Goal: Task Accomplishment & Management: Complete application form

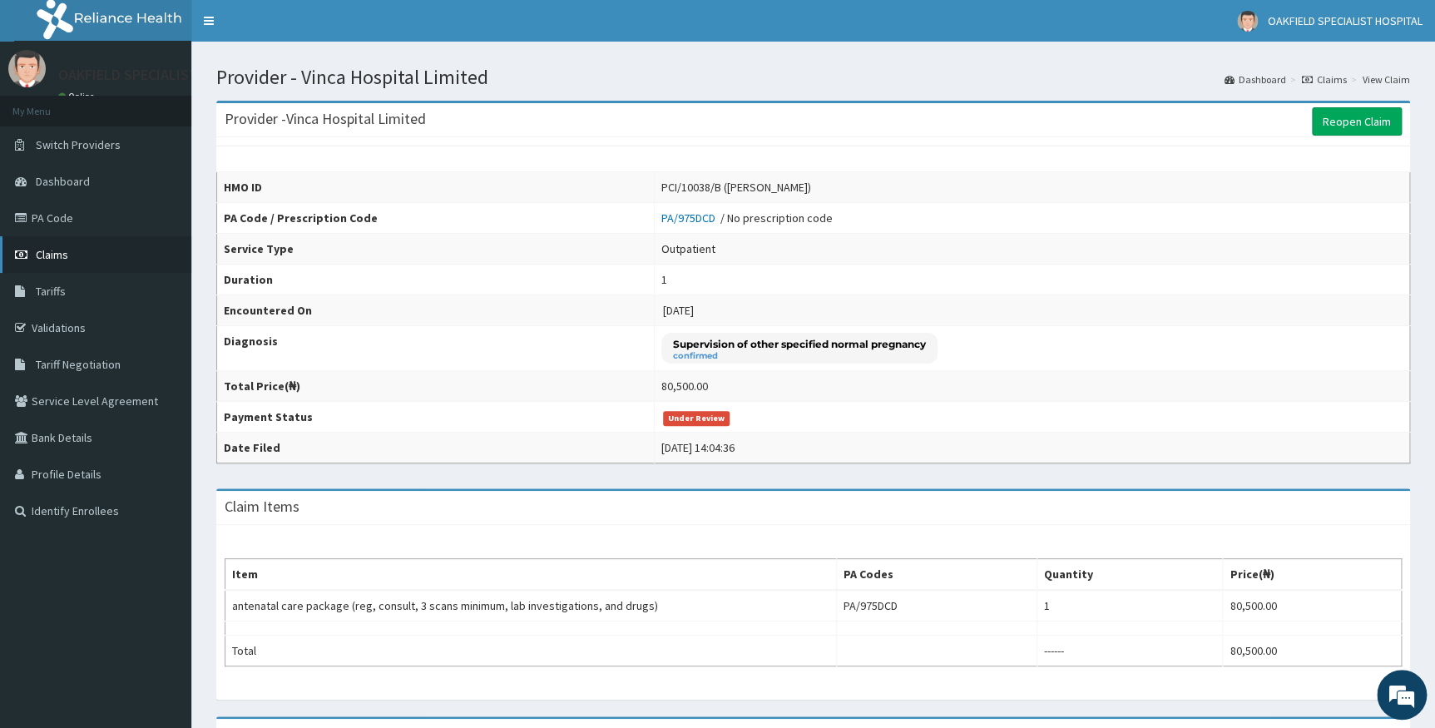
click at [56, 259] on span "Claims" at bounding box center [52, 254] width 32 height 15
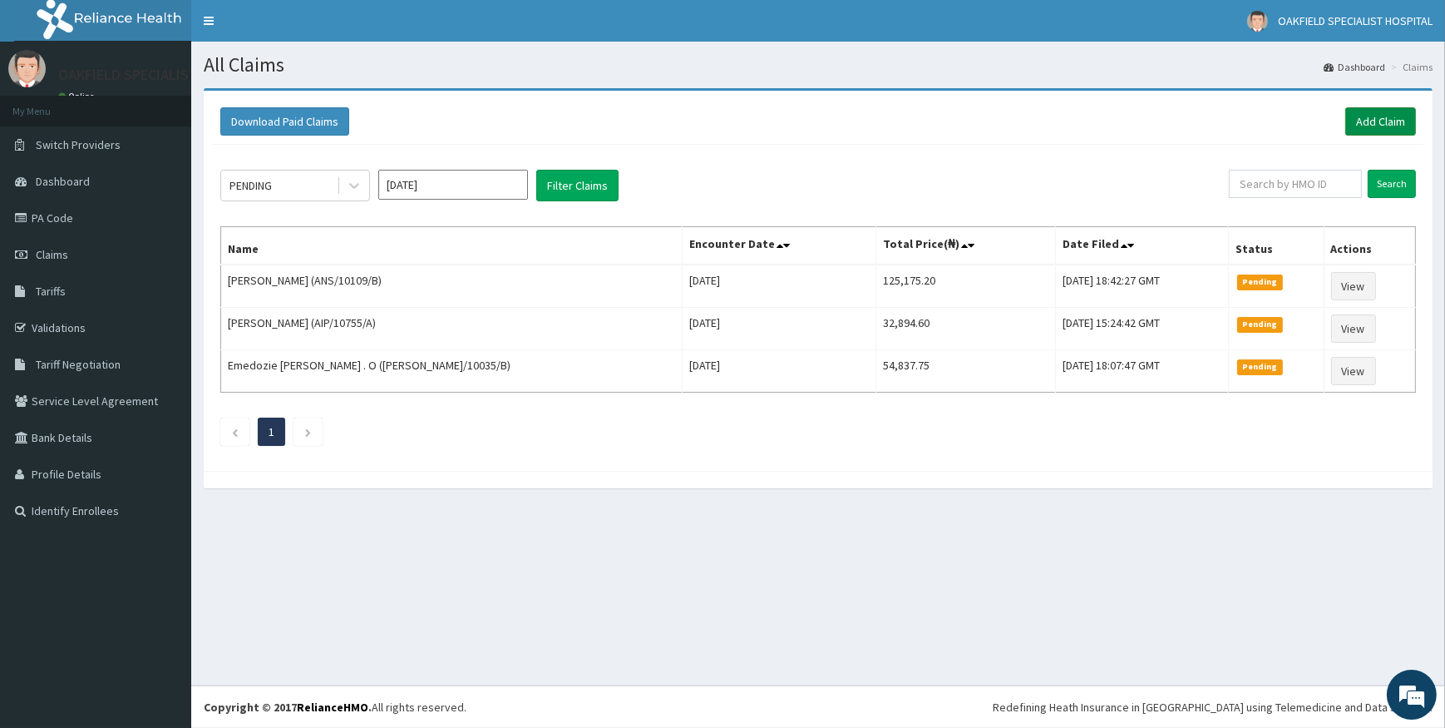
click at [1379, 121] on link "Add Claim" at bounding box center [1381, 121] width 71 height 28
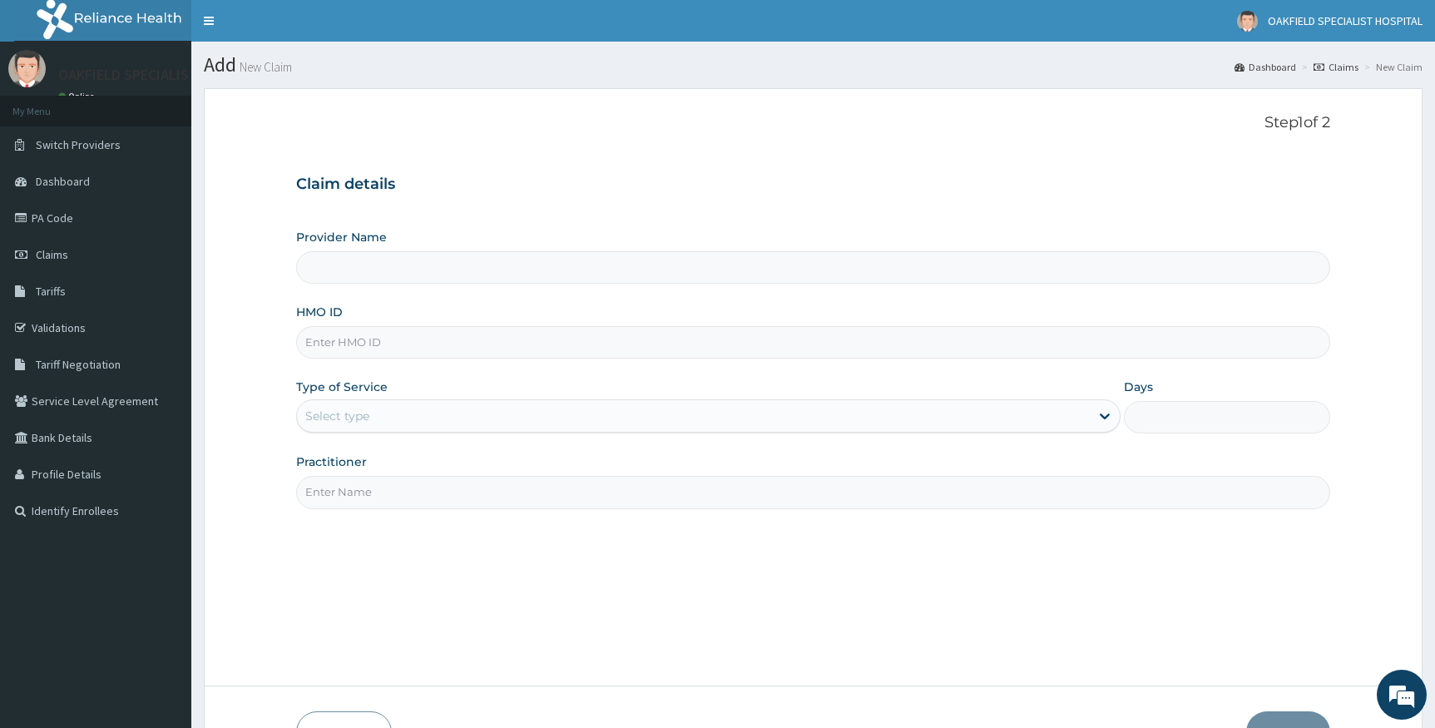
type input "Vinca Hospital Limited"
click at [361, 343] on input "HMO ID" at bounding box center [813, 342] width 1035 height 32
paste input "SFA/11634/A"
type input "SFA/11634/A"
click at [402, 408] on div "Select type" at bounding box center [693, 416] width 793 height 27
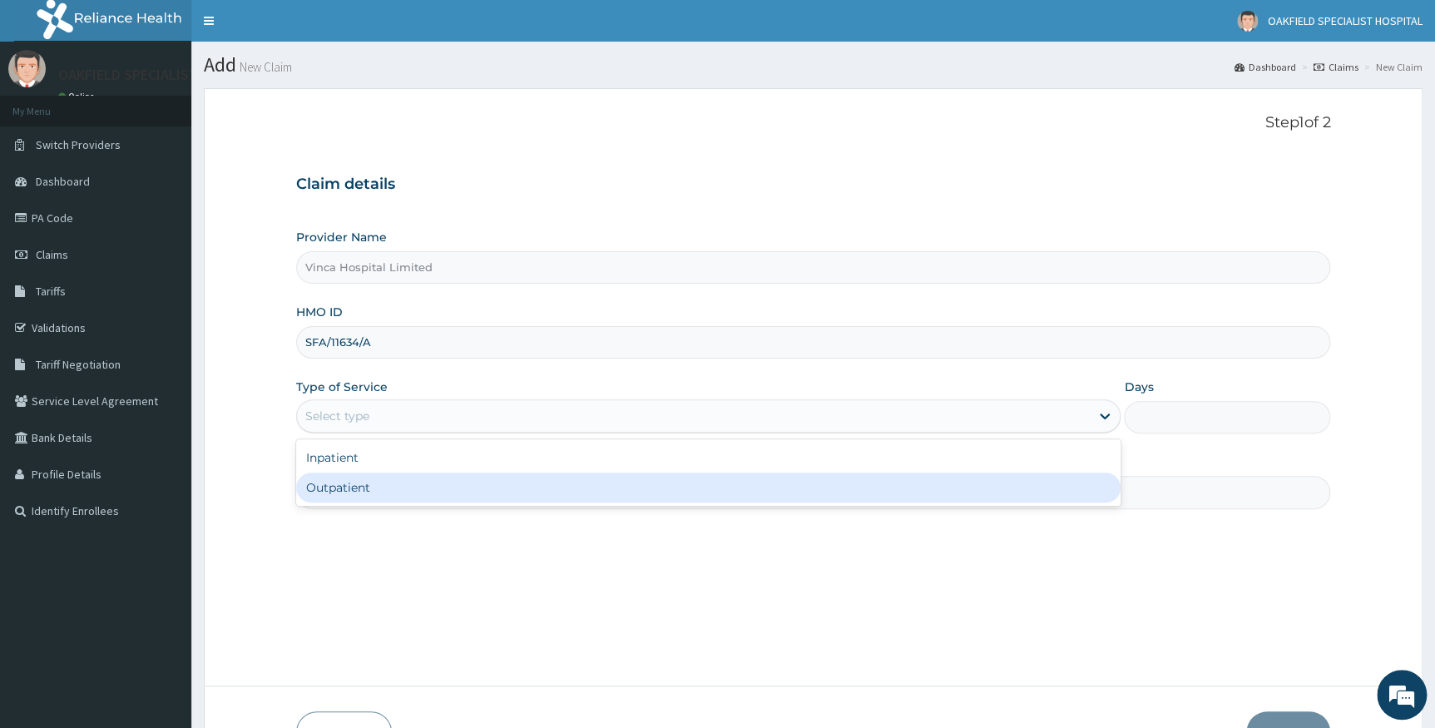
click at [370, 478] on div "Outpatient" at bounding box center [708, 487] width 825 height 30
type input "1"
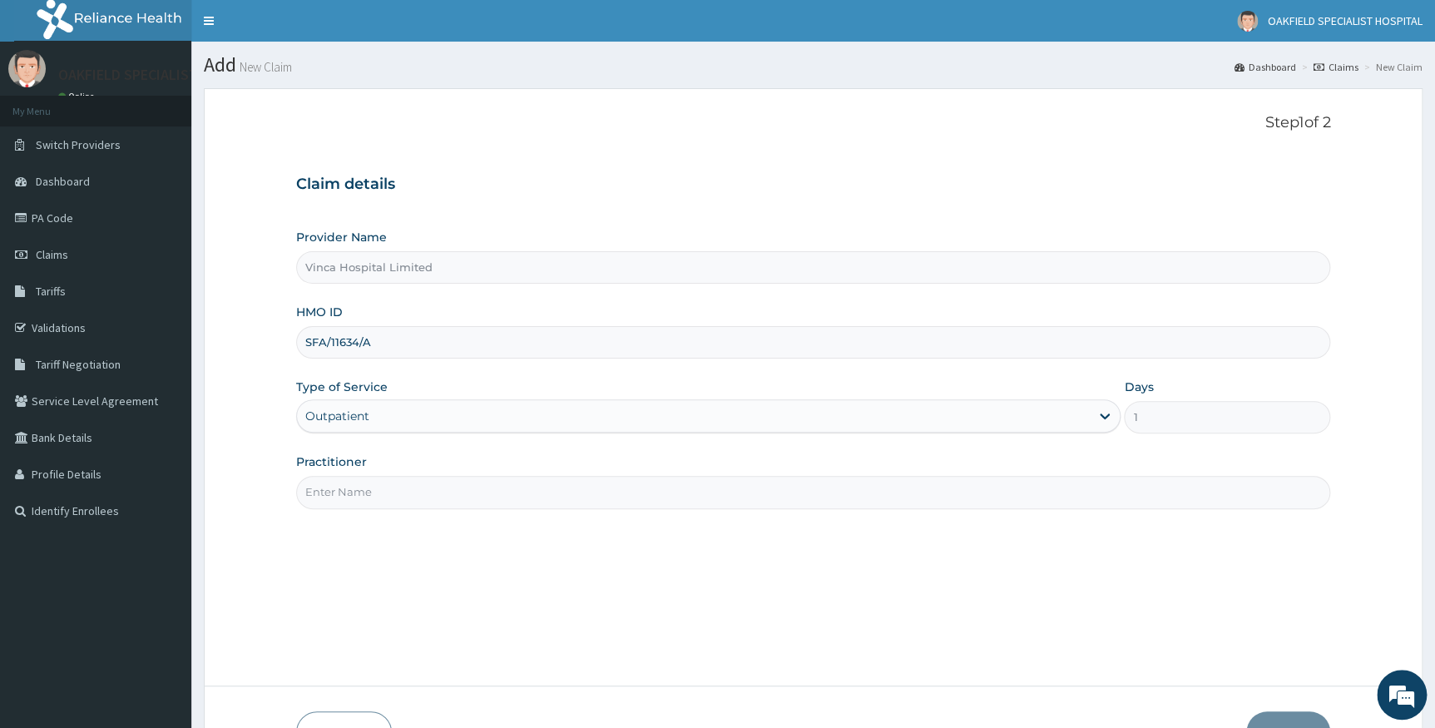
click at [389, 493] on input "Practitioner" at bounding box center [813, 492] width 1035 height 32
type input "DR BELLO"
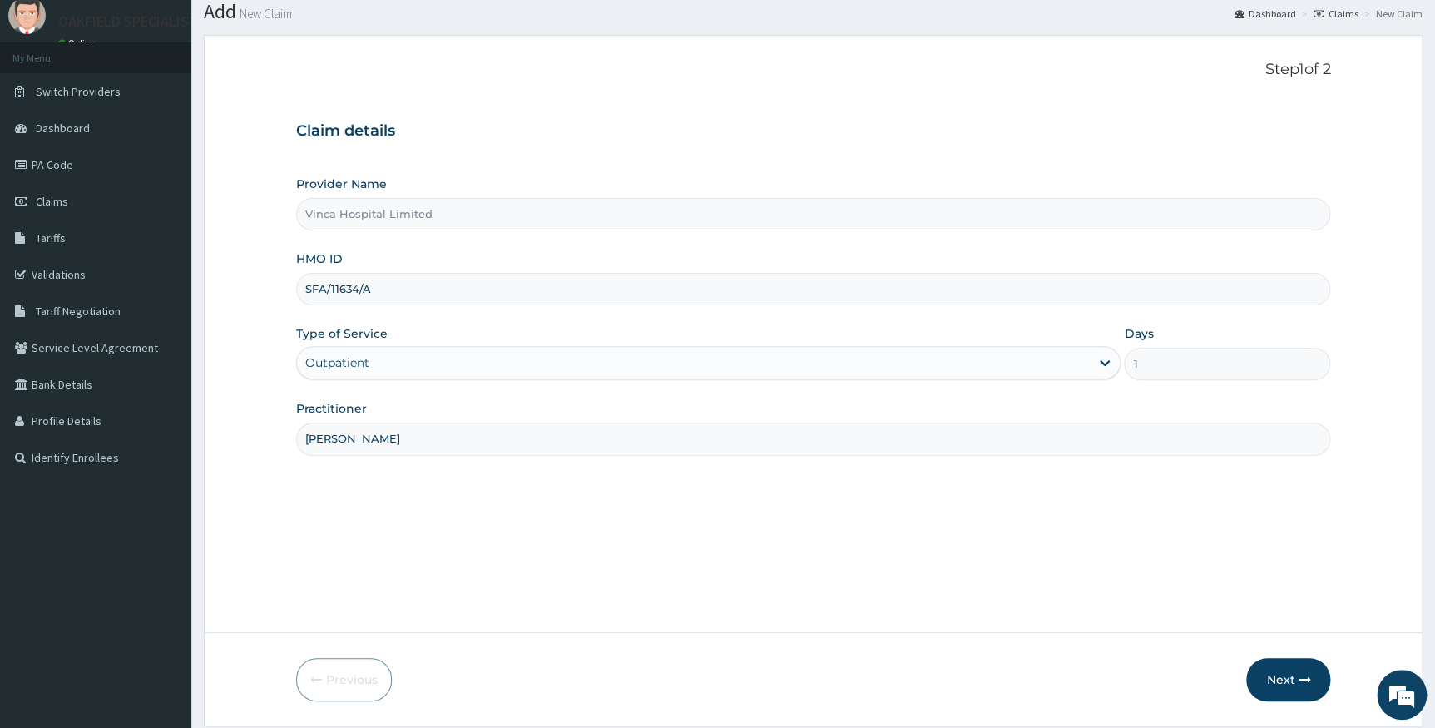
scroll to position [106, 0]
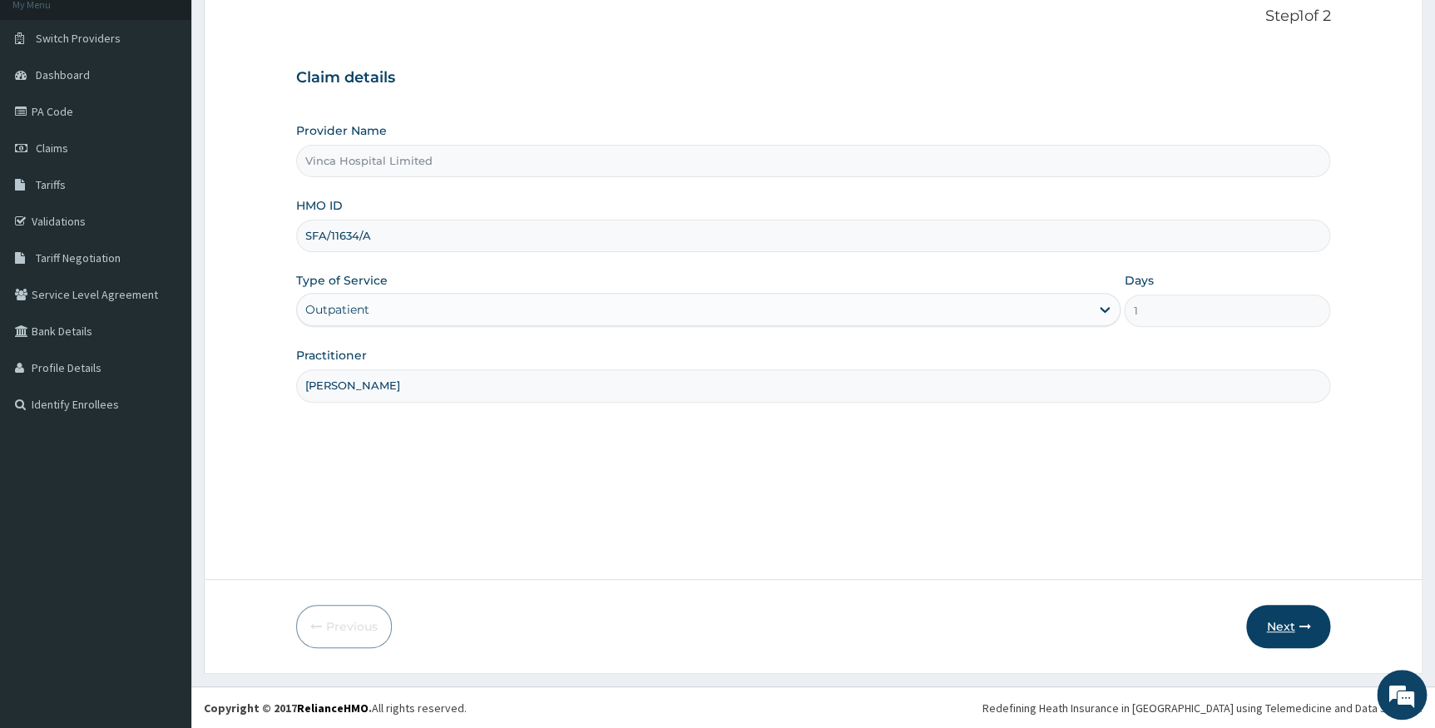
click at [1278, 625] on button "Next" at bounding box center [1288, 626] width 84 height 43
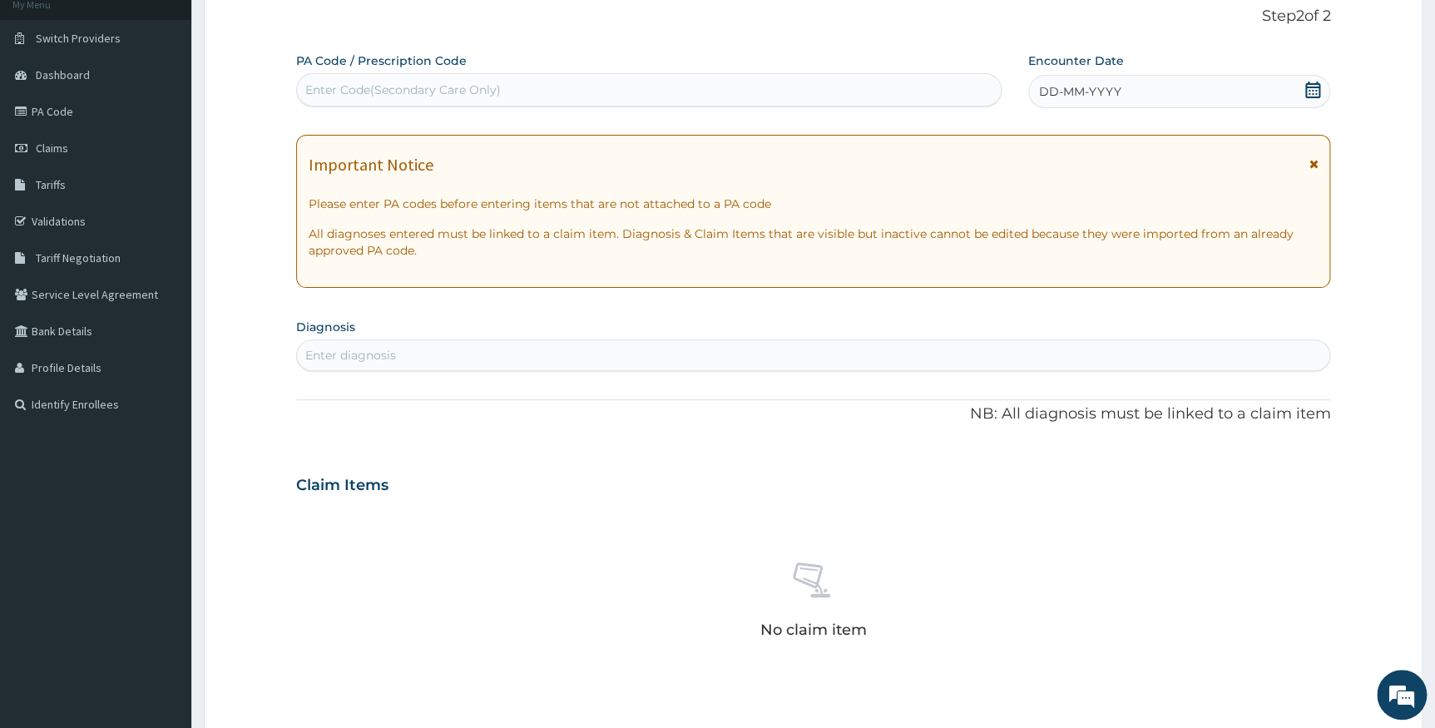
click at [363, 96] on div "Enter Code(Secondary Care Only)" at bounding box center [402, 90] width 195 height 17
paste input "PA/66A2DA"
type input "PA/66A2DA"
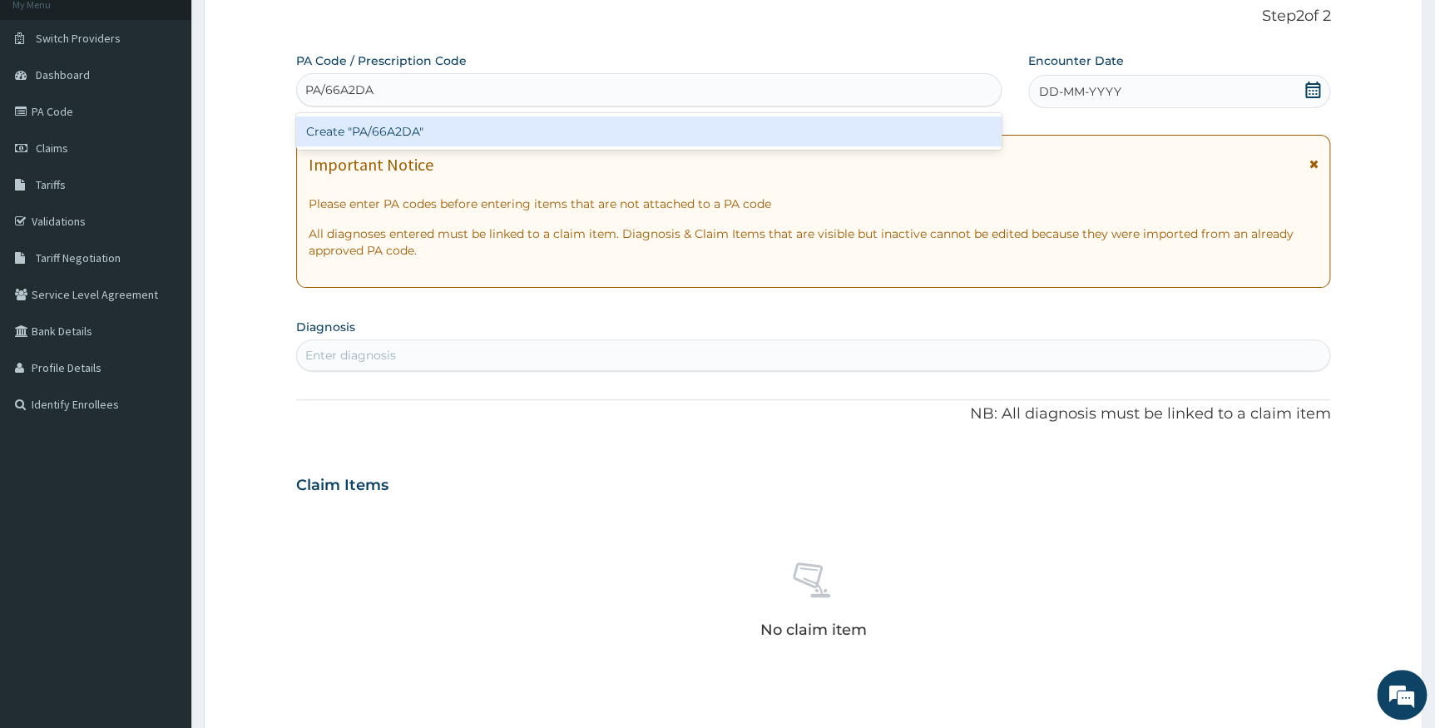
click at [365, 126] on div "Create "PA/66A2DA"" at bounding box center [648, 131] width 705 height 30
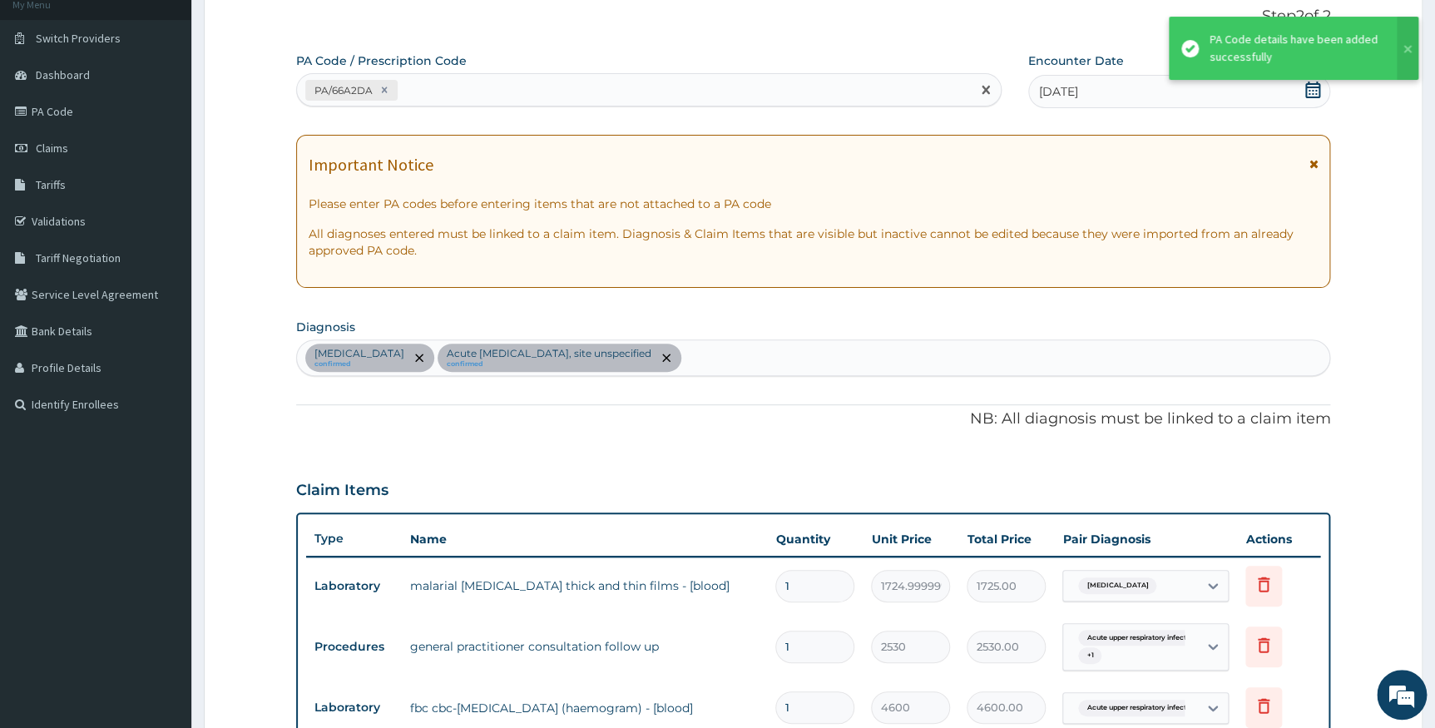
click at [562, 99] on div "PA/66A2DA" at bounding box center [634, 90] width 674 height 27
paste input "PA/DC79C"
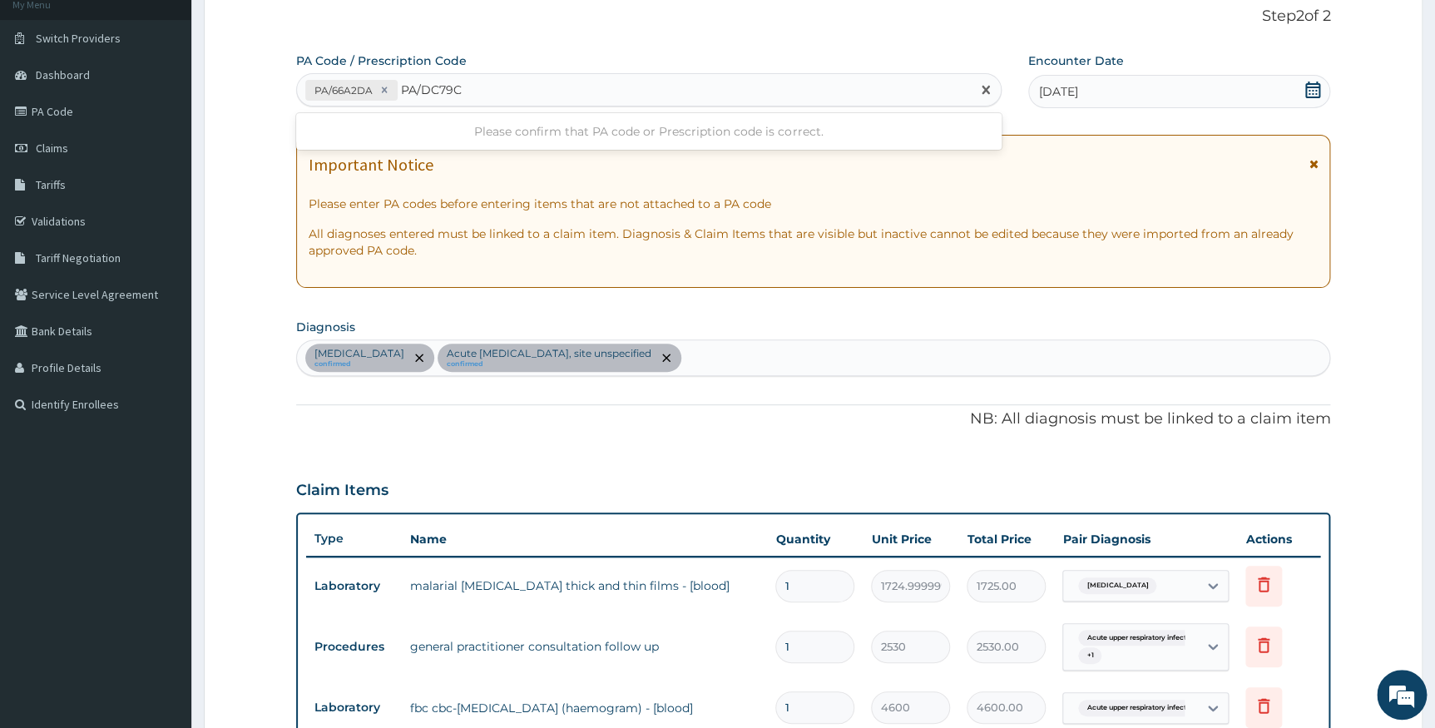
type input "PA/DC79C"
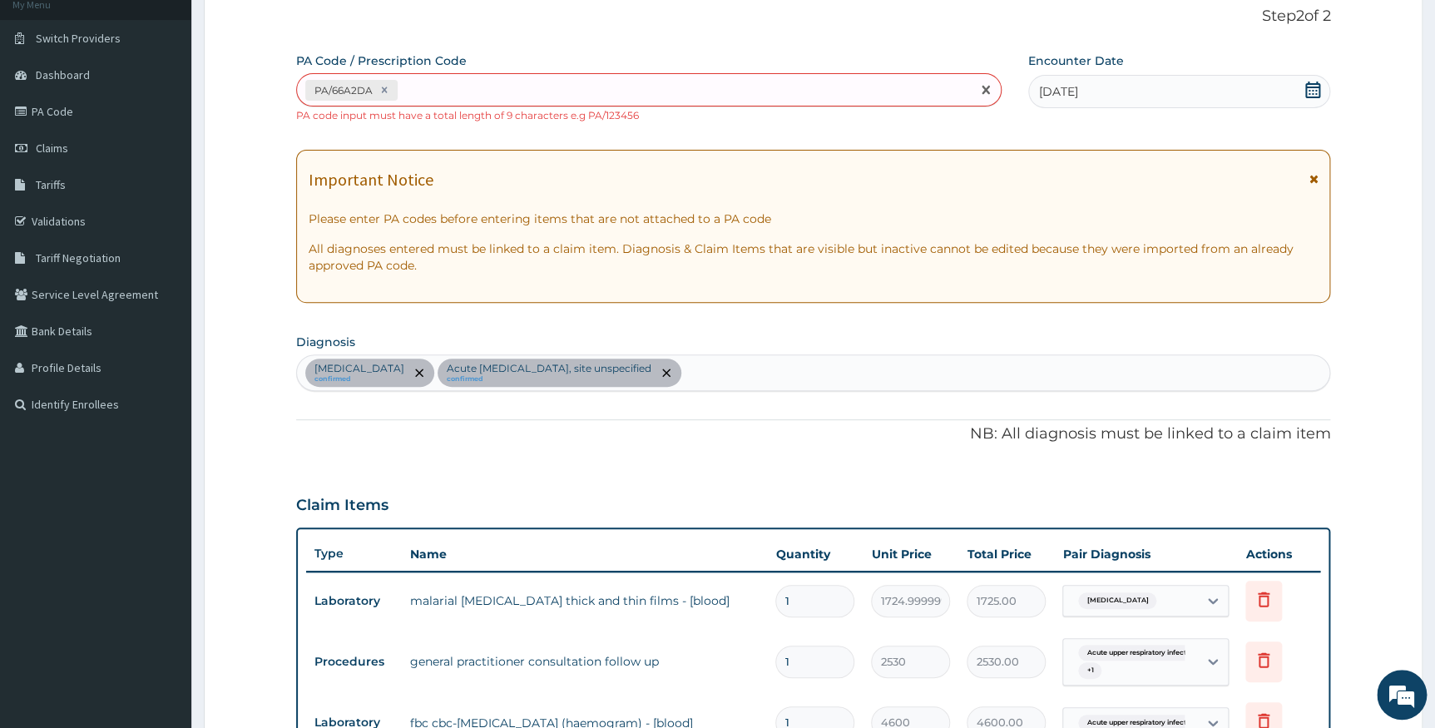
click at [472, 85] on div "PA/66A2DA" at bounding box center [634, 90] width 674 height 27
paste input "PA/DC79CA"
type input "PA/DC79CA"
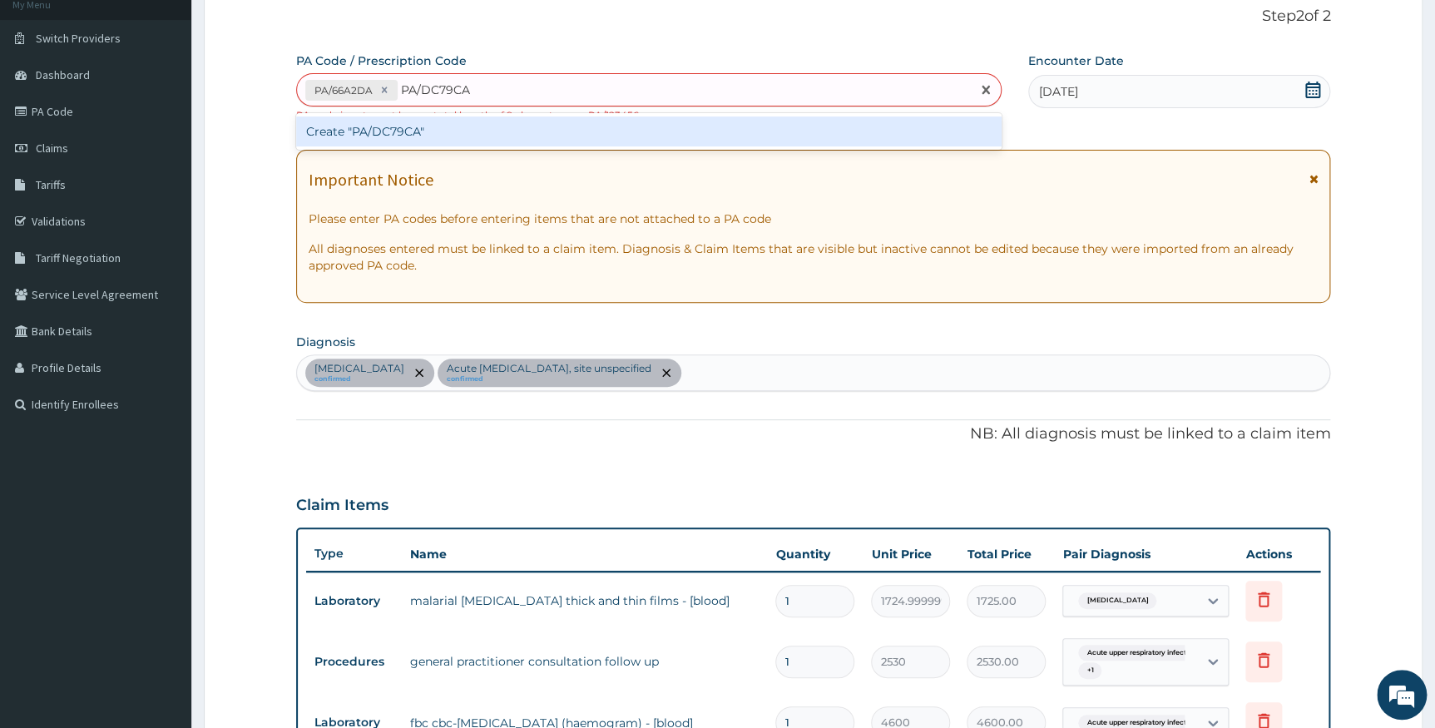
click at [498, 133] on div "Create "PA/DC79CA"" at bounding box center [648, 131] width 705 height 30
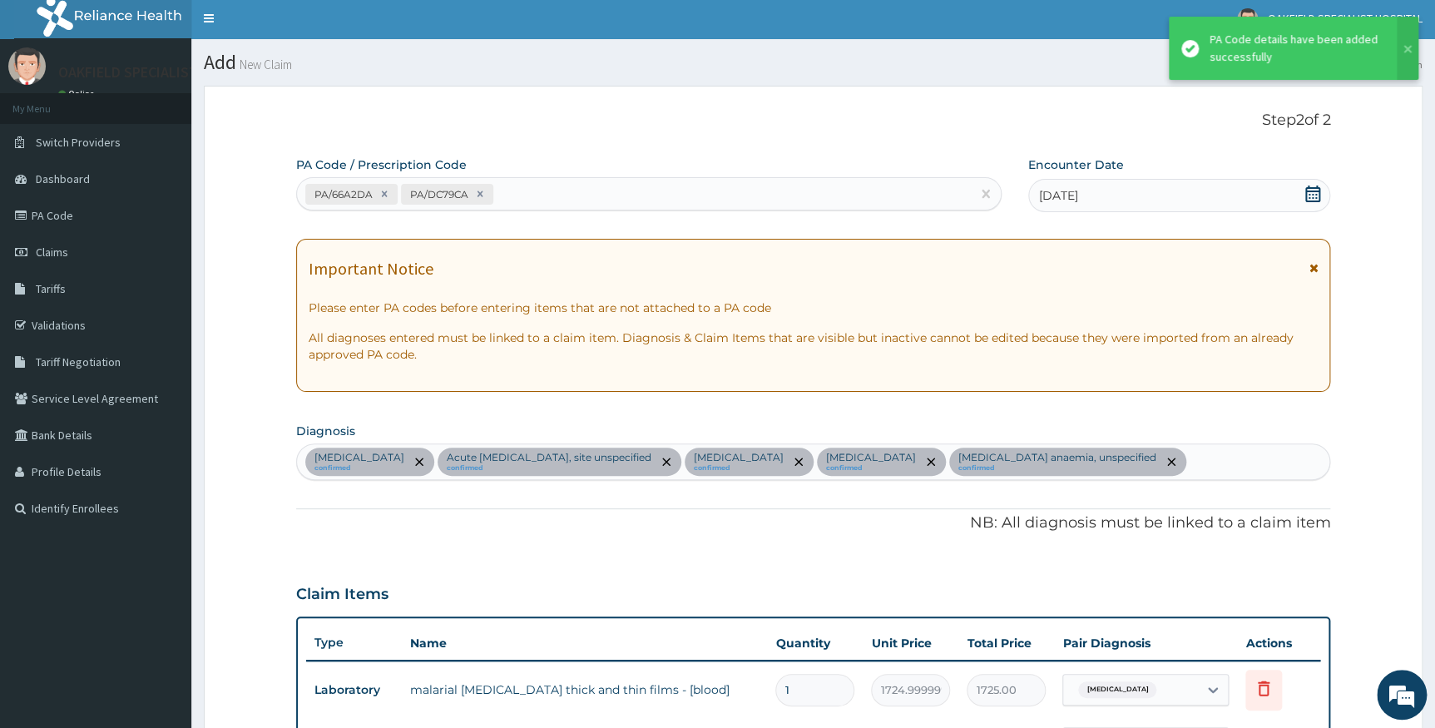
scroll to position [0, 0]
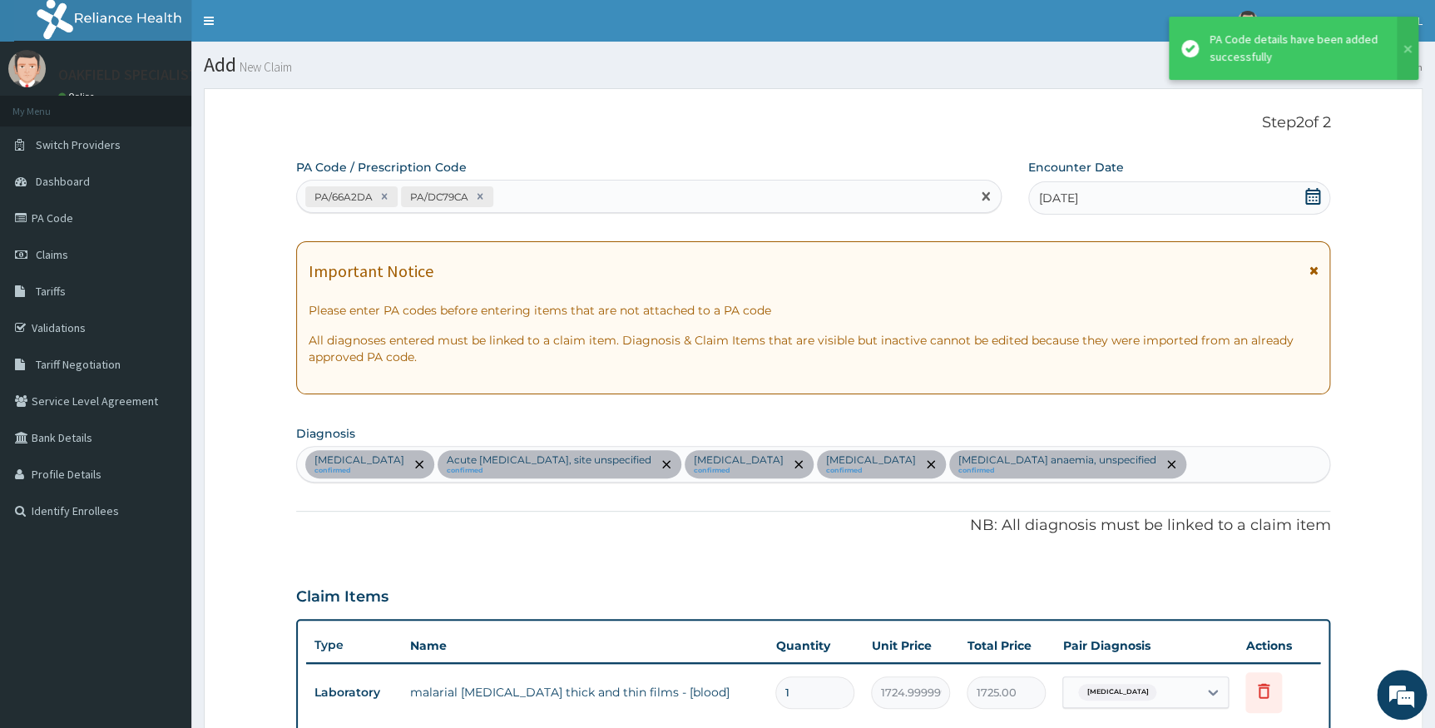
click at [573, 191] on div "PA/66A2DA PA/DC79CA" at bounding box center [634, 196] width 674 height 27
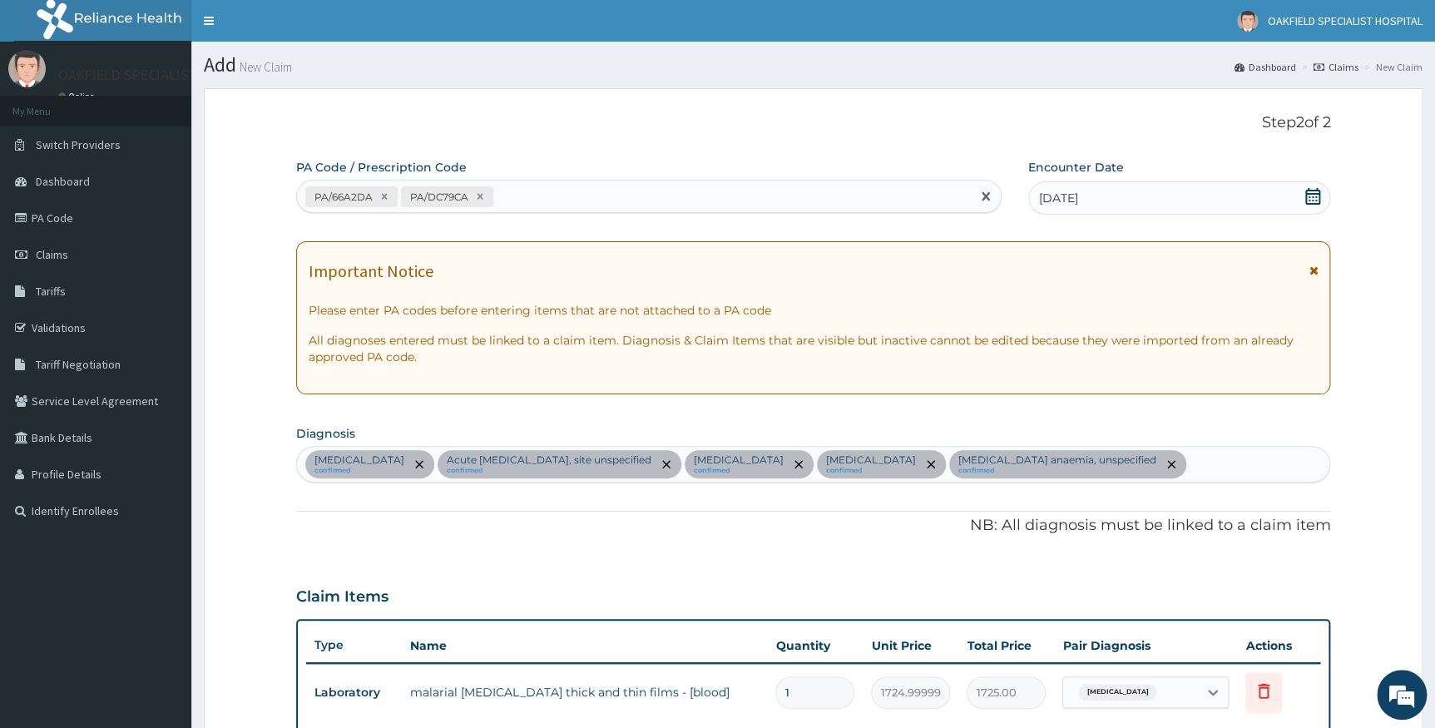
paste input "PA/019765"
type input "PA/019765"
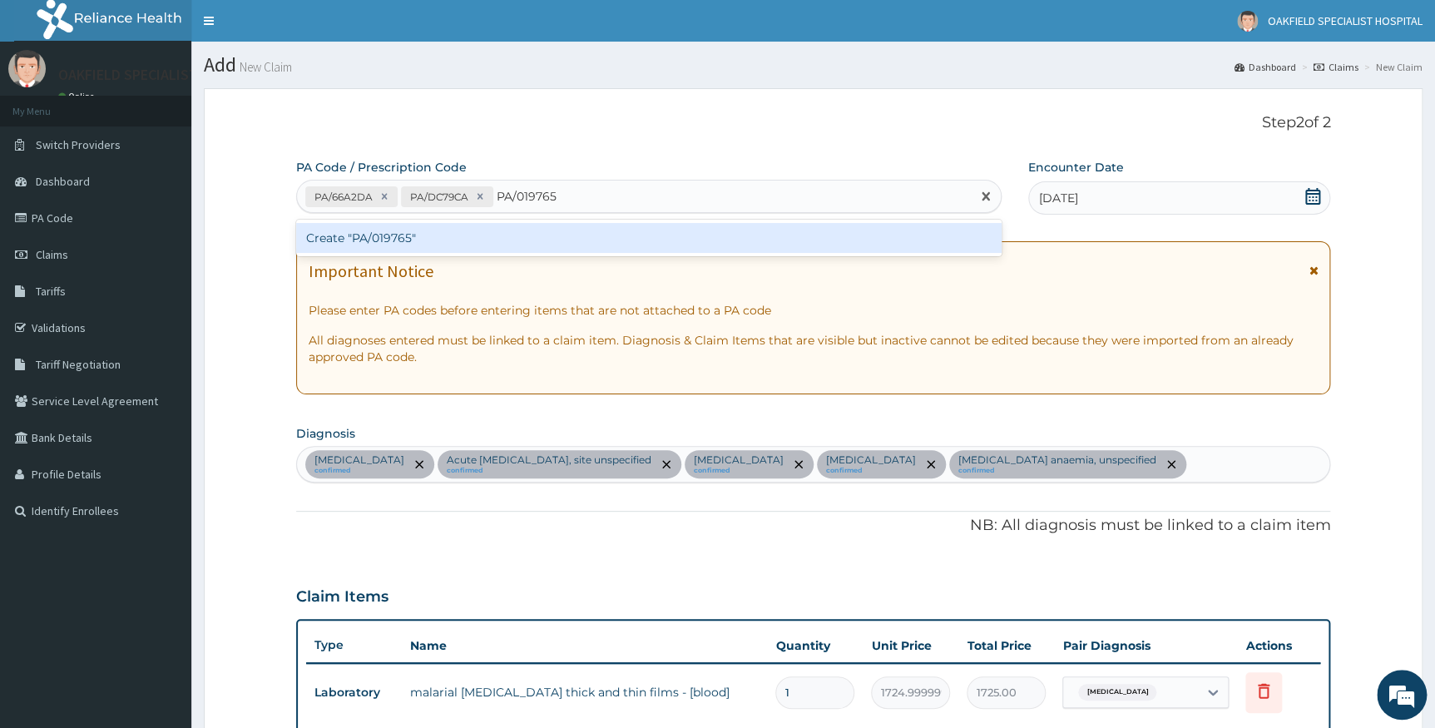
click at [567, 225] on div "Create "PA/019765"" at bounding box center [648, 238] width 705 height 30
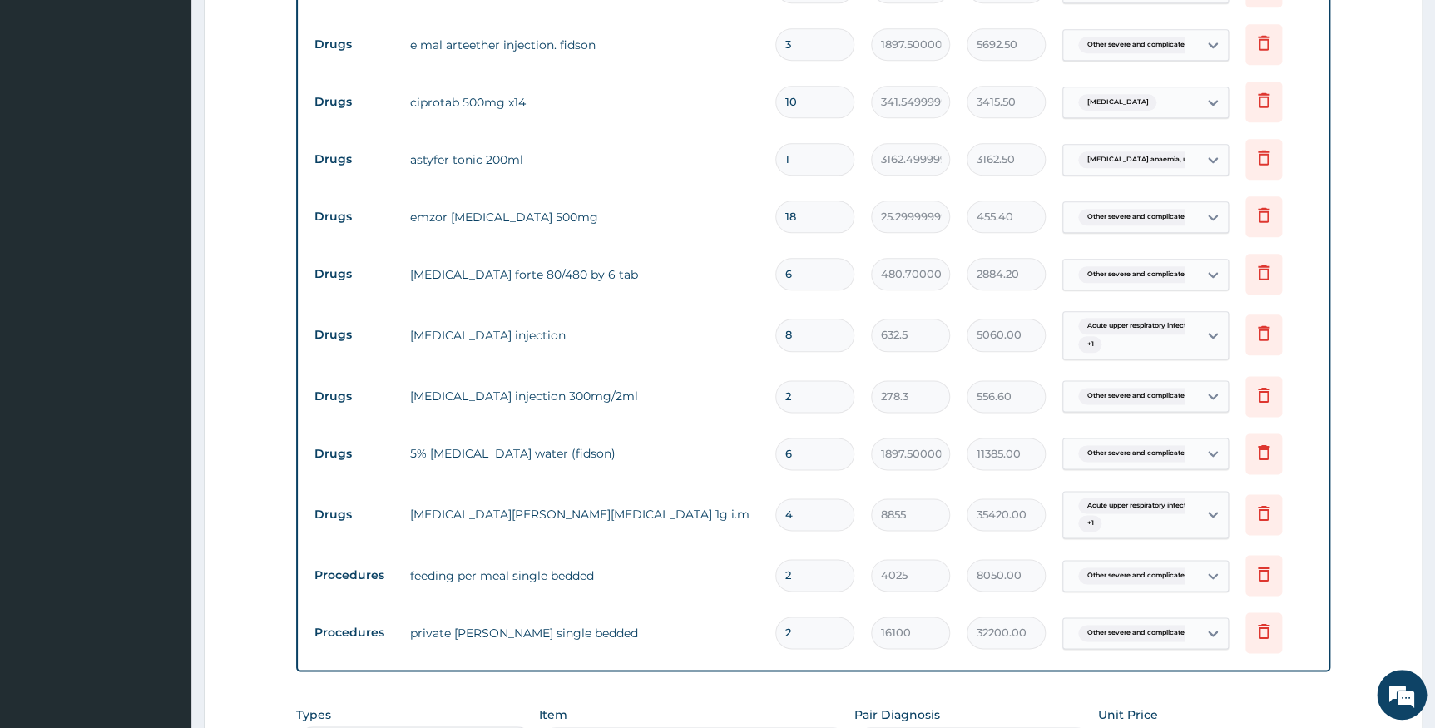
scroll to position [1054, 0]
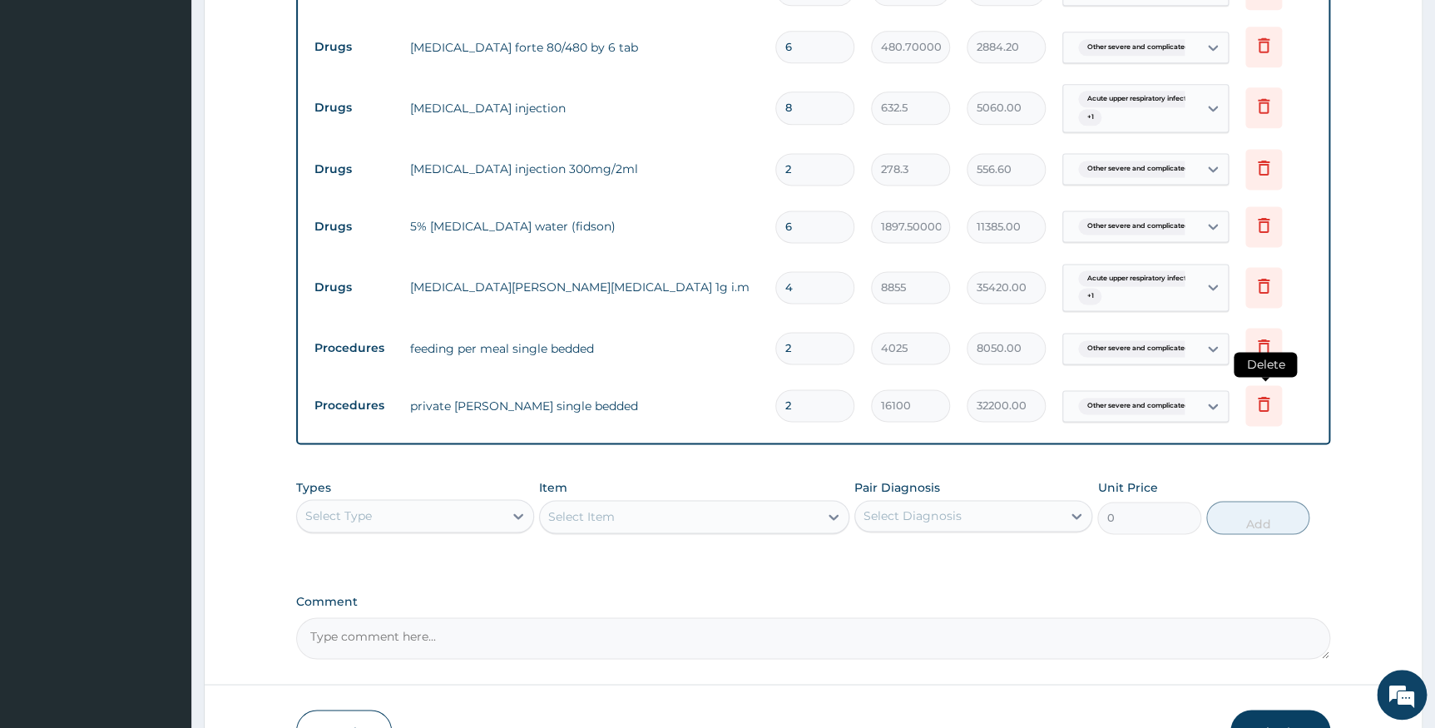
click at [1267, 412] on icon at bounding box center [1263, 404] width 12 height 15
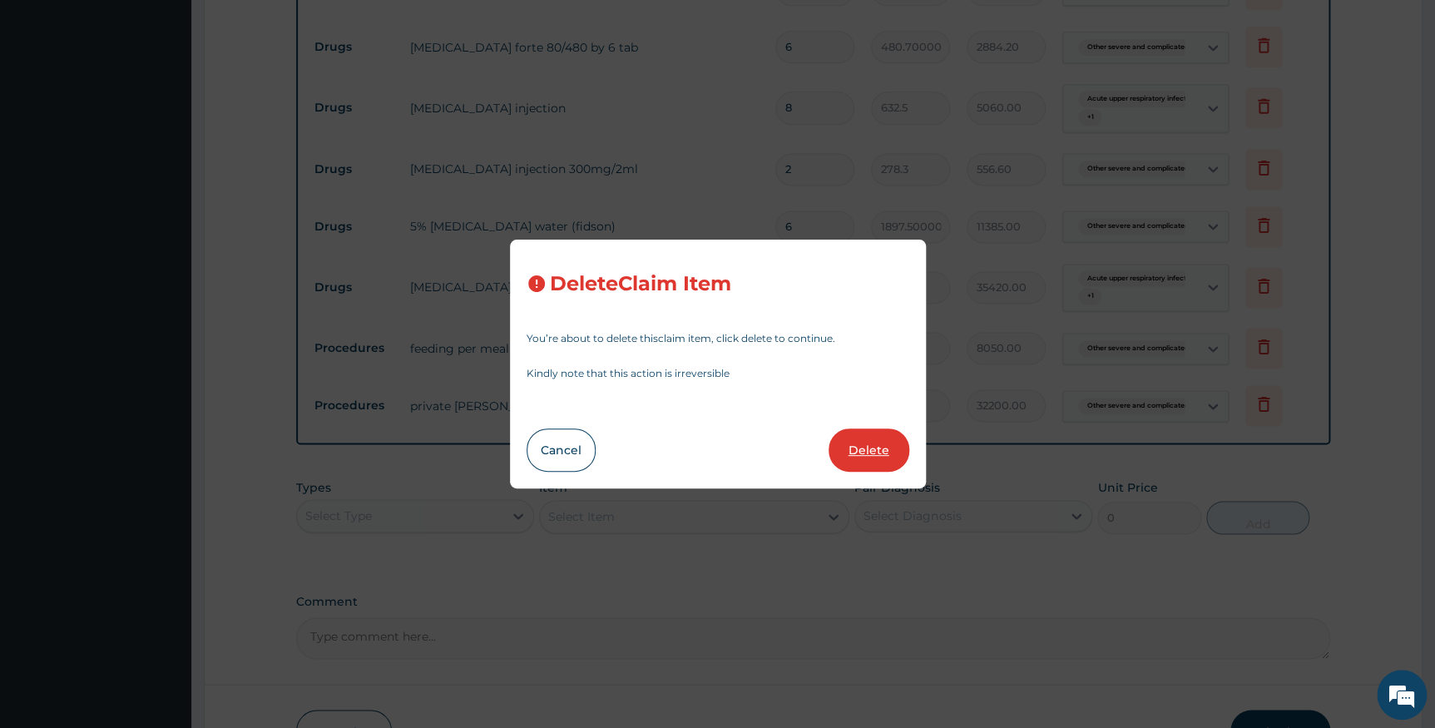
drag, startPoint x: 839, startPoint y: 452, endPoint x: 785, endPoint y: 458, distance: 54.5
click at [840, 452] on button "Delete" at bounding box center [868, 449] width 81 height 43
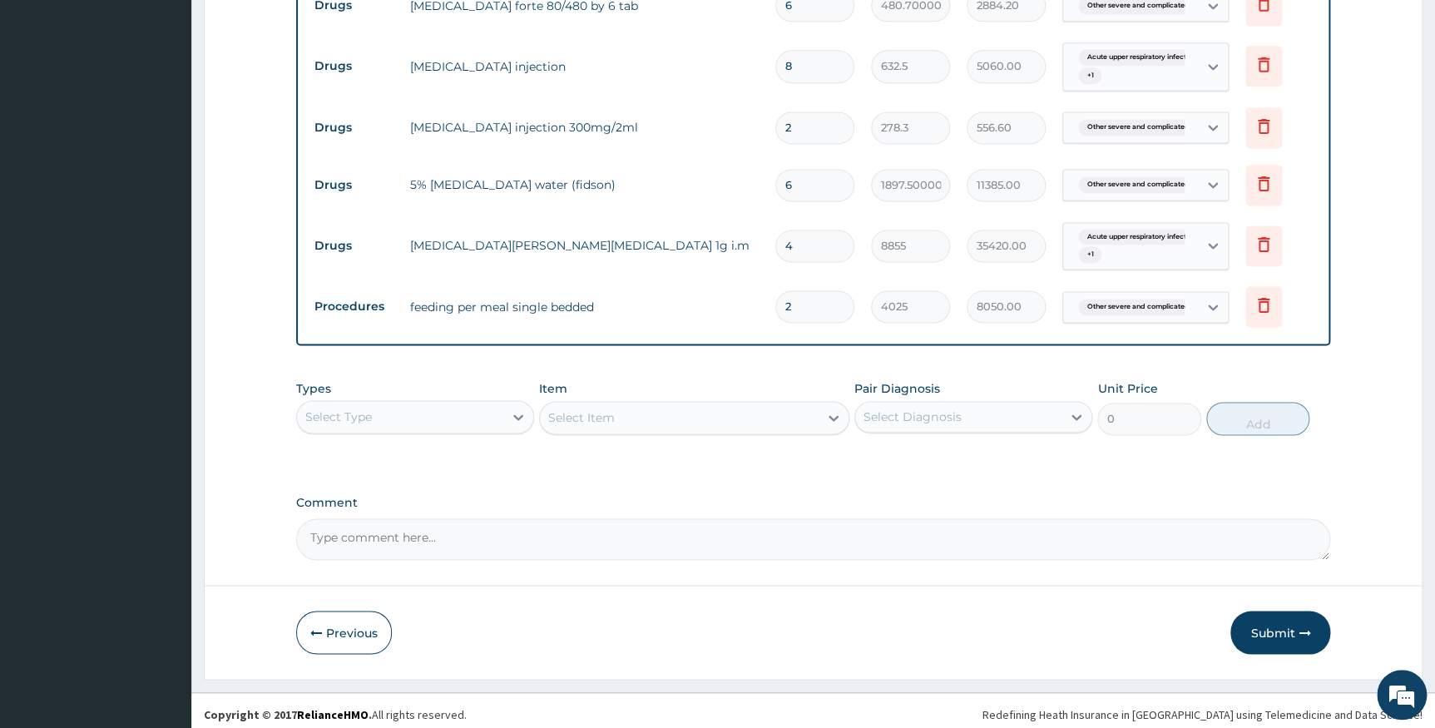
scroll to position [1129, 0]
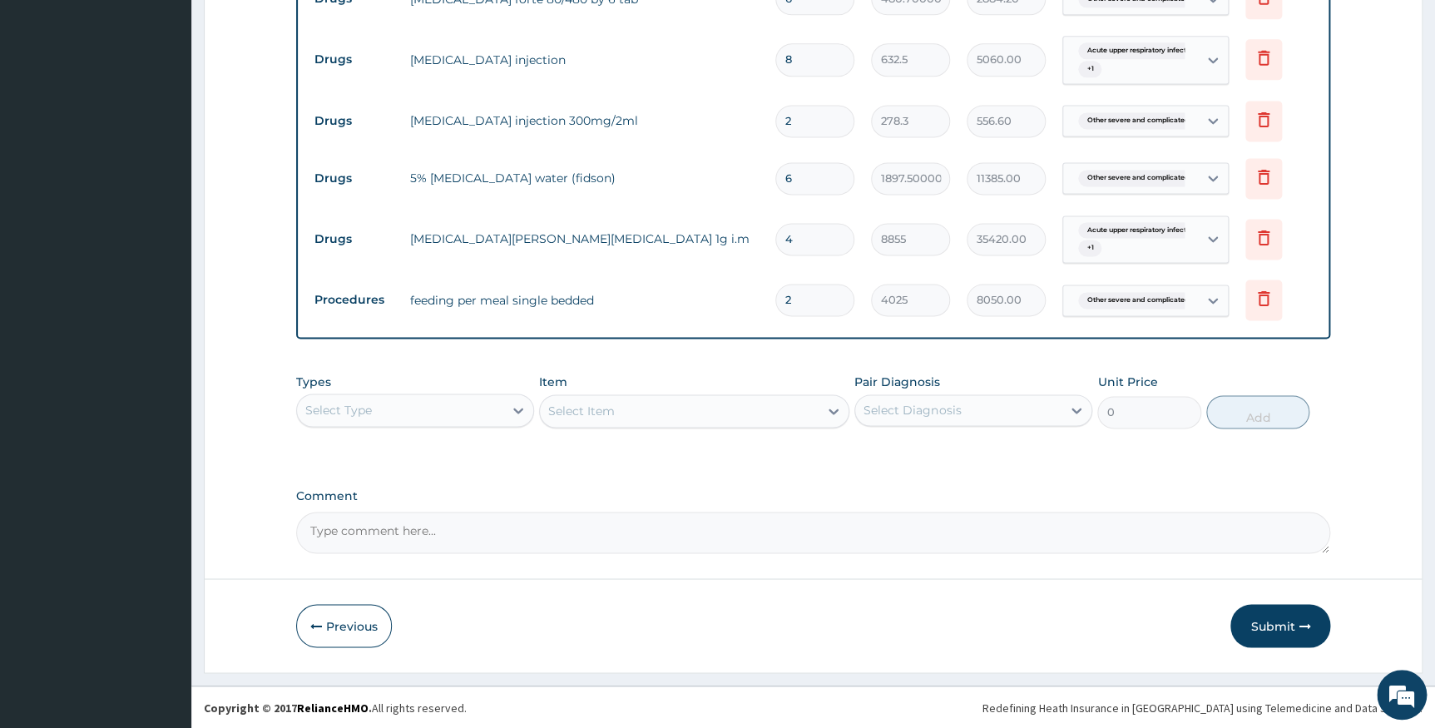
click at [446, 413] on div "Select Type" at bounding box center [400, 410] width 206 height 27
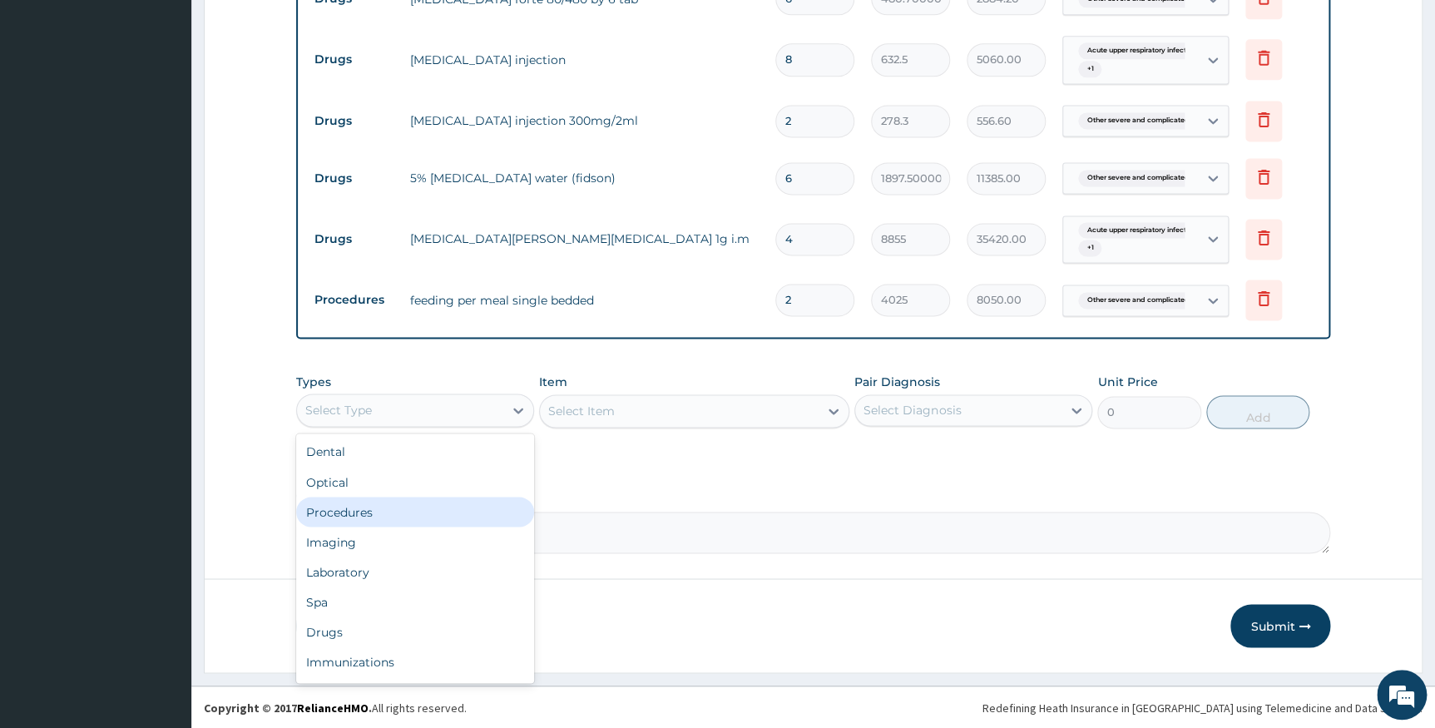
click at [393, 520] on div "Procedures" at bounding box center [415, 511] width 238 height 30
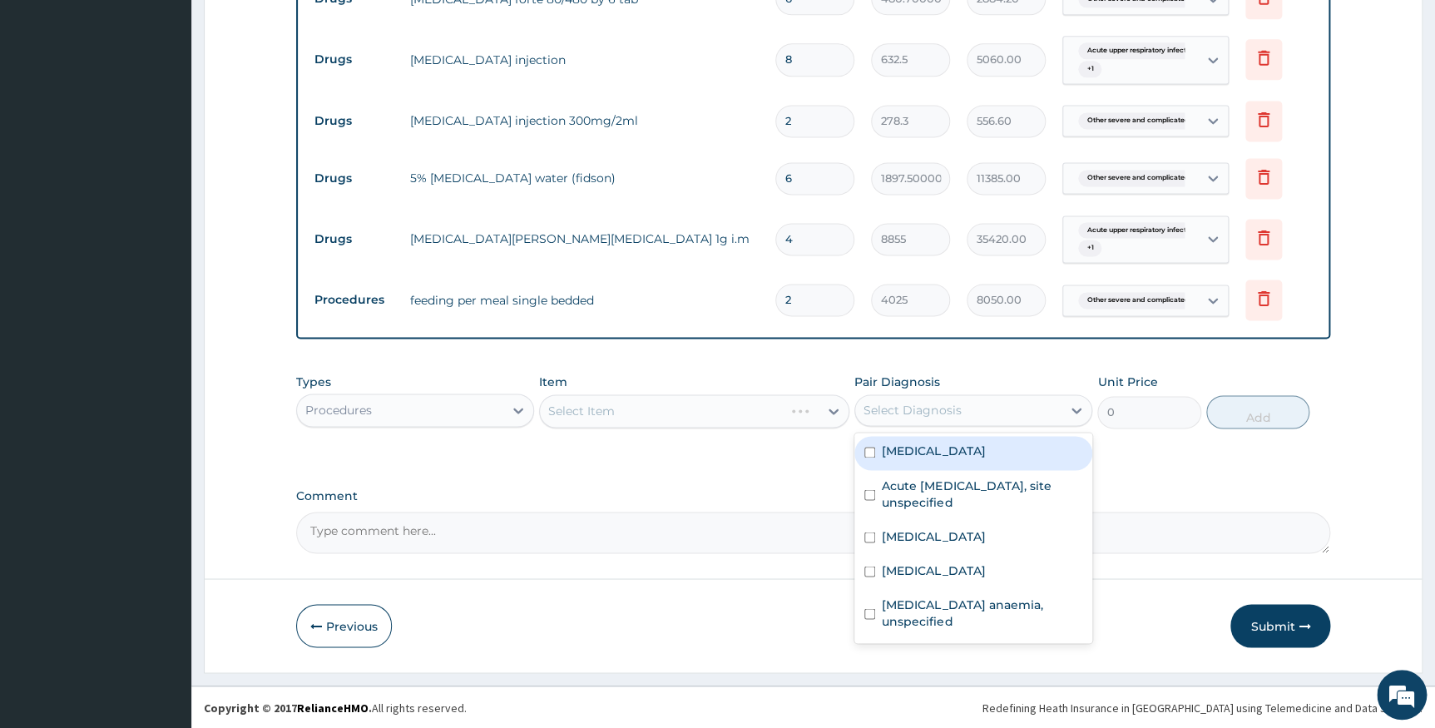
click at [1010, 416] on div "Select Diagnosis" at bounding box center [958, 410] width 206 height 27
click at [1002, 461] on div "Malaria, unspecified" at bounding box center [973, 453] width 238 height 34
checkbox input "true"
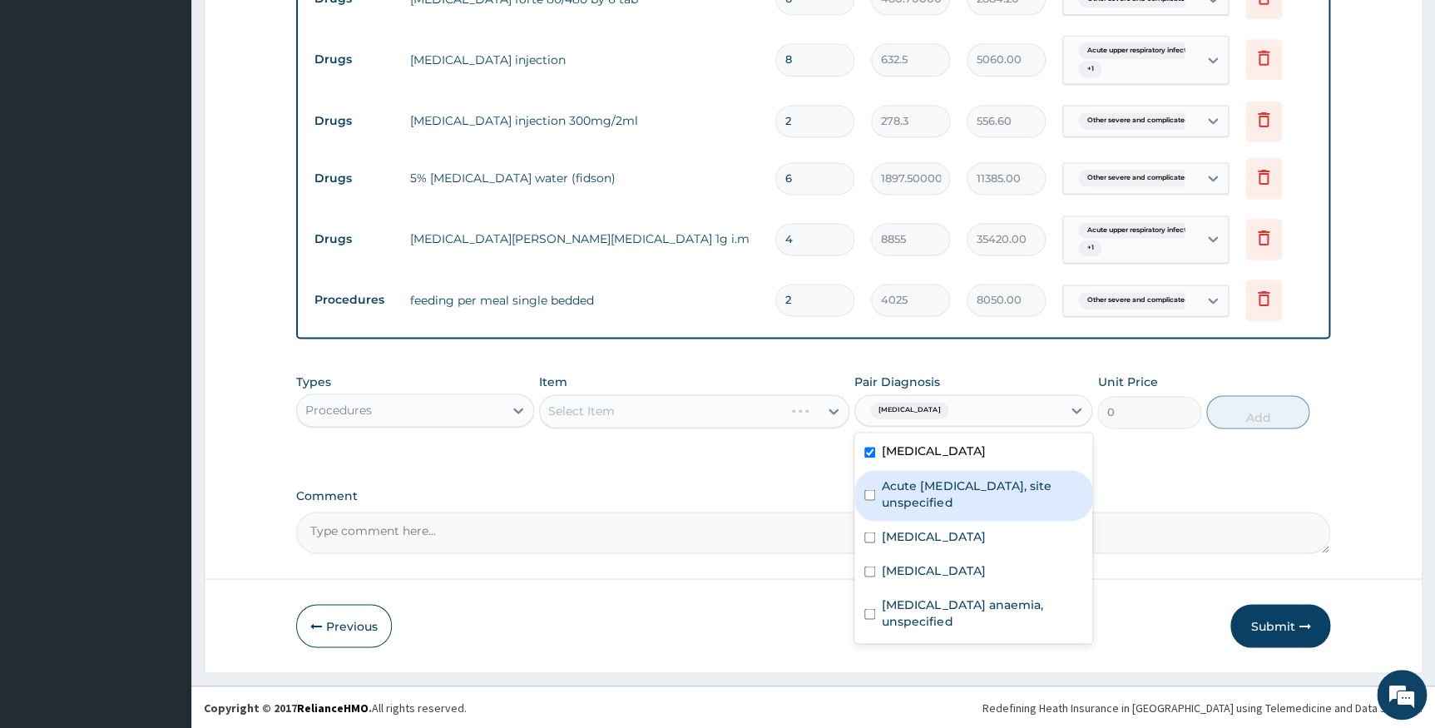
click at [999, 498] on label "Acute upper respiratory infection, site unspecified" at bounding box center [982, 493] width 200 height 33
checkbox input "true"
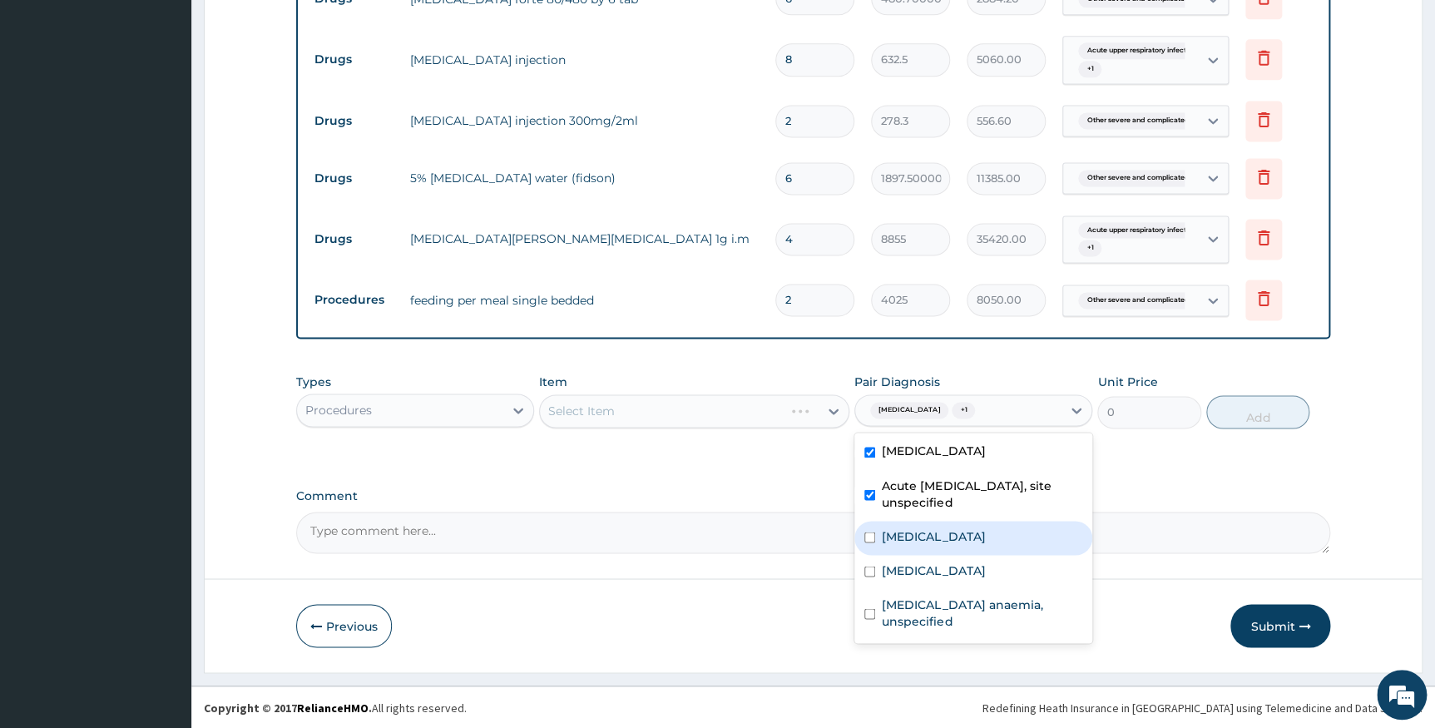
click at [967, 542] on label "Other severe and complicated Plasmodium falciparum malaria" at bounding box center [933, 535] width 103 height 17
checkbox input "true"
click at [950, 578] on label "Salmonella enteritis" at bounding box center [933, 569] width 103 height 17
checkbox input "true"
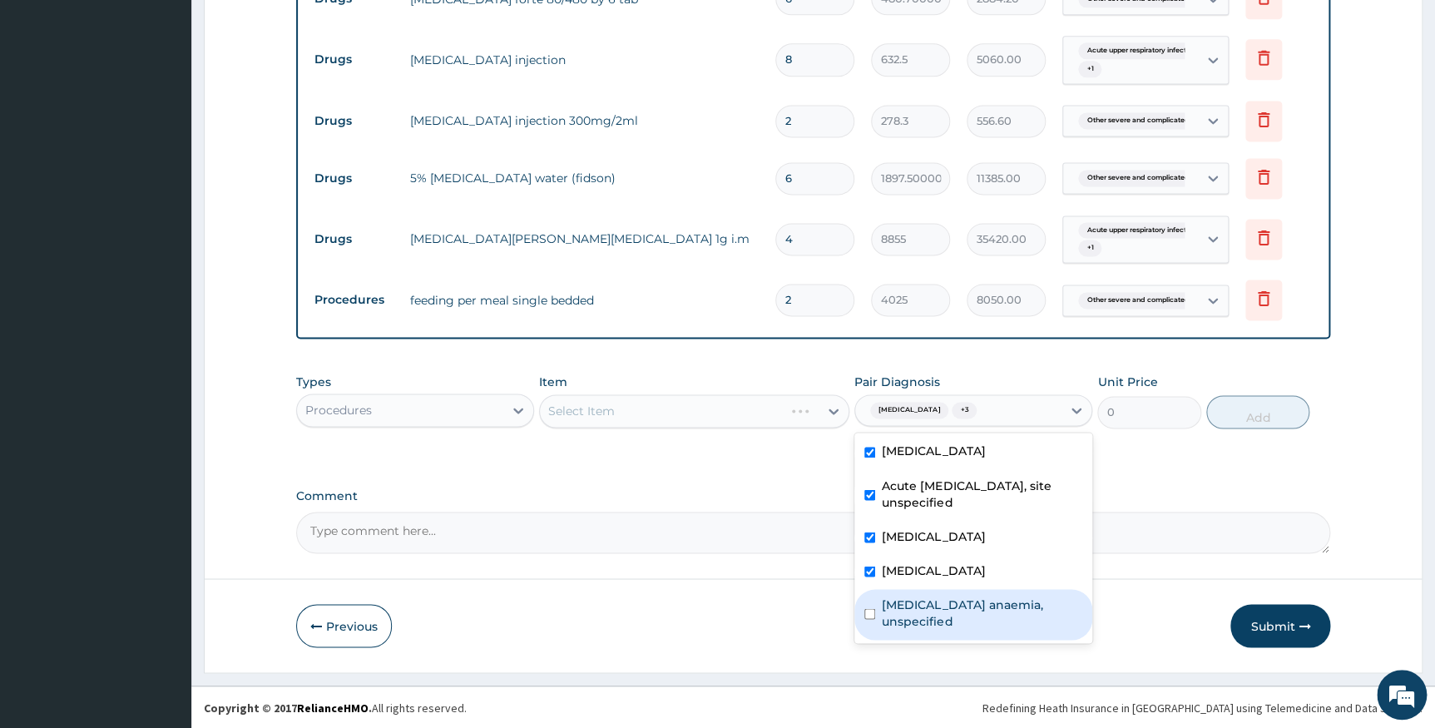
click at [946, 622] on label "Iron deficiency anaemia, unspecified" at bounding box center [982, 611] width 200 height 33
checkbox input "true"
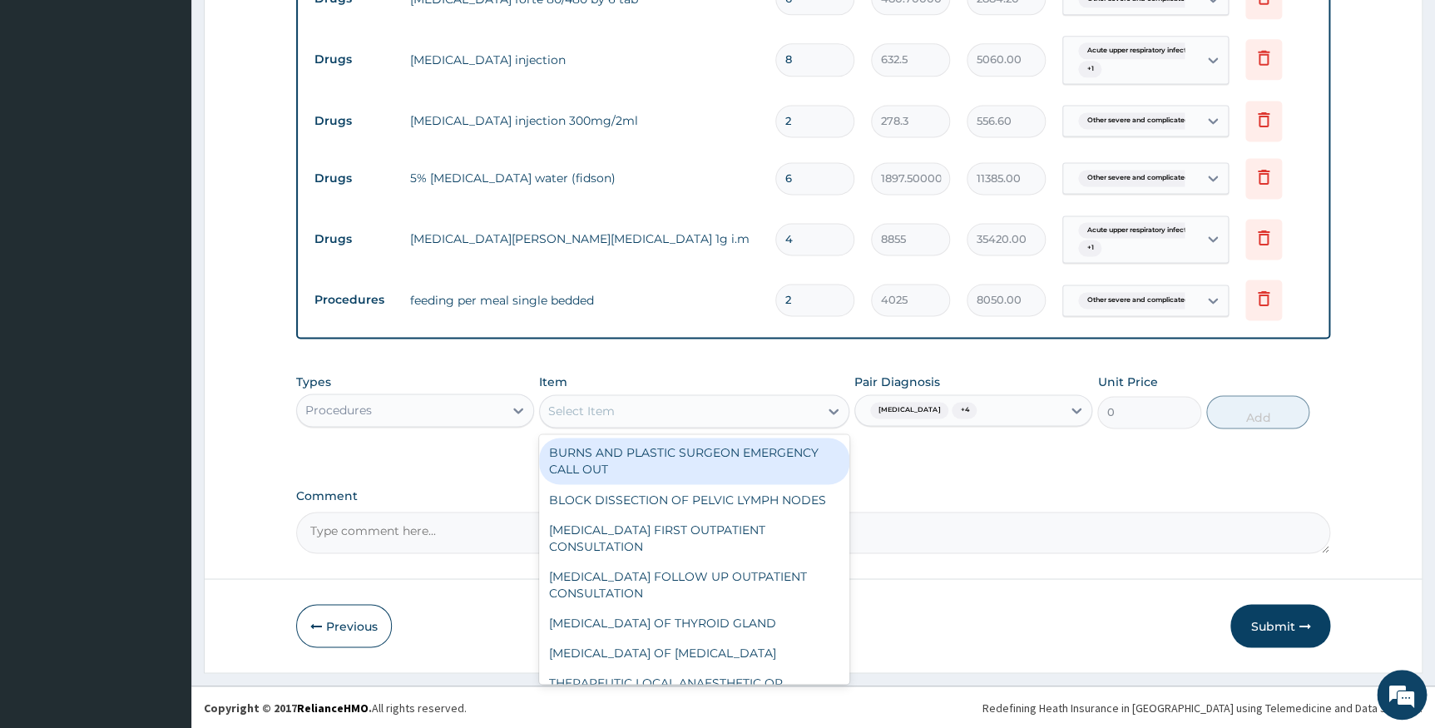
click at [647, 424] on div "Select Item" at bounding box center [679, 411] width 279 height 27
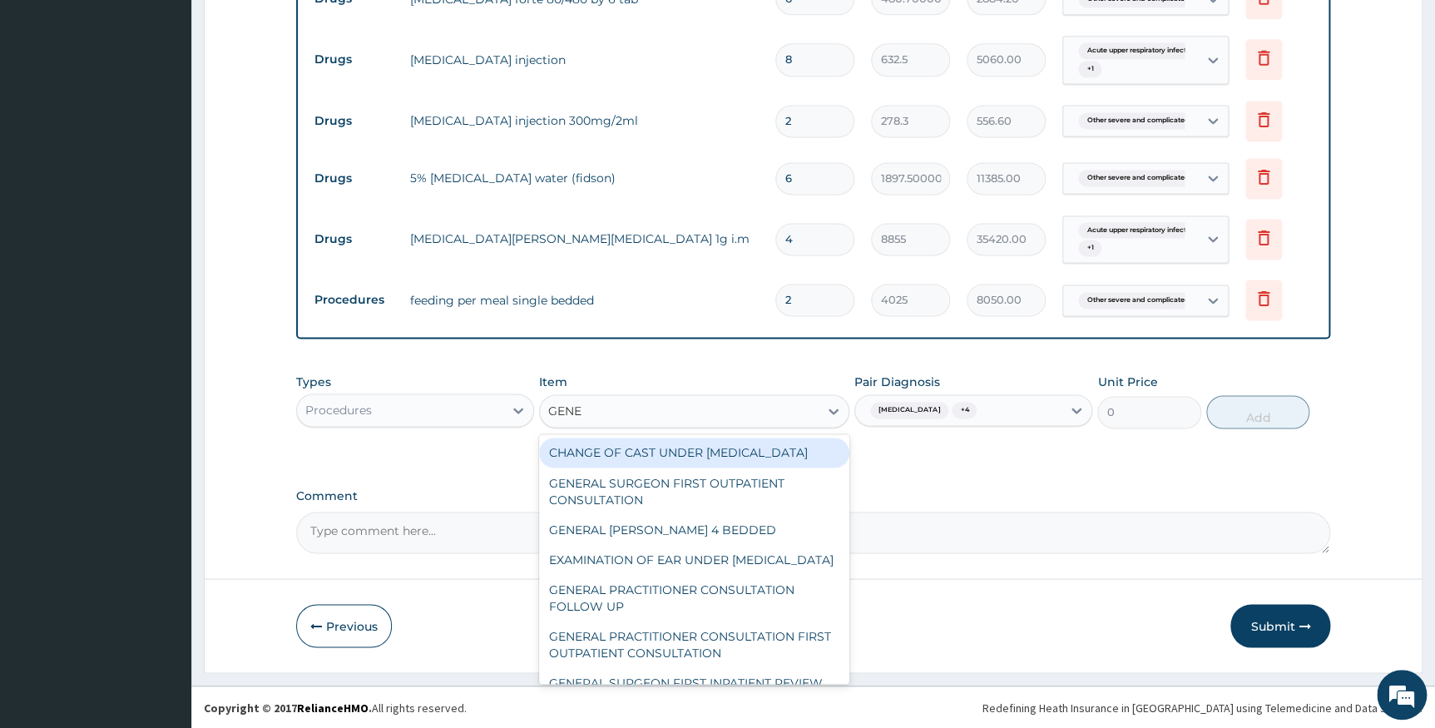
type input "GENER"
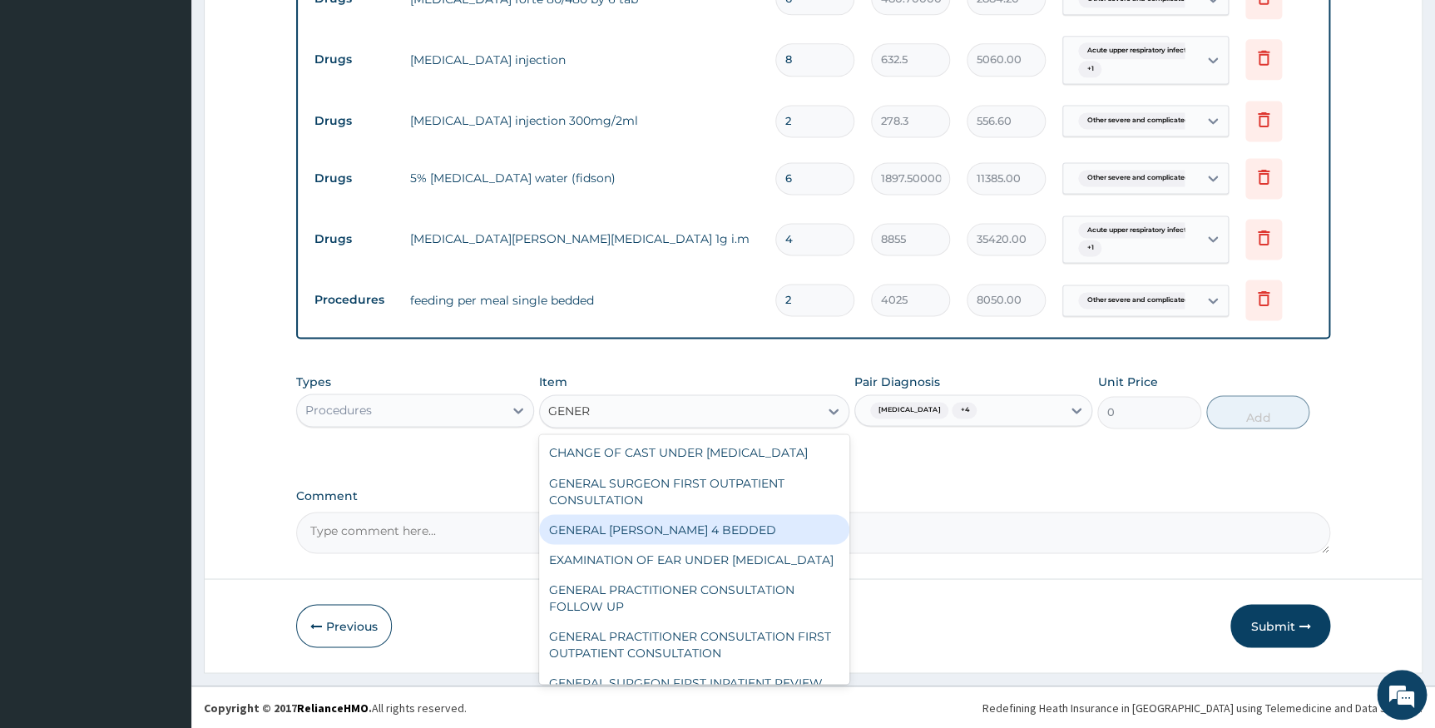
click at [685, 537] on div "GENERAL WARD 4 BEDDED" at bounding box center [694, 529] width 310 height 30
type input "7475"
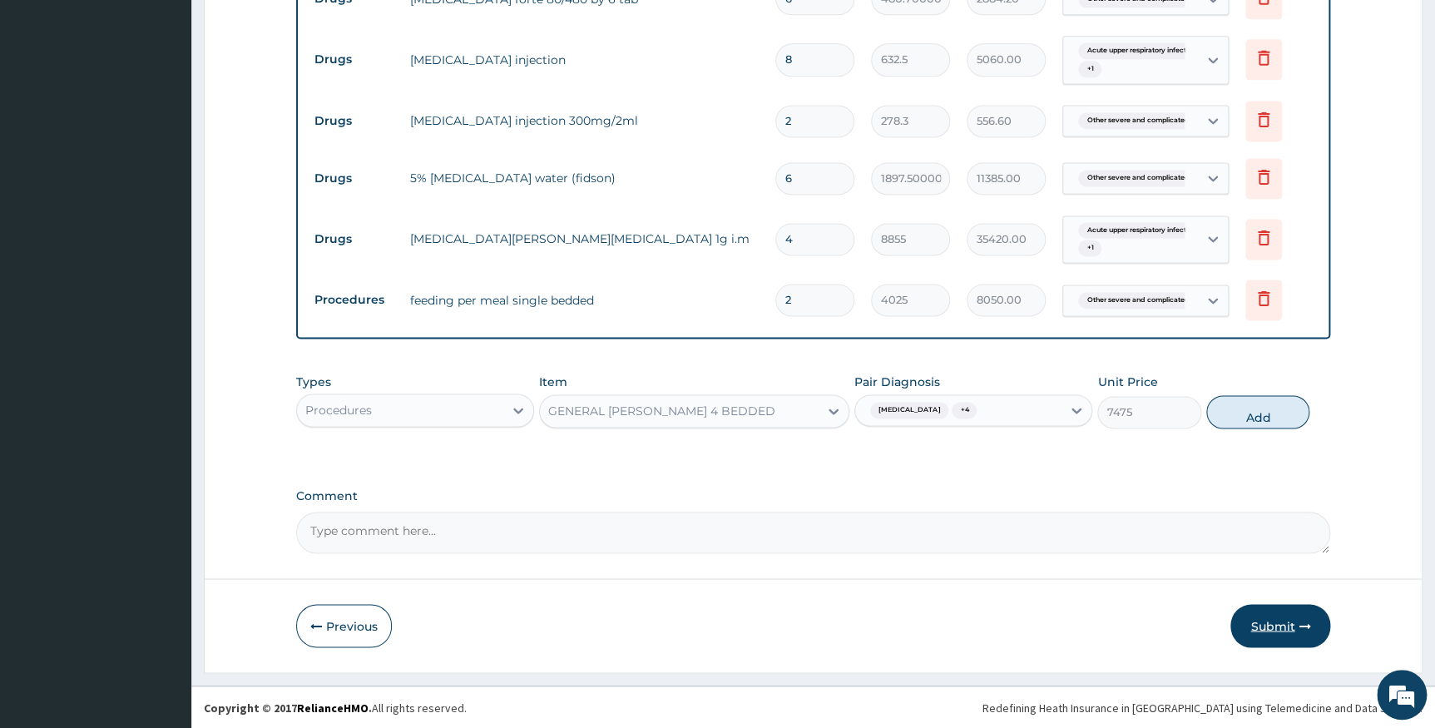
click at [1292, 632] on button "Submit" at bounding box center [1280, 625] width 100 height 43
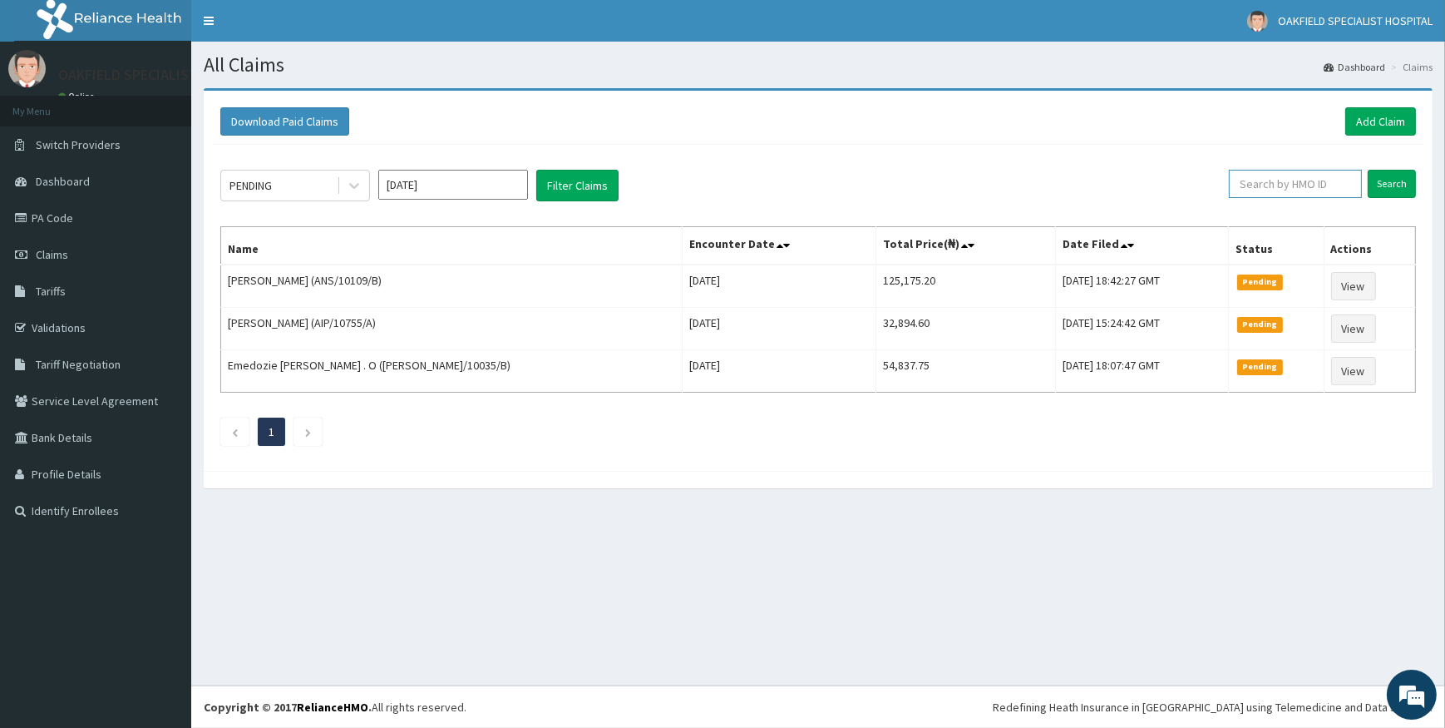
click at [1272, 195] on input "text" at bounding box center [1295, 184] width 133 height 28
paste input "SFA/11634/A"
type input "SFA/11634/A"
click at [1395, 187] on input "Search" at bounding box center [1392, 184] width 48 height 28
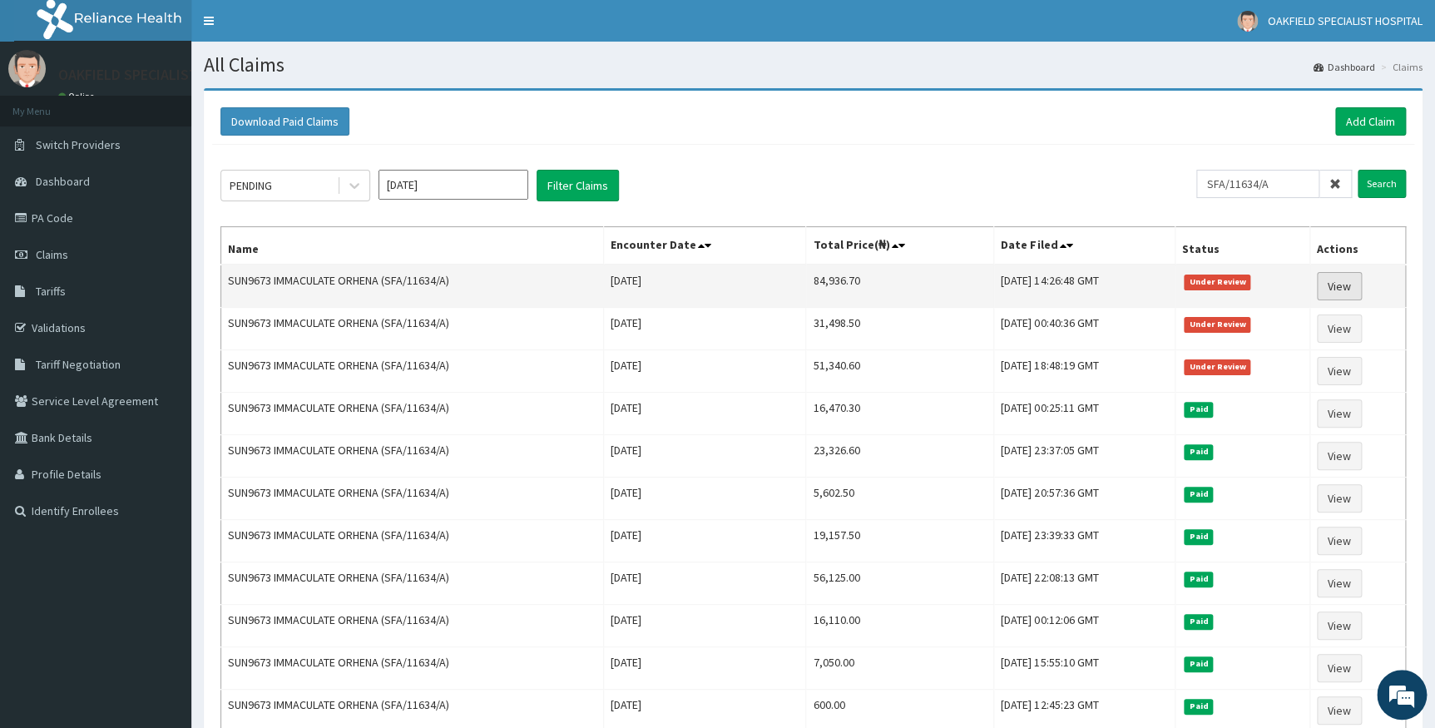
click at [1335, 285] on link "View" at bounding box center [1338, 286] width 45 height 28
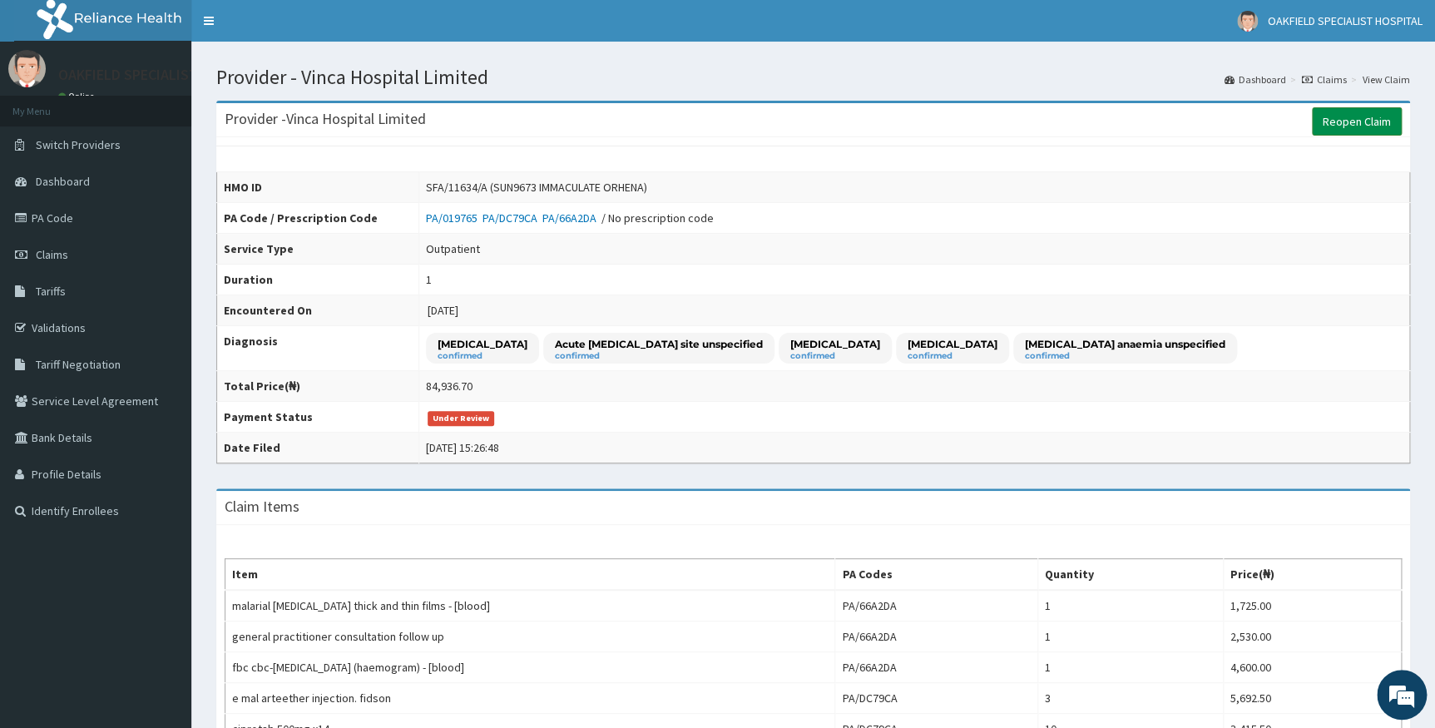
click at [1346, 117] on link "Reopen Claim" at bounding box center [1356, 121] width 90 height 28
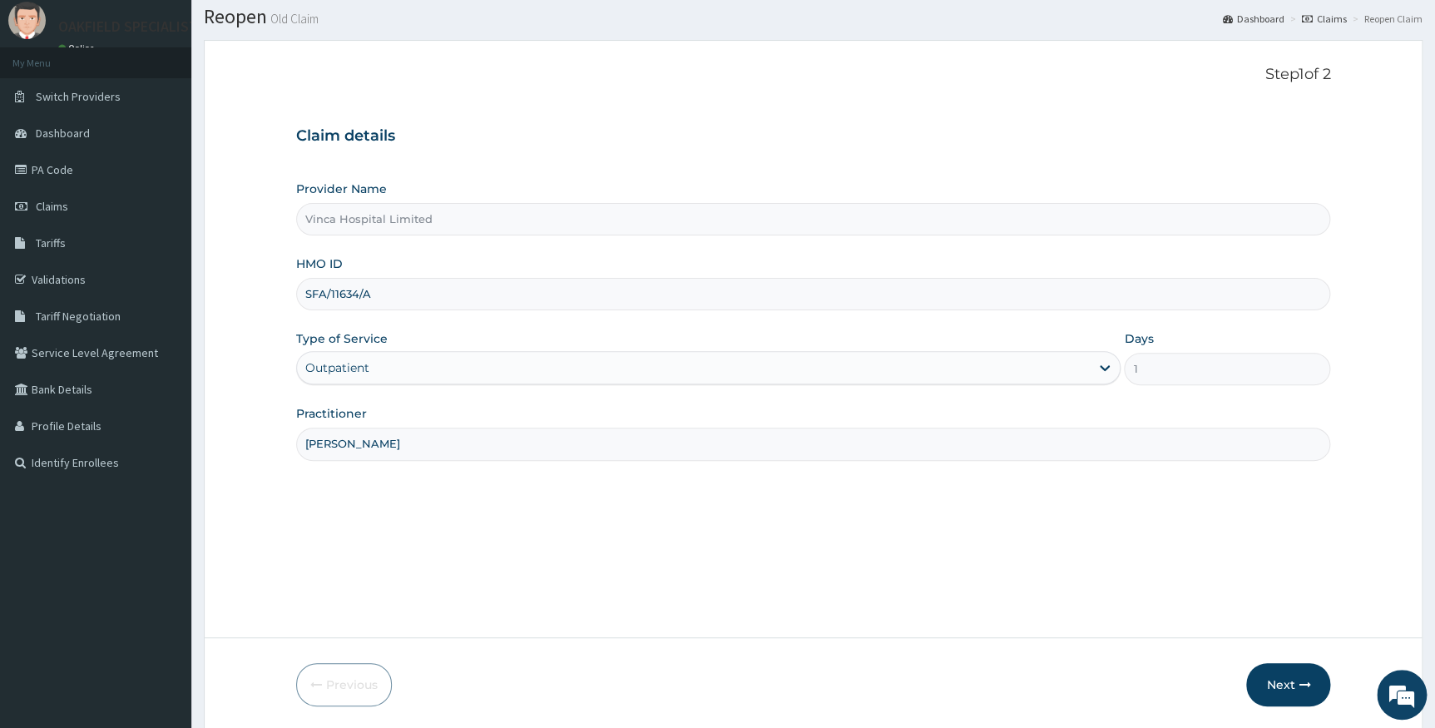
scroll to position [106, 0]
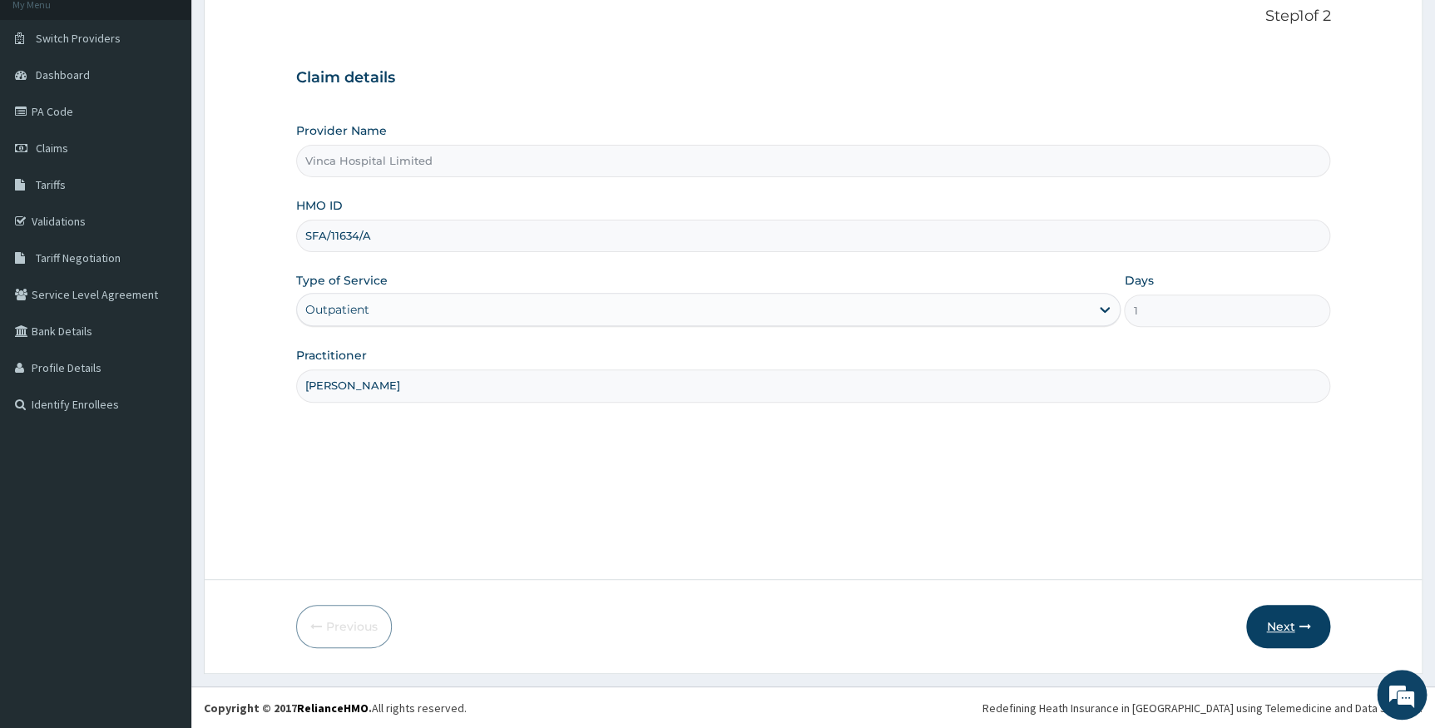
click at [1281, 620] on button "Next" at bounding box center [1288, 626] width 84 height 43
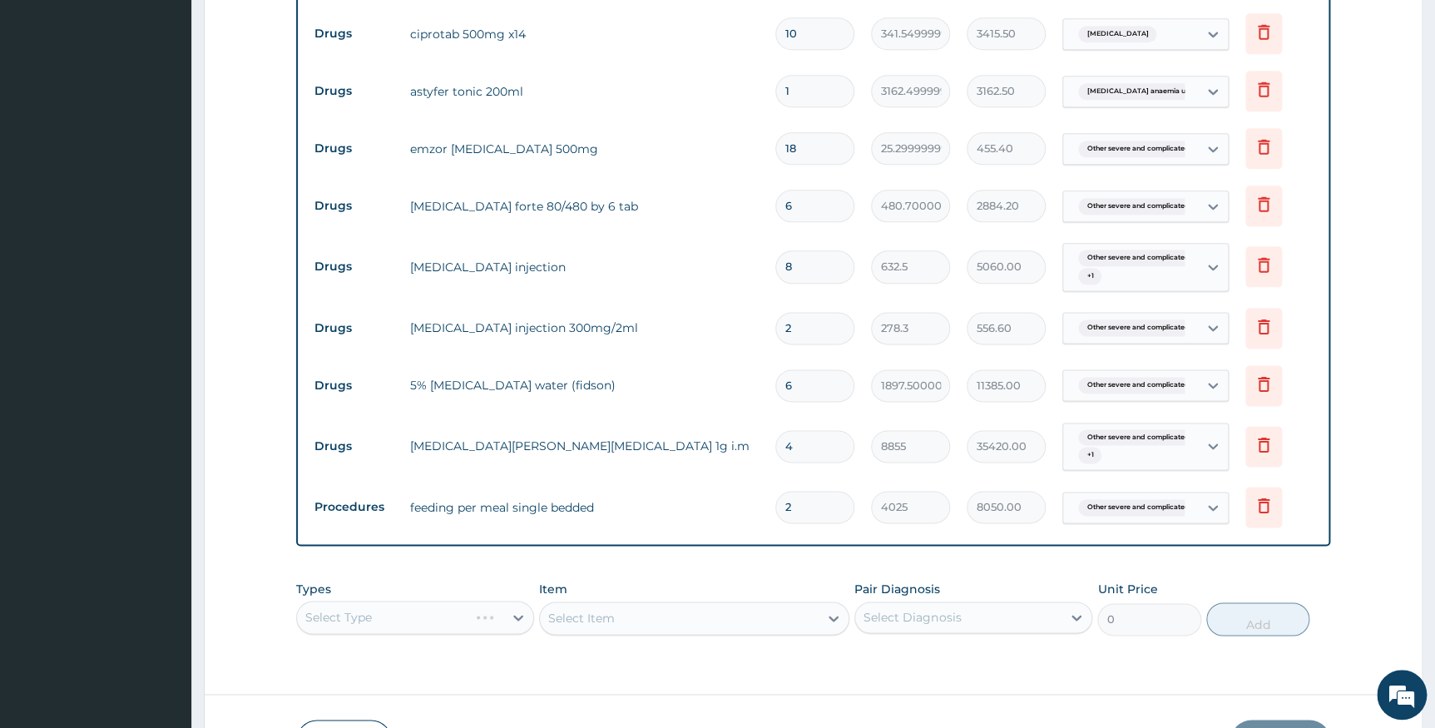
scroll to position [1044, 0]
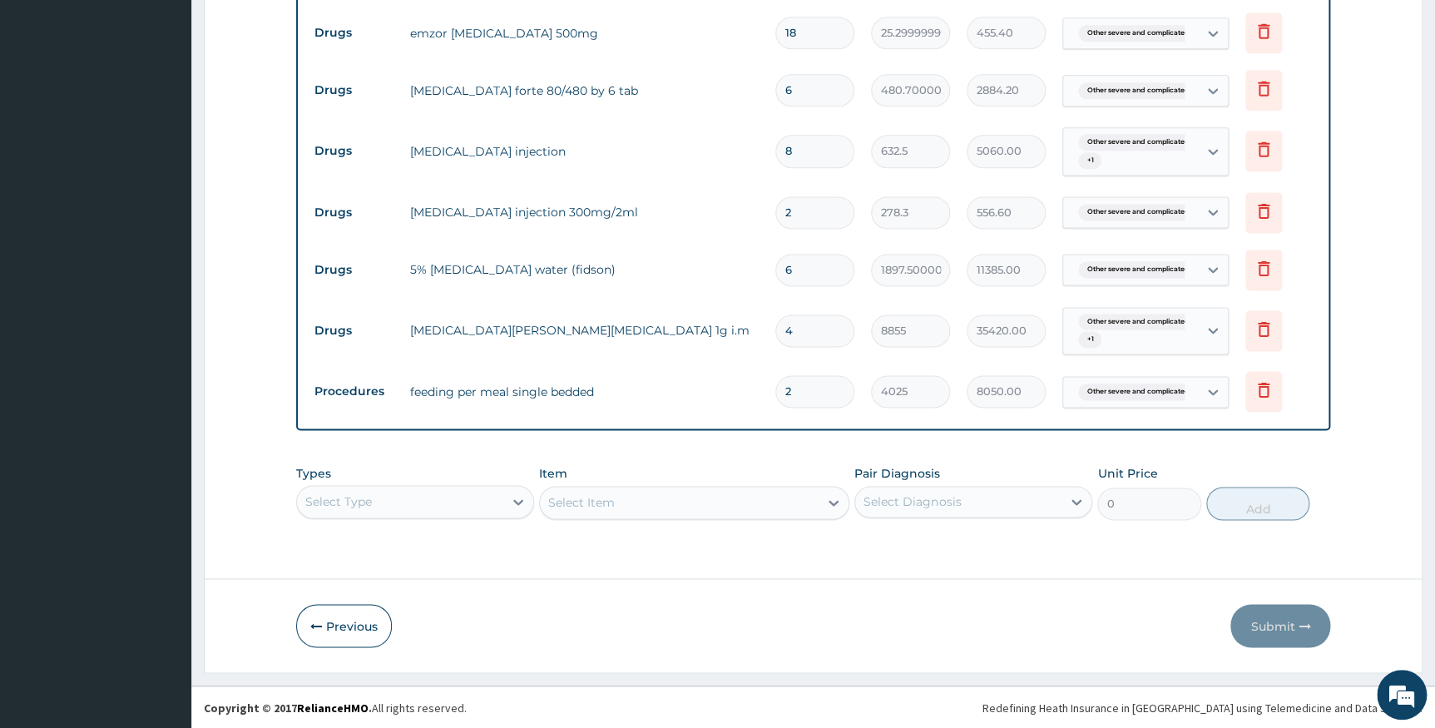
click at [471, 495] on div "Select Type" at bounding box center [415, 501] width 238 height 33
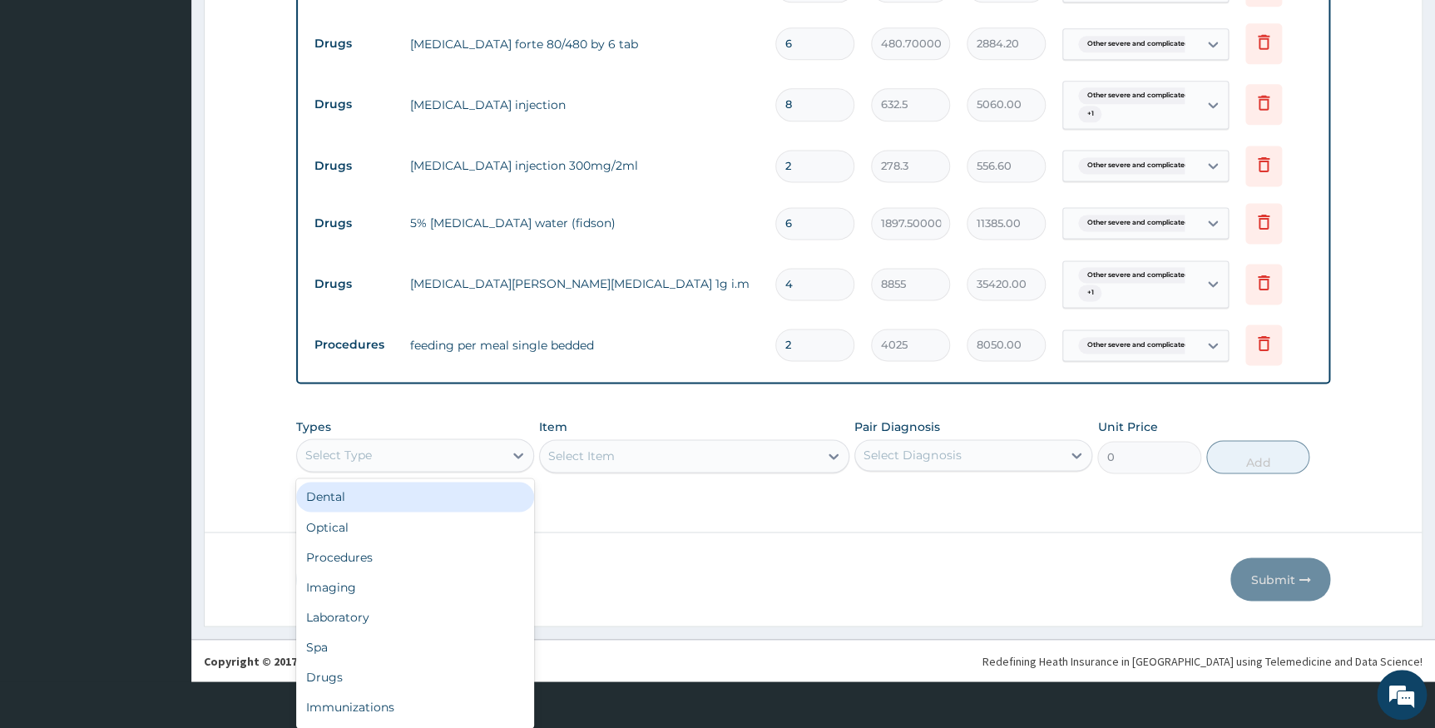
scroll to position [47, 0]
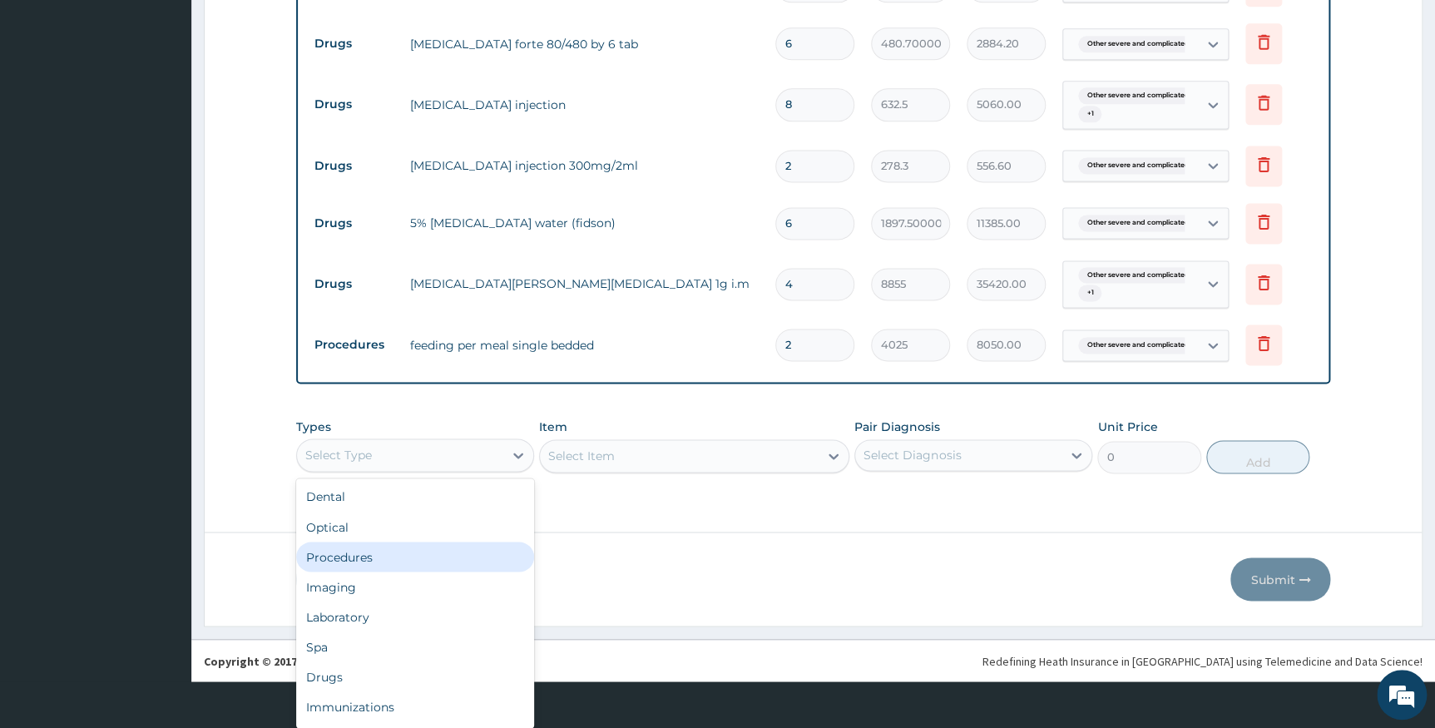
click at [412, 563] on div "Procedures" at bounding box center [415, 556] width 238 height 30
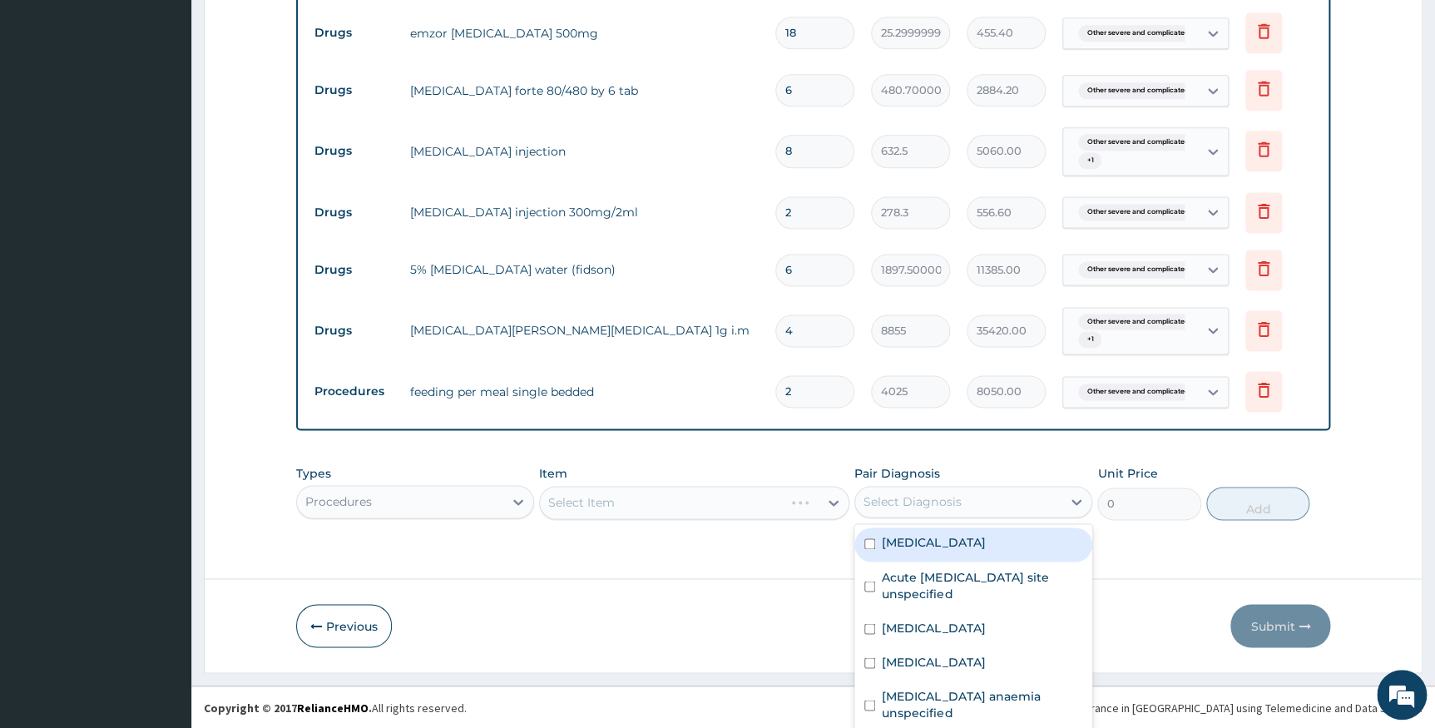
scroll to position [23, 0]
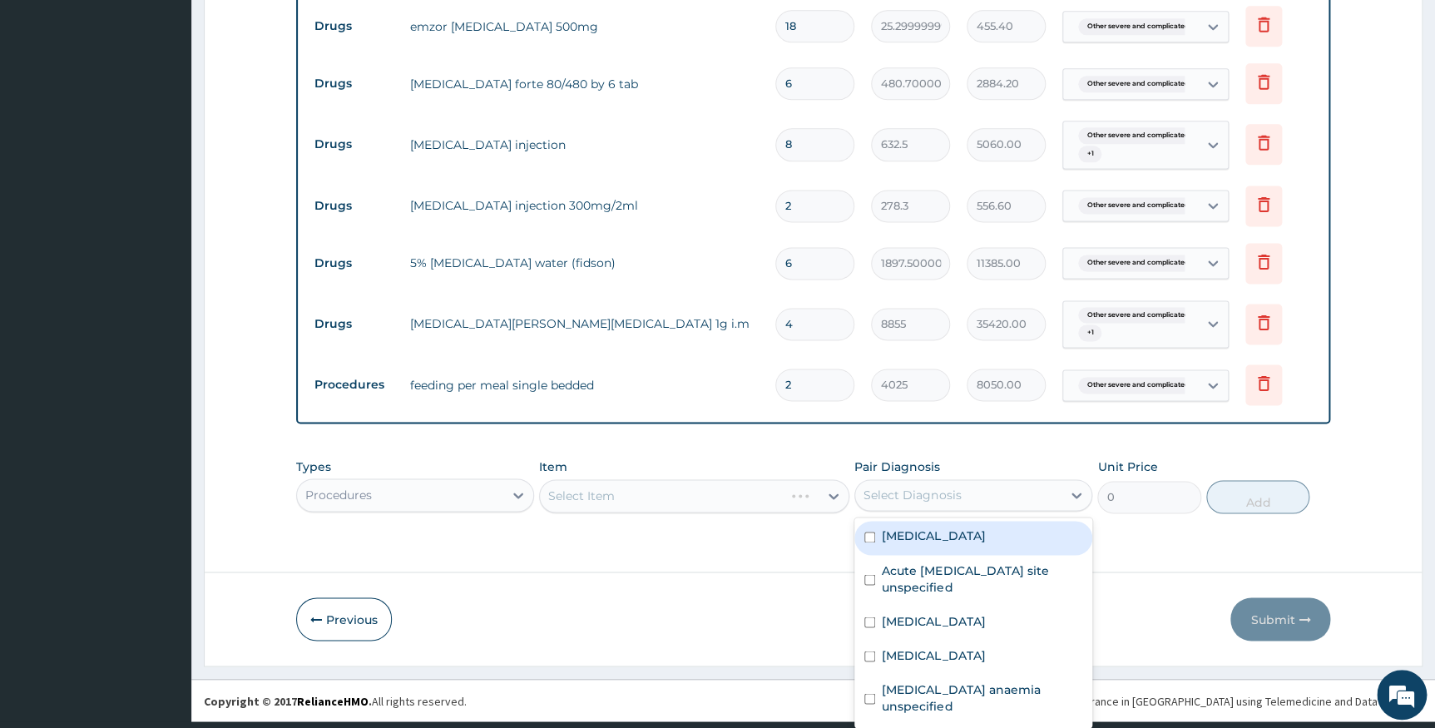
click at [878, 501] on div "option Malaria unspecified focused, 1 of 5. 5 results available. Use Up and Dow…" at bounding box center [973, 495] width 238 height 32
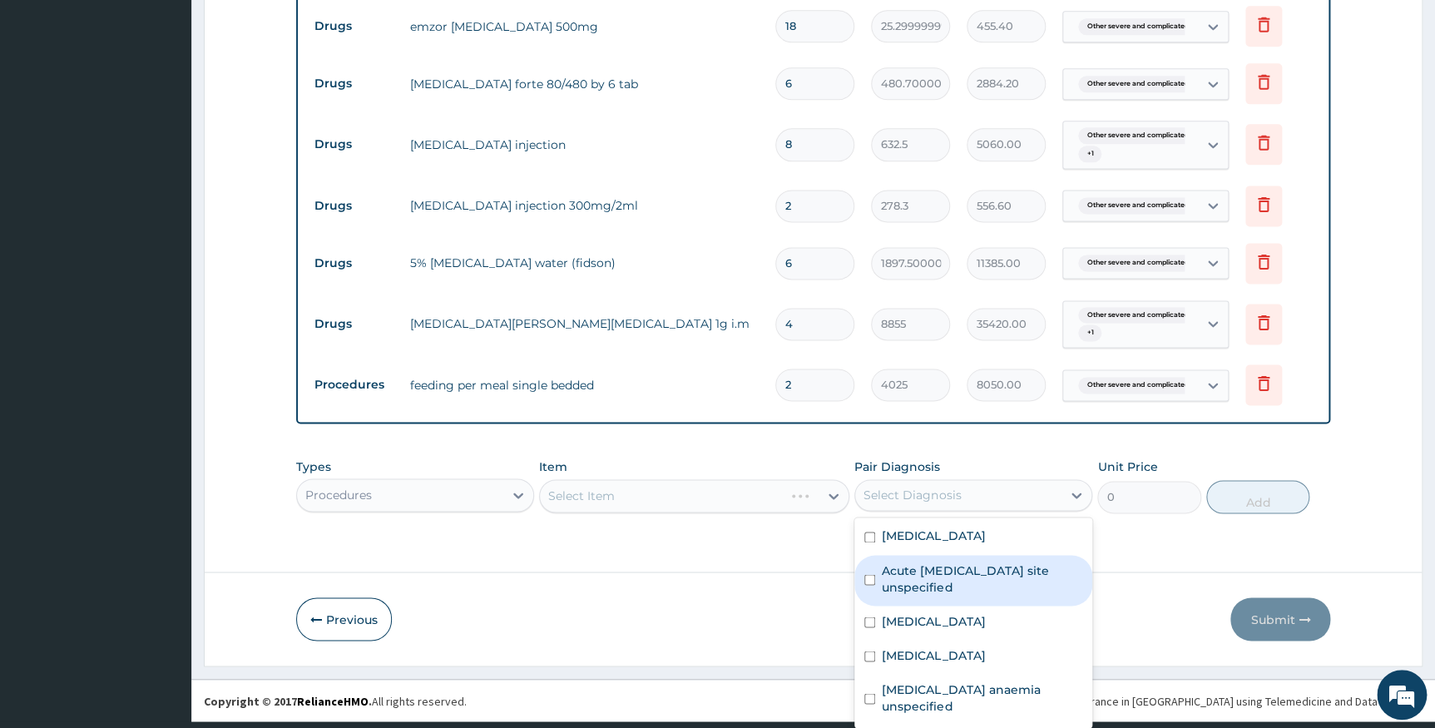
click at [882, 555] on div "Acute upper respiratory infection site unspecified" at bounding box center [973, 580] width 238 height 51
checkbox input "true"
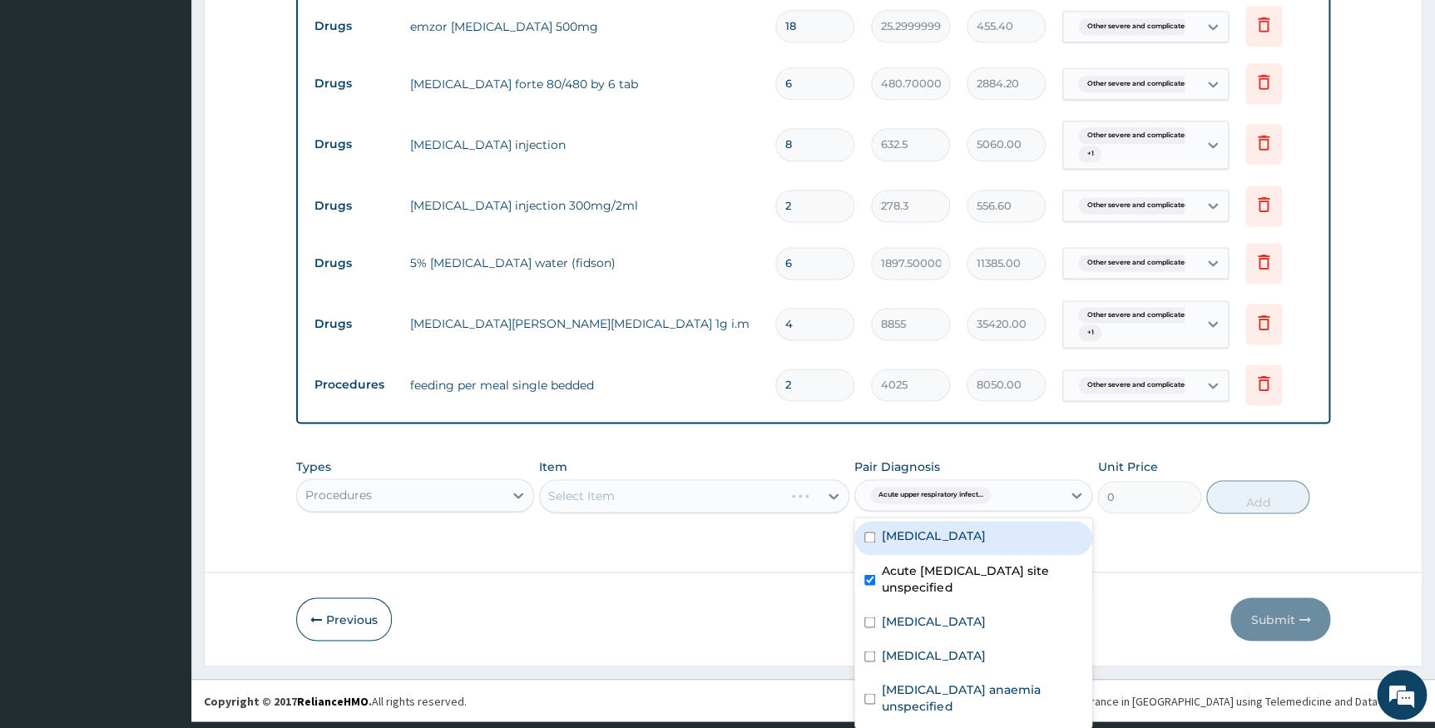
scroll to position [0, 0]
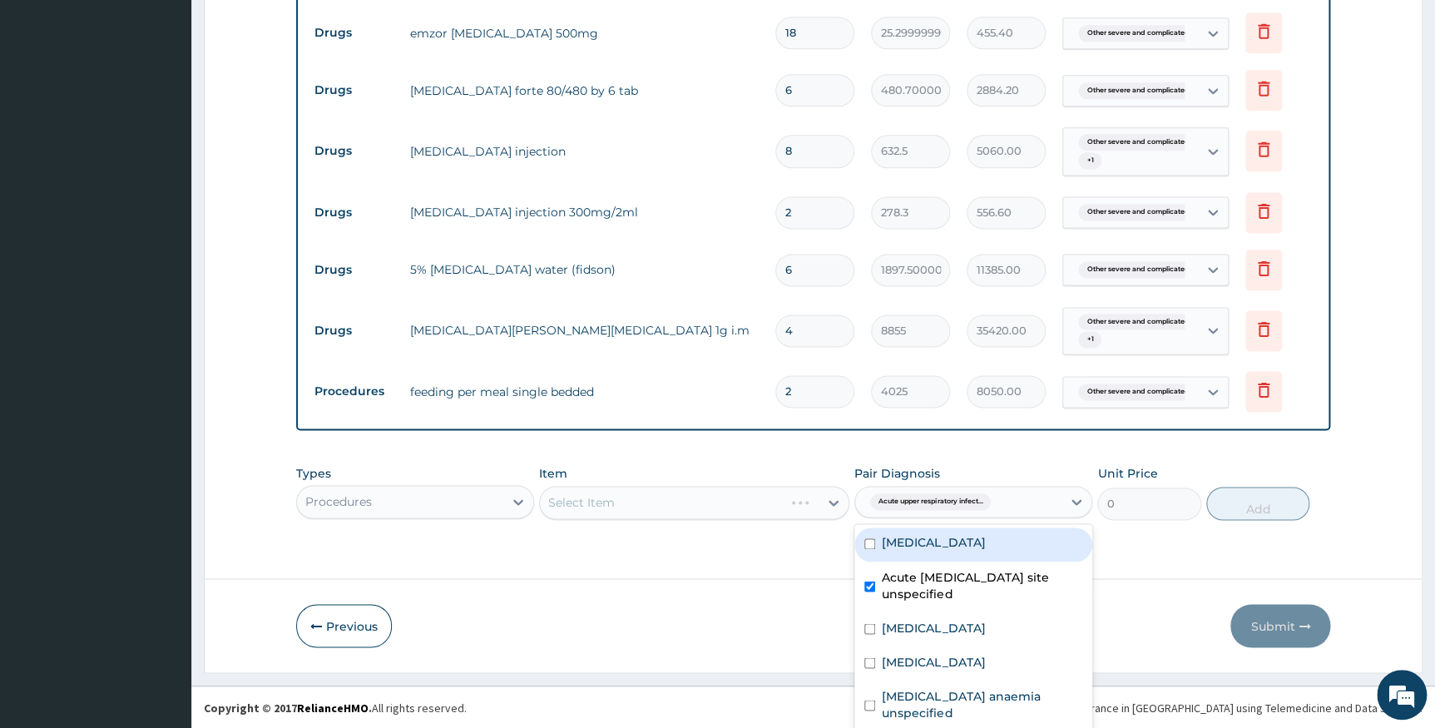
click at [952, 491] on div "Acute upper respiratory infect..." at bounding box center [958, 501] width 206 height 28
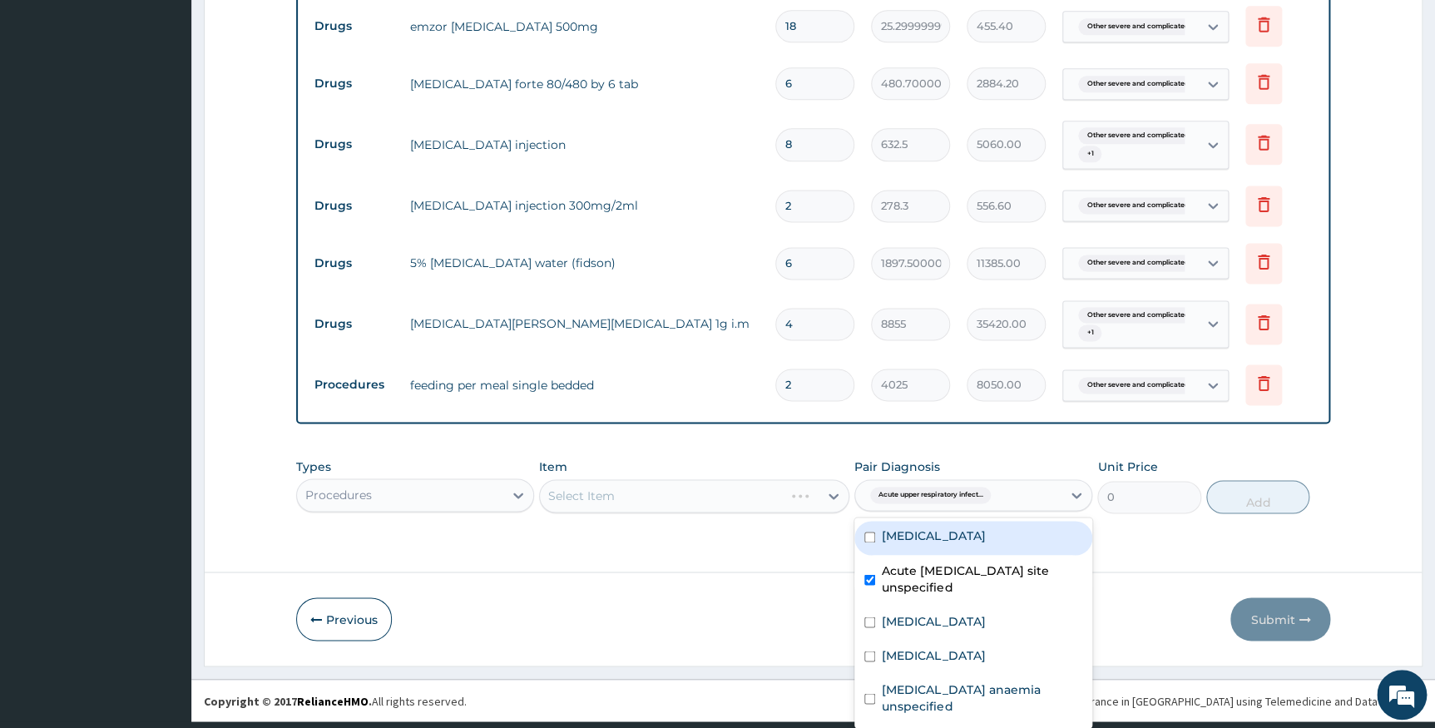
click at [909, 504] on div "option Acute upper respiratory infection site unspecified, selected. option Mal…" at bounding box center [973, 495] width 238 height 32
click at [882, 527] on label "Malaria unspecified" at bounding box center [933, 535] width 103 height 17
checkbox input "true"
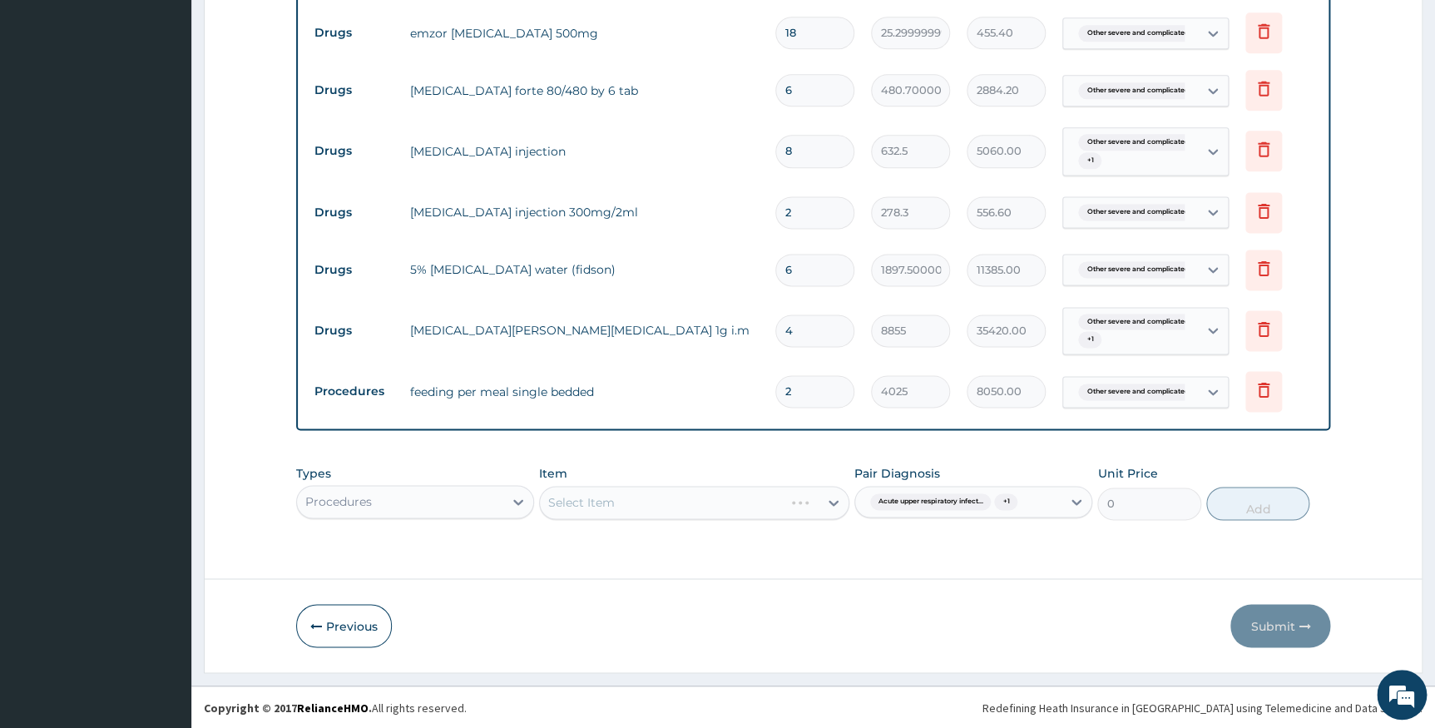
click at [961, 494] on div "Pair Diagnosis Acute upper respiratory infect... + 1" at bounding box center [973, 492] width 238 height 55
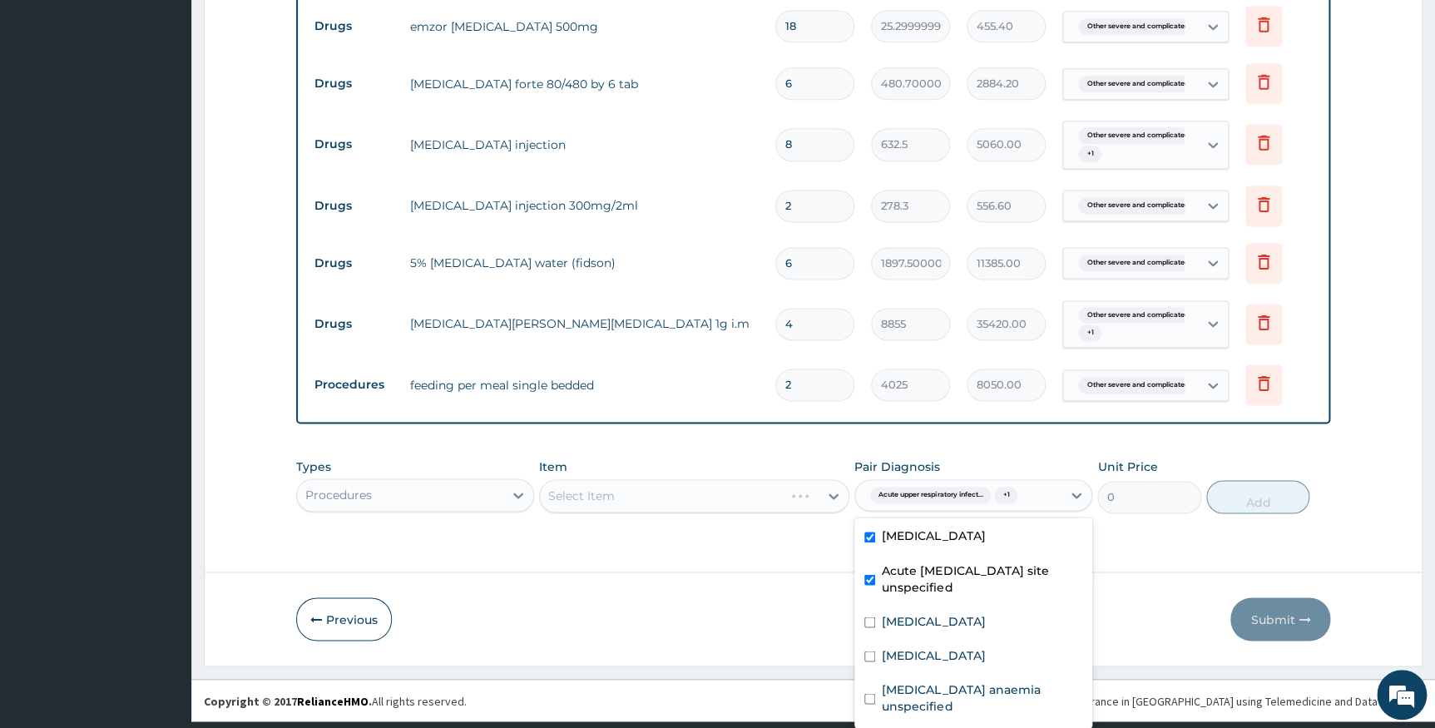
click at [965, 499] on div "option Malaria unspecified, selected. option Malaria unspecified selected, 1 of…" at bounding box center [973, 495] width 238 height 32
drag, startPoint x: 950, startPoint y: 615, endPoint x: 956, endPoint y: 549, distance: 66.9
click at [950, 612] on label "Other severe and complicated Plasmodium falciparum malaria" at bounding box center [933, 620] width 103 height 17
checkbox input "true"
click at [923, 652] on label "Salmonella enteritis" at bounding box center [933, 654] width 103 height 17
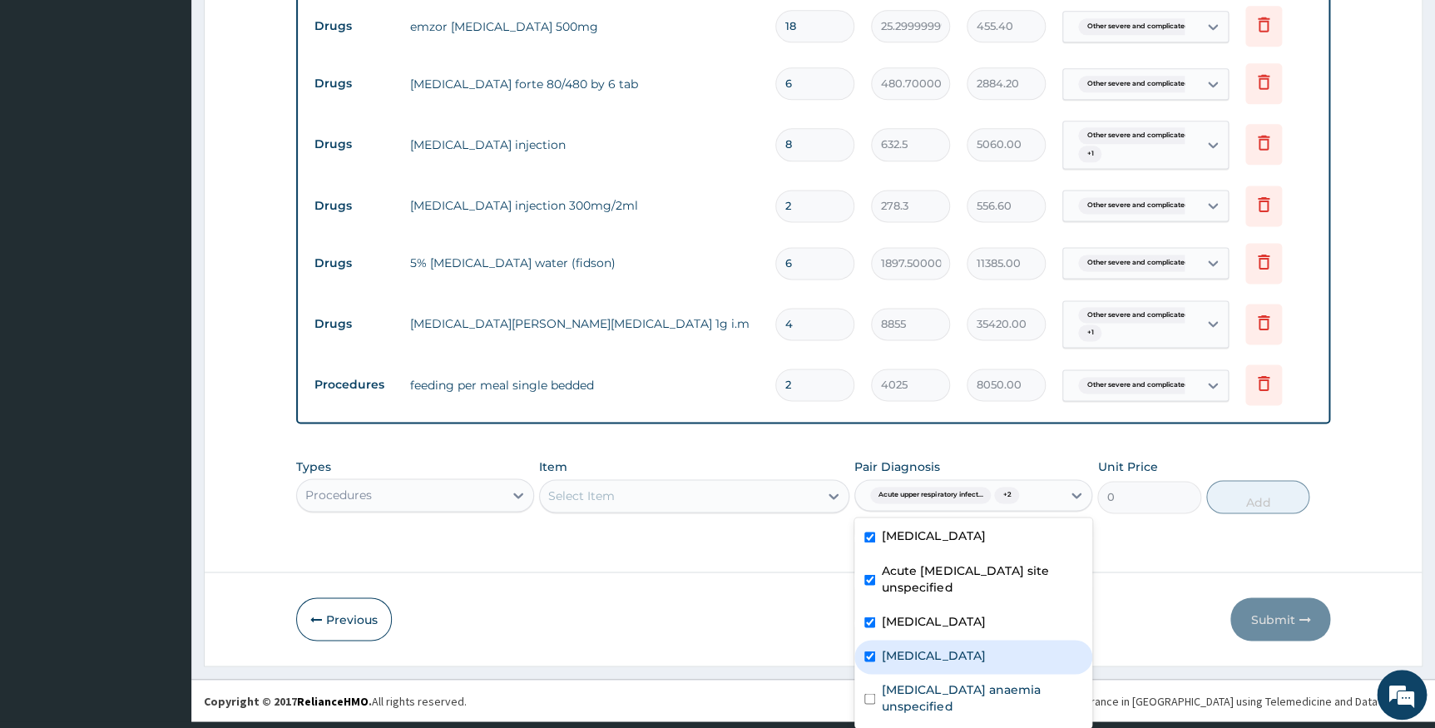
checkbox input "true"
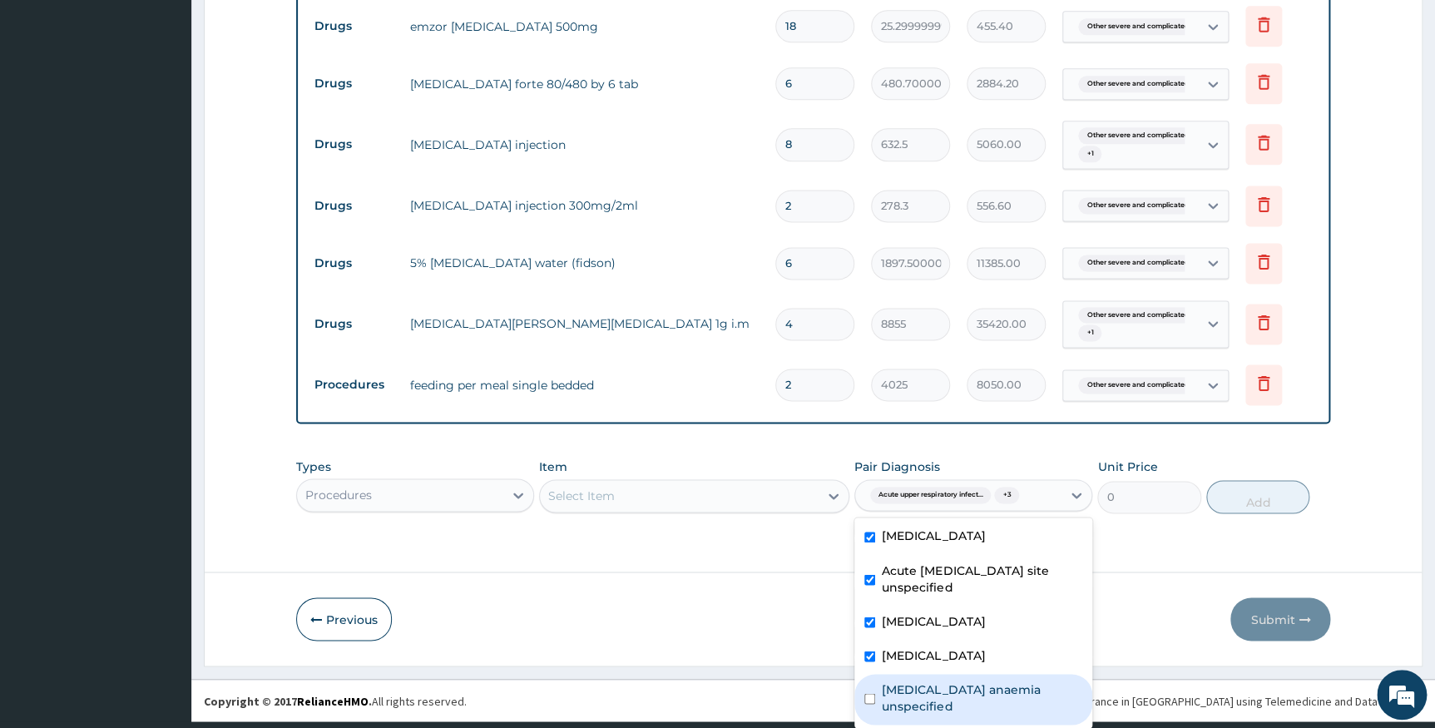
click at [926, 696] on label "Iron deficiency anaemia unspecified" at bounding box center [982, 696] width 200 height 33
checkbox input "true"
click at [714, 479] on div "Select Item" at bounding box center [694, 495] width 310 height 33
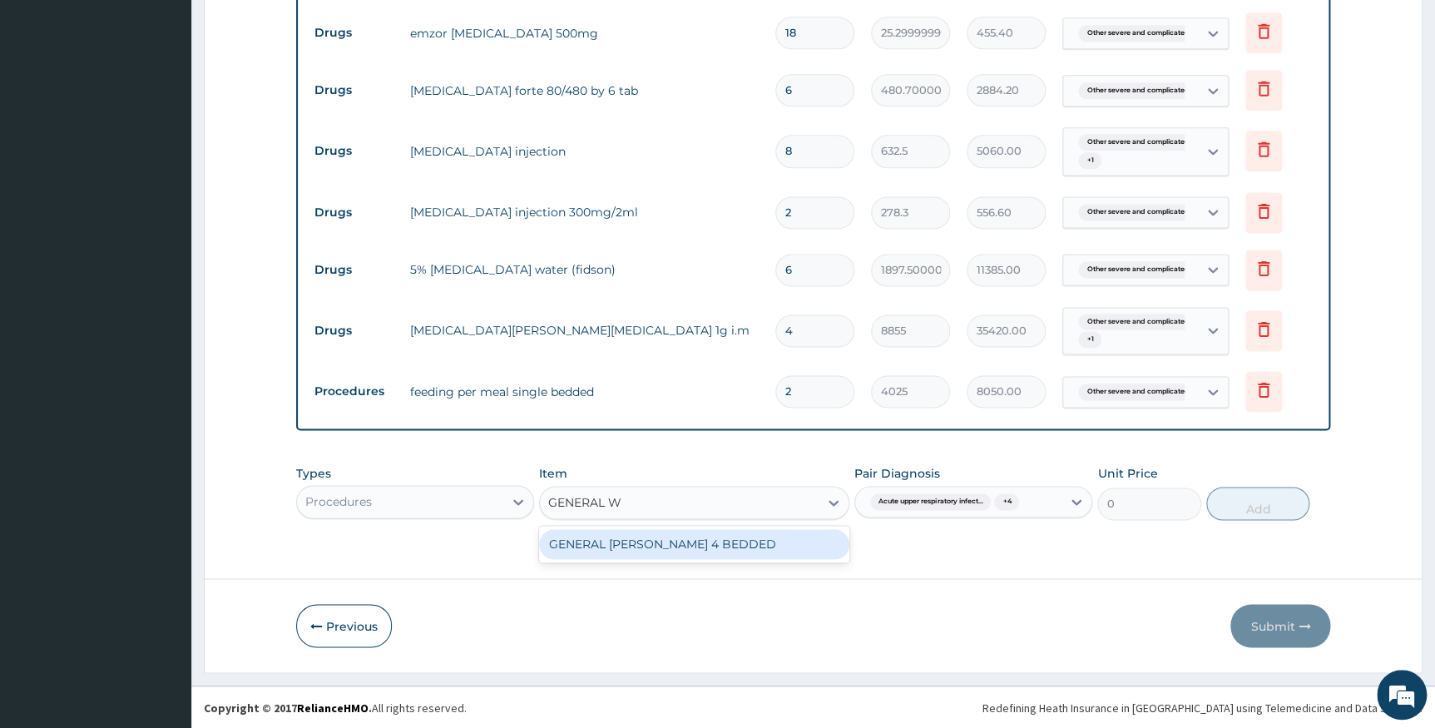
scroll to position [0, 0]
type input "GENERAL WARD"
click at [831, 548] on div "GENERAL WARD 4 BEDDED" at bounding box center [694, 544] width 310 height 30
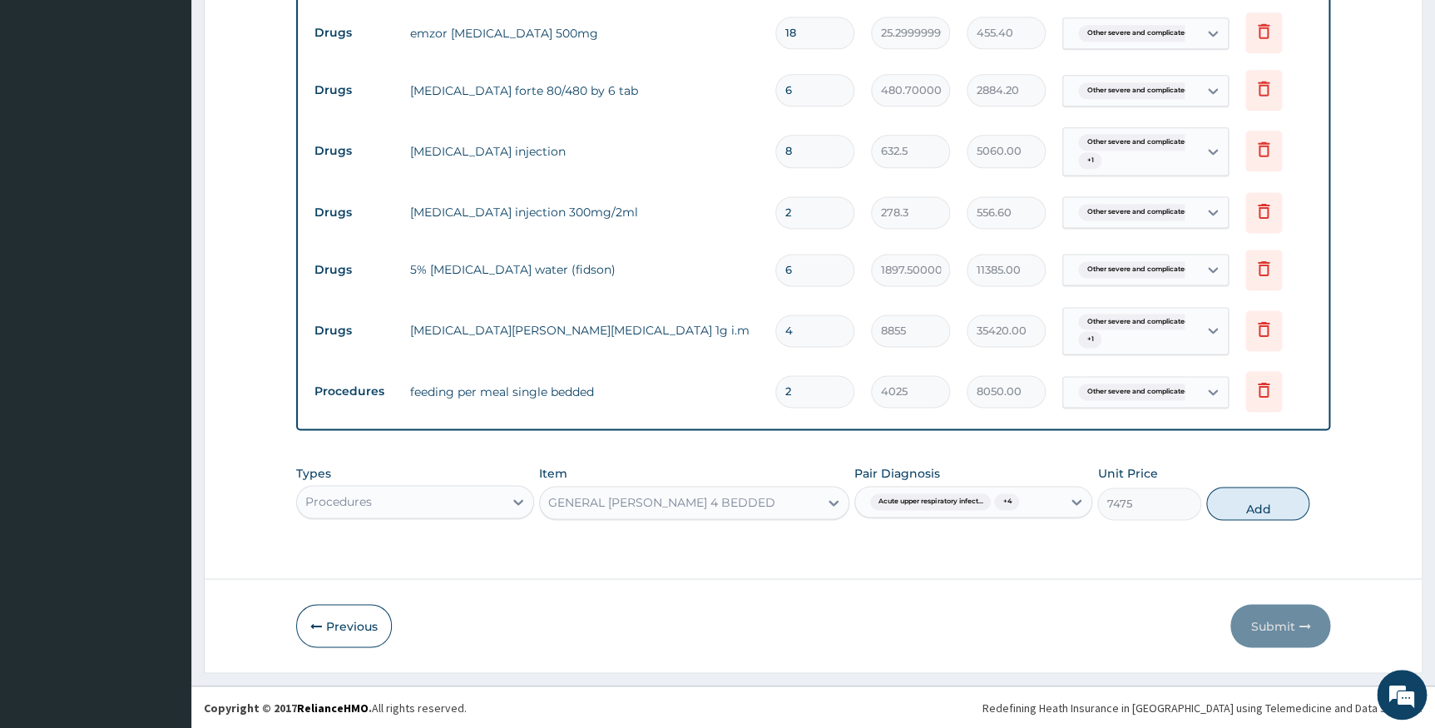
drag, startPoint x: 1243, startPoint y: 511, endPoint x: 1079, endPoint y: 492, distance: 165.0
click at [1232, 510] on button "Add" at bounding box center [1257, 503] width 103 height 33
type input "0"
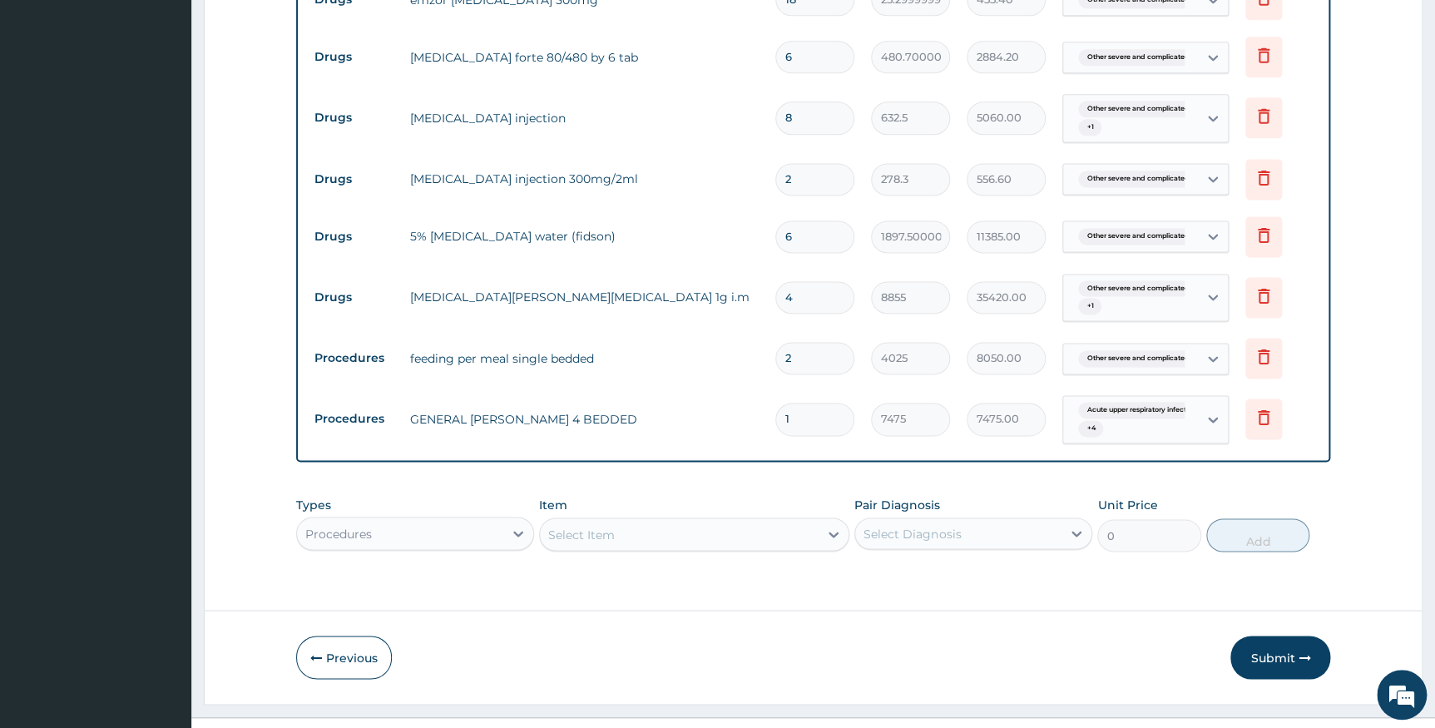
type input "0.00"
type input "2"
type input "14950.00"
type input "2"
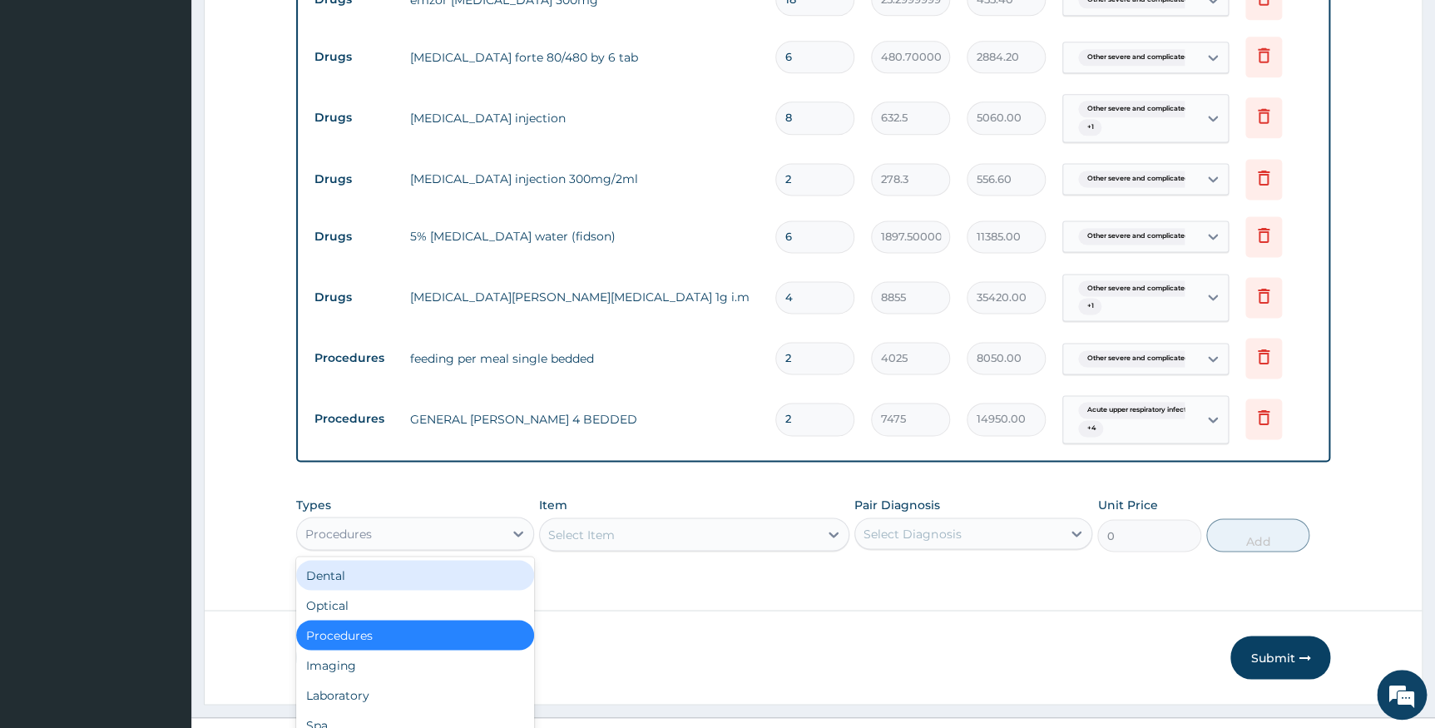
scroll to position [47, 0]
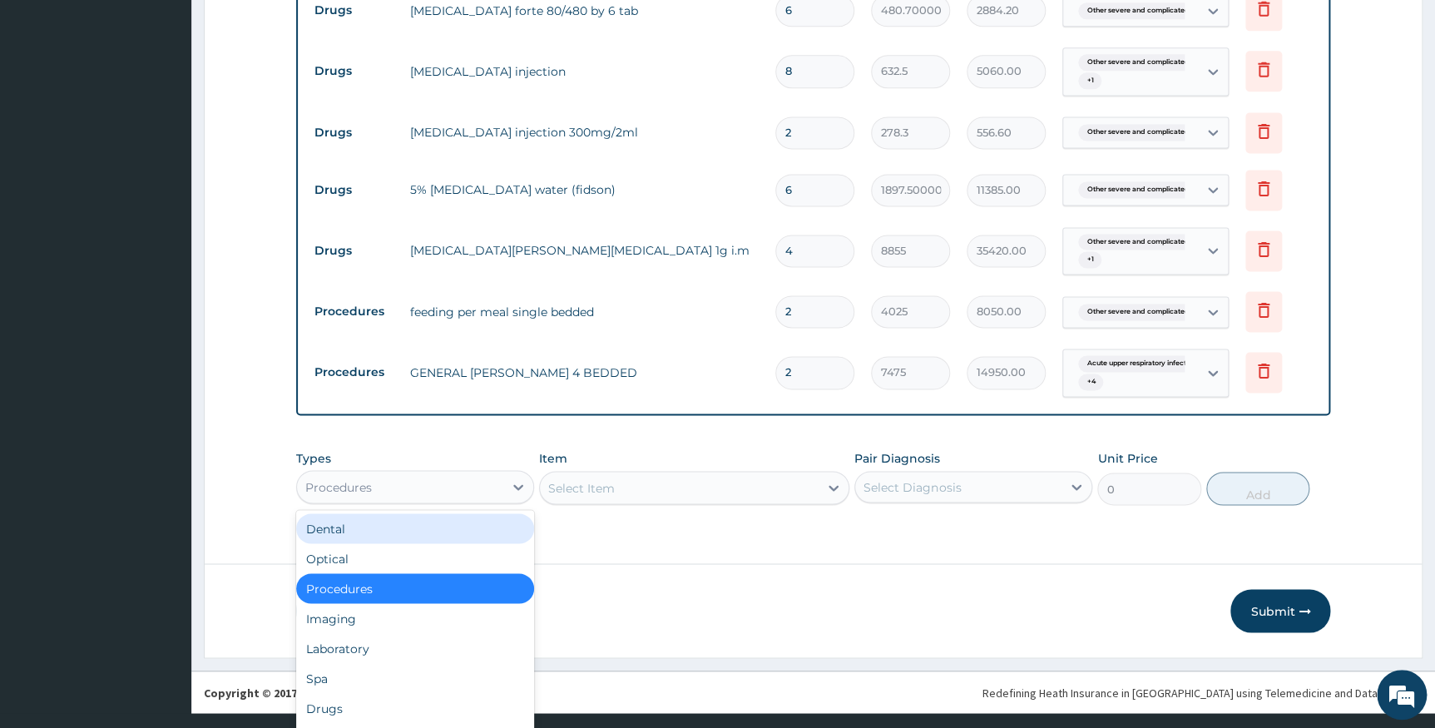
click at [377, 503] on div "option Procedures, selected. option Dental focused, 1 of 10. 10 results availab…" at bounding box center [415, 486] width 238 height 33
click at [373, 603] on div "Procedures" at bounding box center [415, 588] width 238 height 30
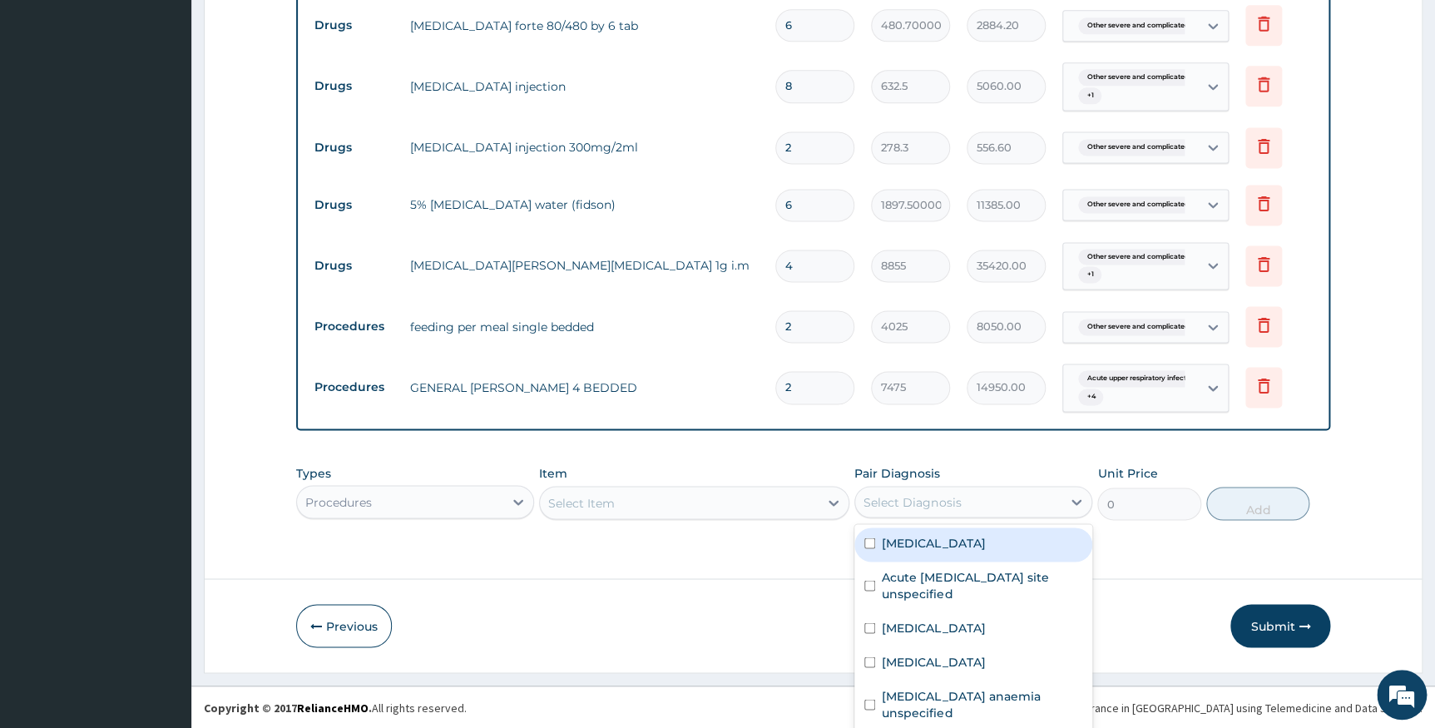
scroll to position [23, 0]
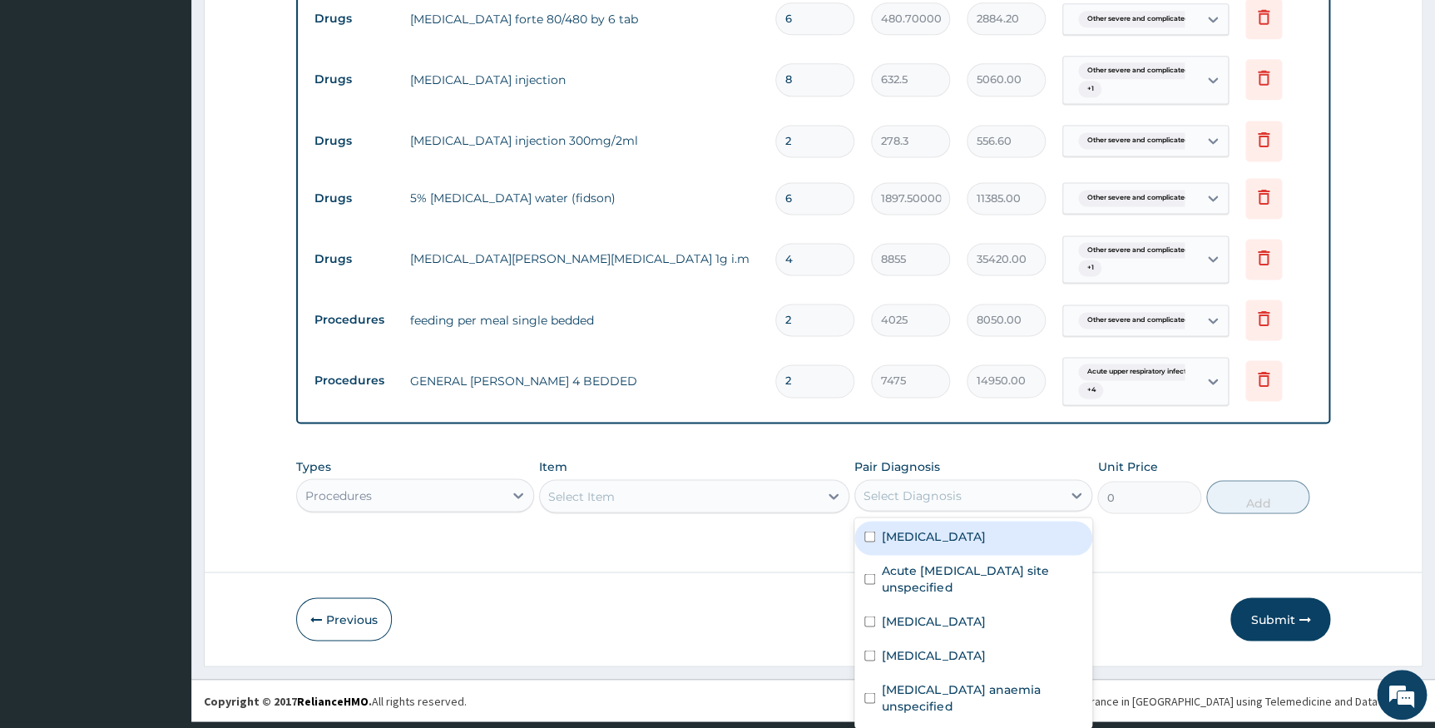
click at [998, 511] on div "option Iron deficiency anaemia unspecified, selected. option Malaria unspecifie…" at bounding box center [973, 495] width 238 height 32
click at [986, 547] on div "Malaria unspecified" at bounding box center [973, 538] width 238 height 34
checkbox input "true"
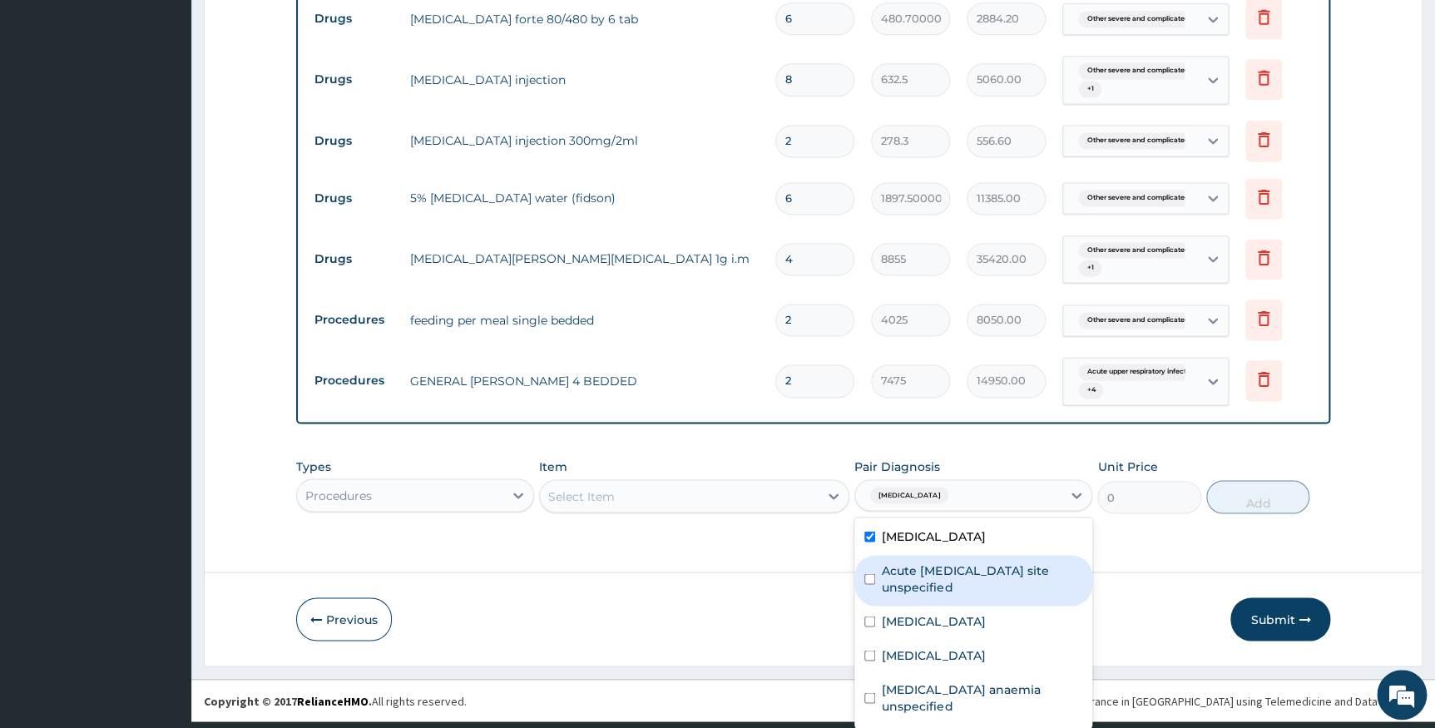
click at [955, 583] on label "Acute upper respiratory infection site unspecified" at bounding box center [982, 577] width 200 height 33
checkbox input "true"
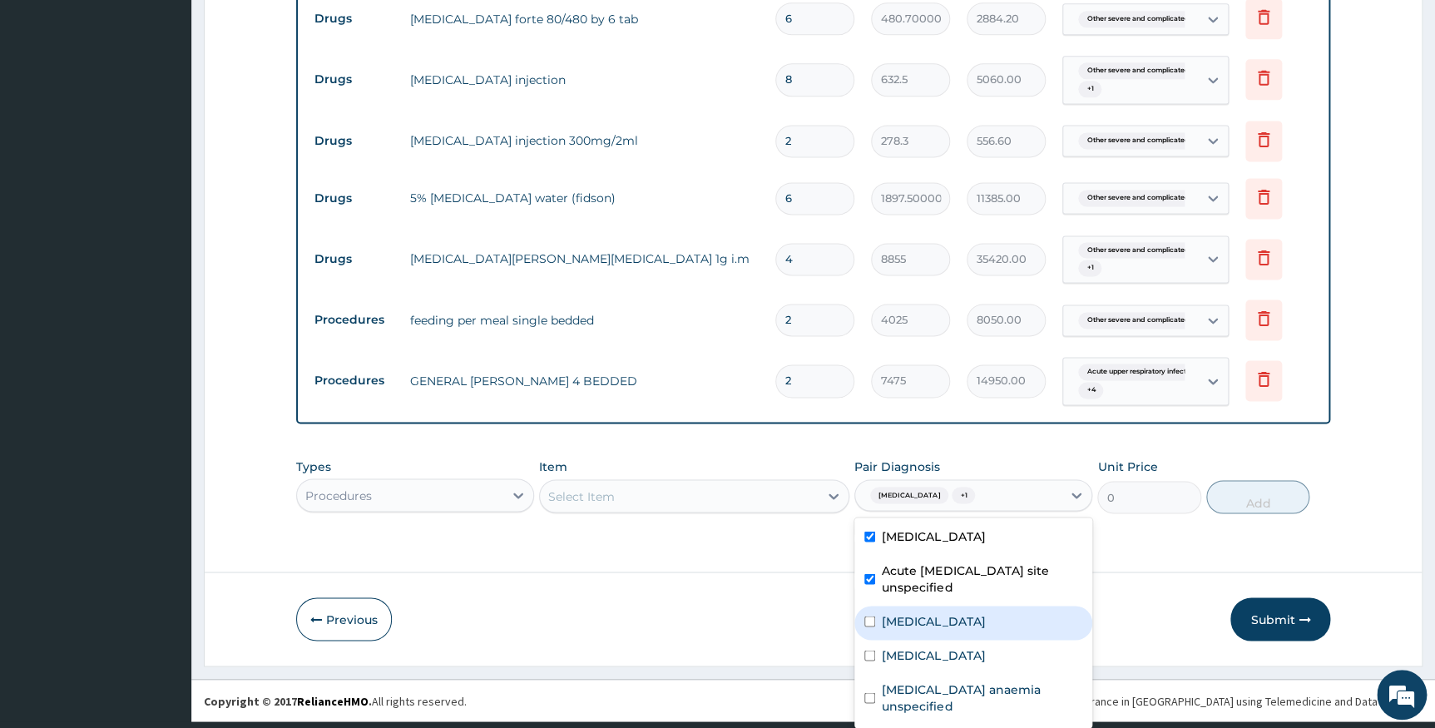
click at [960, 620] on label "Other severe and complicated Plasmodium falciparum malaria" at bounding box center [933, 620] width 103 height 17
checkbox input "true"
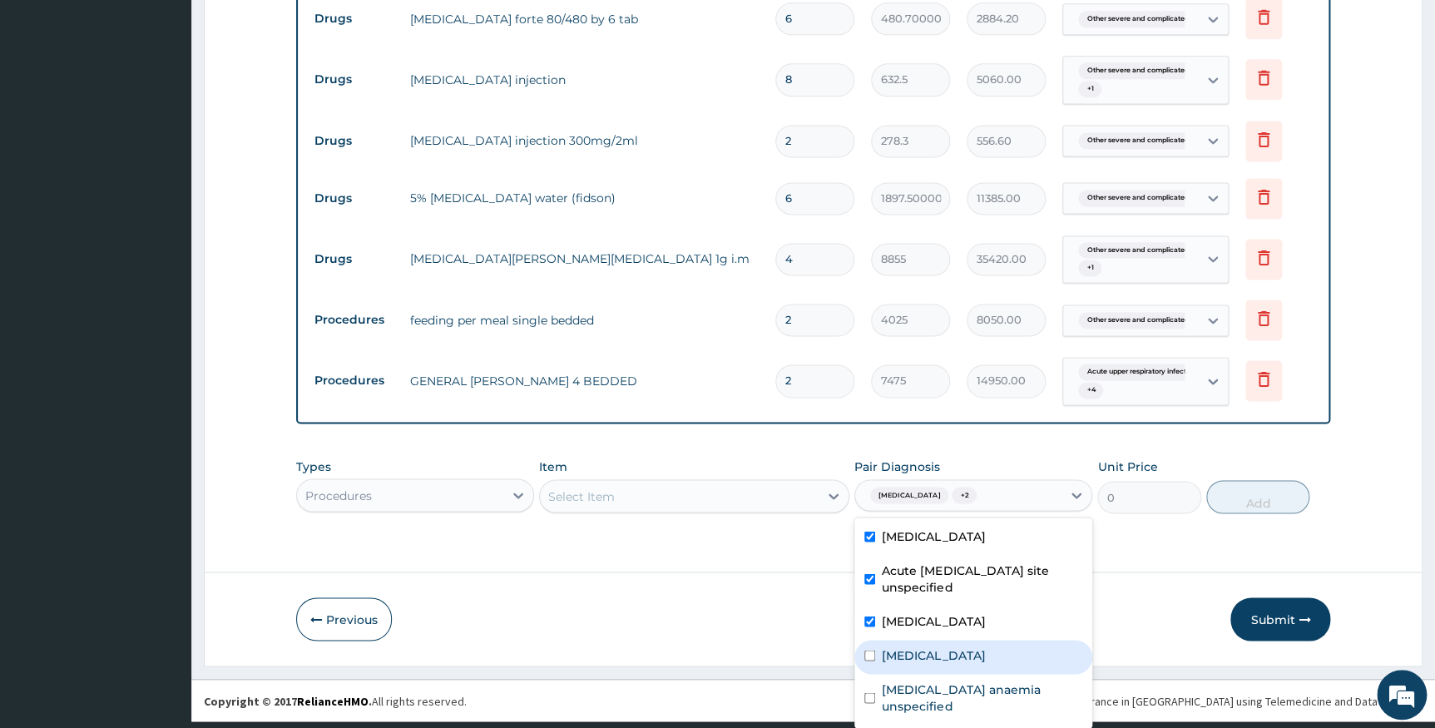
click at [956, 663] on label "Salmonella enteritis" at bounding box center [933, 654] width 103 height 17
checkbox input "true"
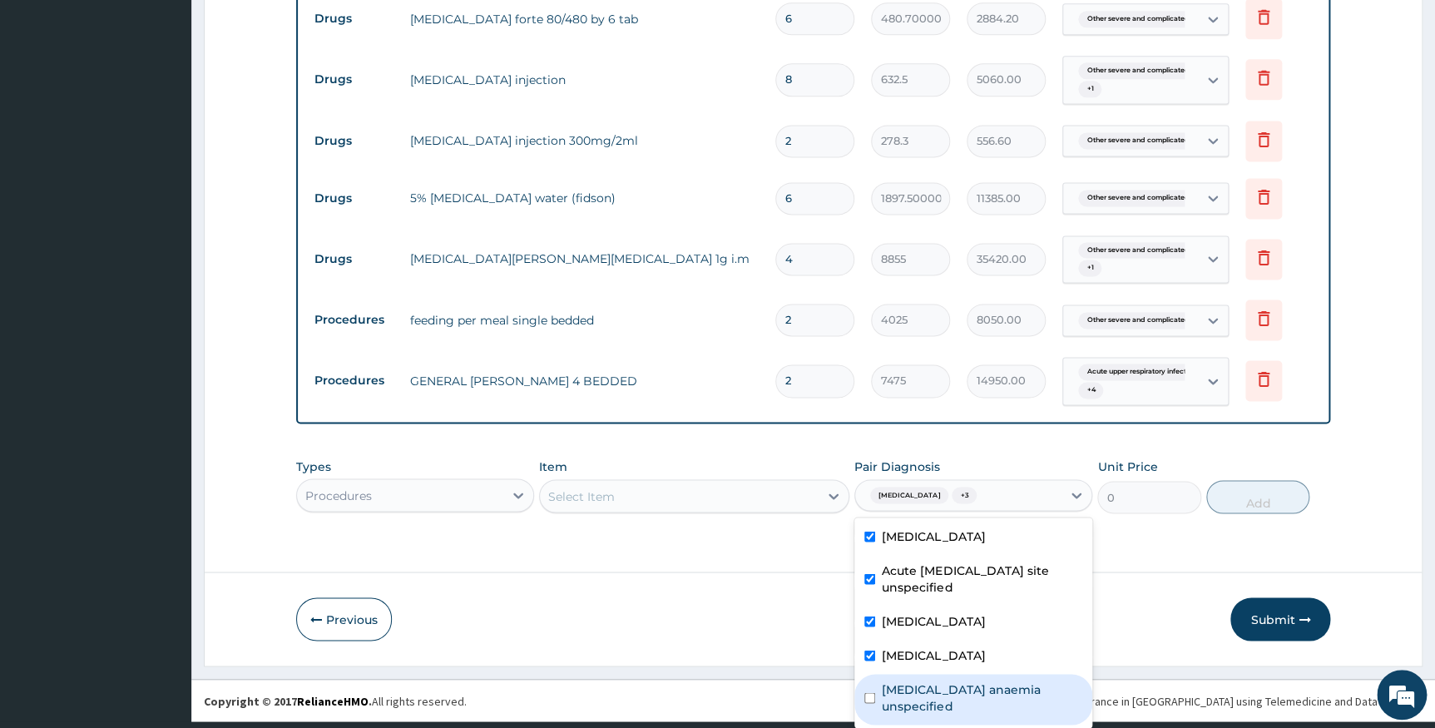
click at [968, 714] on label "Iron deficiency anaemia unspecified" at bounding box center [982, 696] width 200 height 33
checkbox input "true"
click at [729, 499] on div "Select Item" at bounding box center [679, 495] width 279 height 27
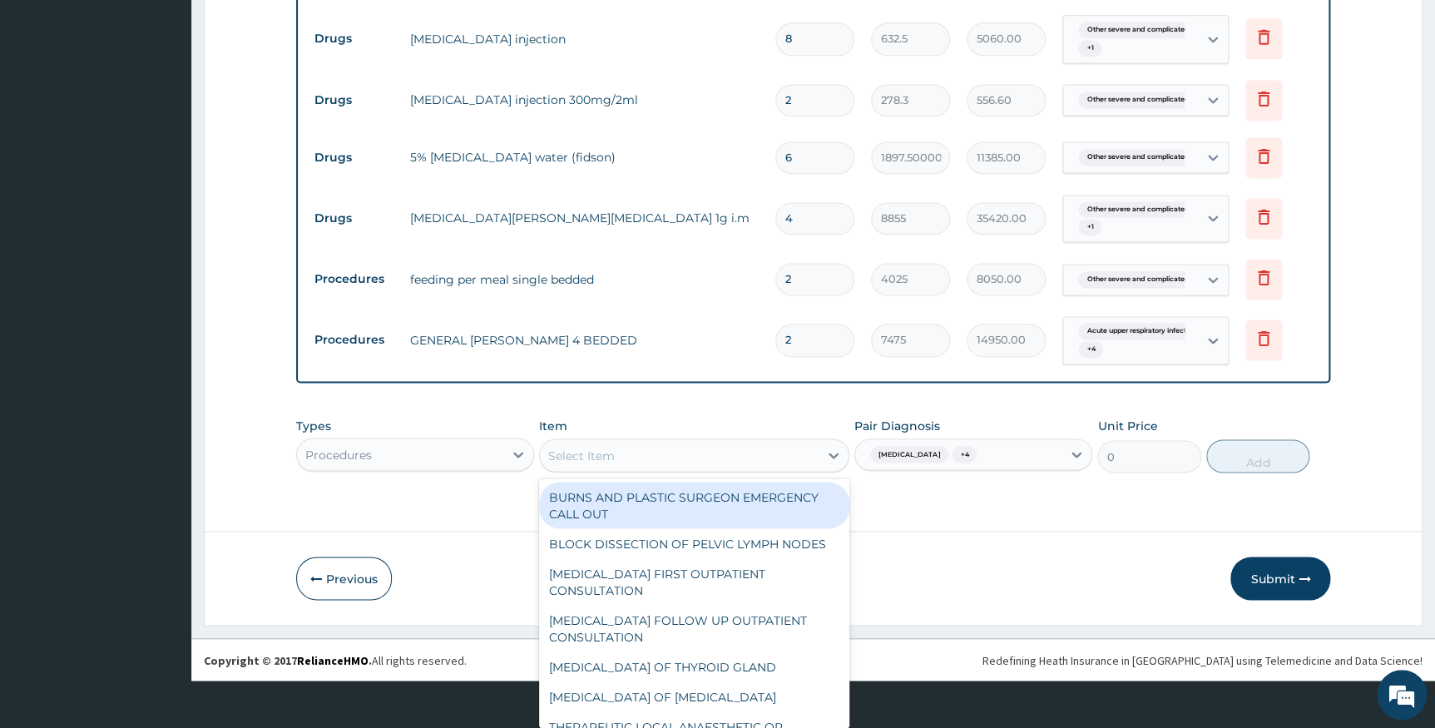
scroll to position [47, 0]
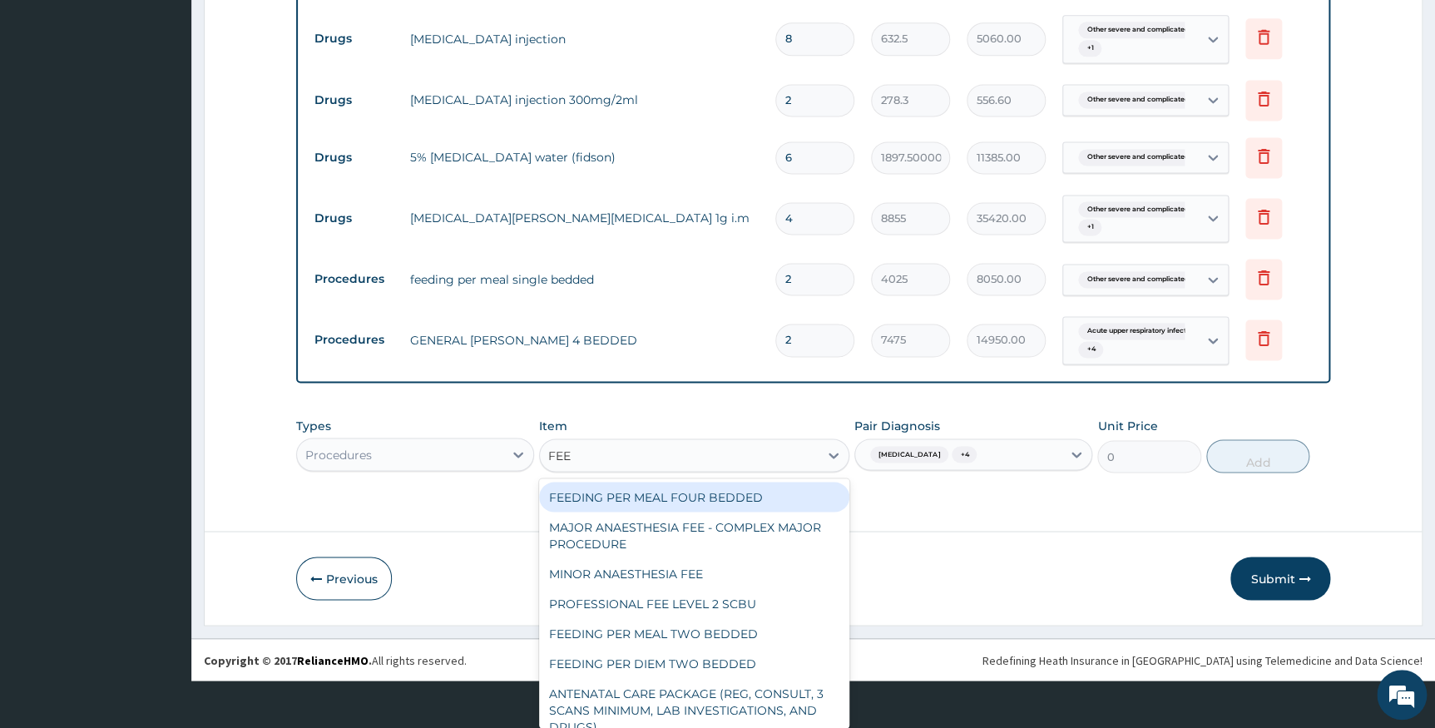
type input "FEED"
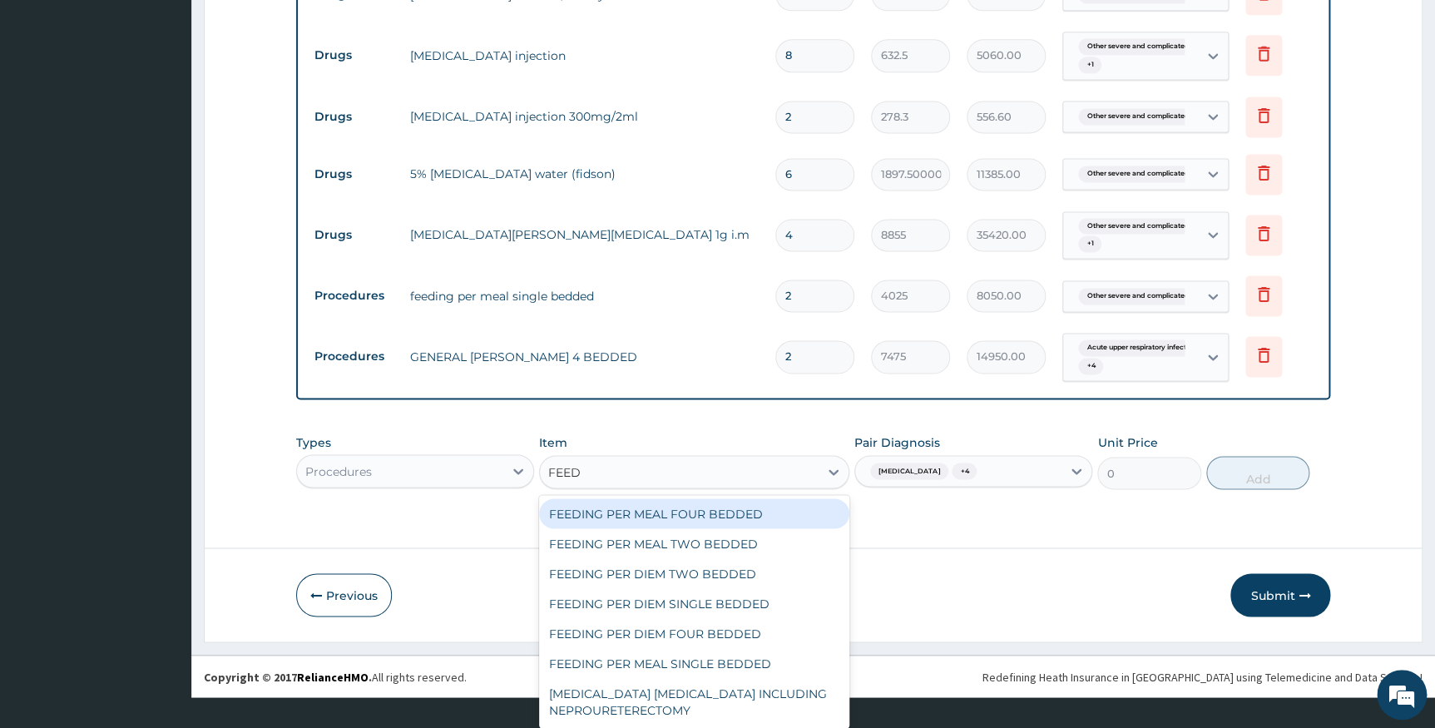
scroll to position [31, 0]
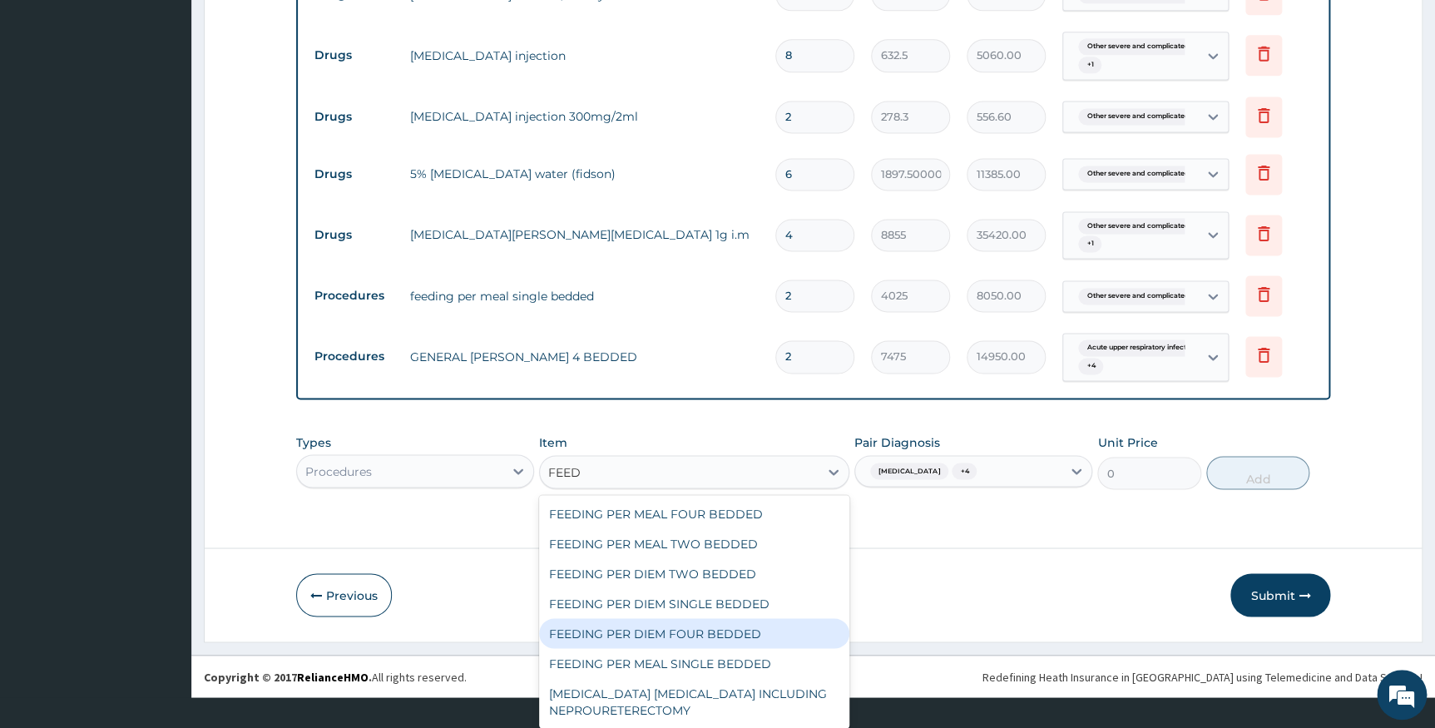
click at [743, 629] on div "FEEDING PER DIEM FOUR BEDDED" at bounding box center [694, 633] width 310 height 30
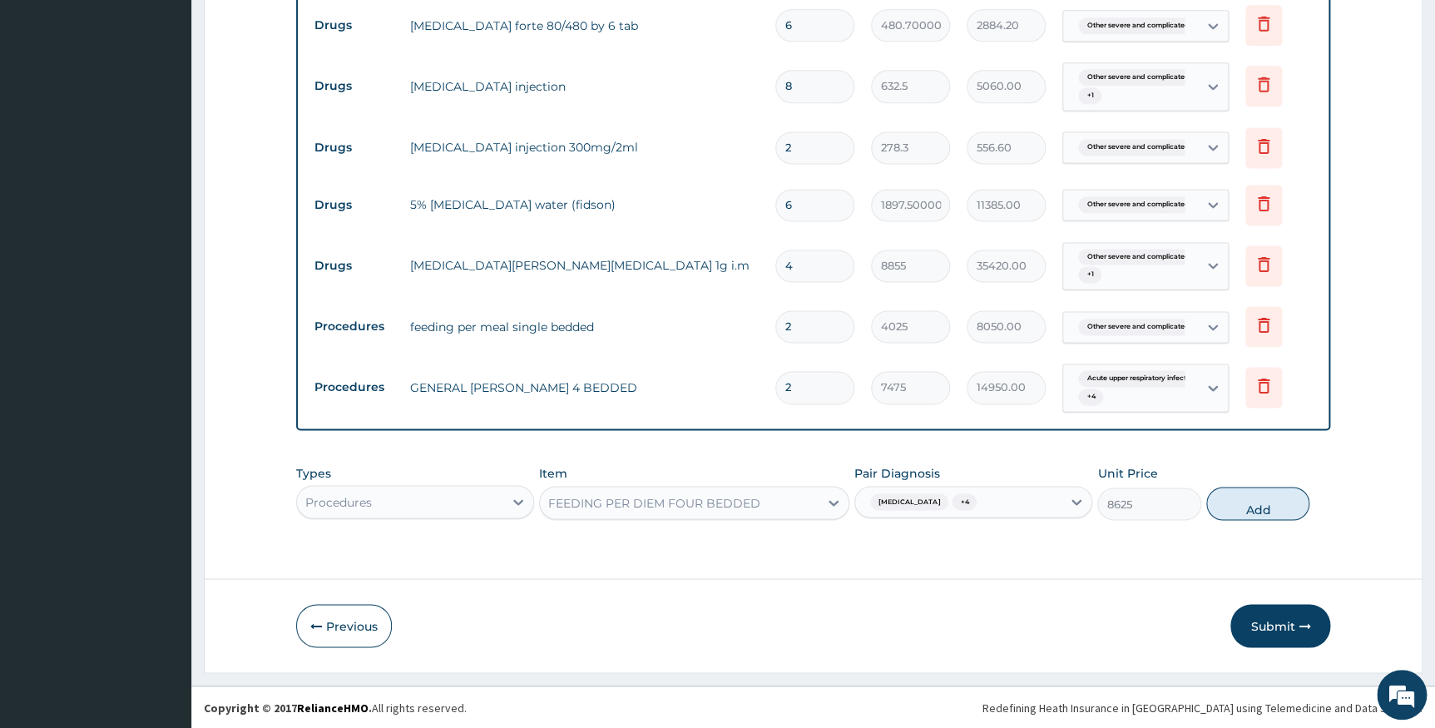
scroll to position [0, 0]
click at [1275, 504] on button "Add" at bounding box center [1257, 503] width 103 height 33
type input "0"
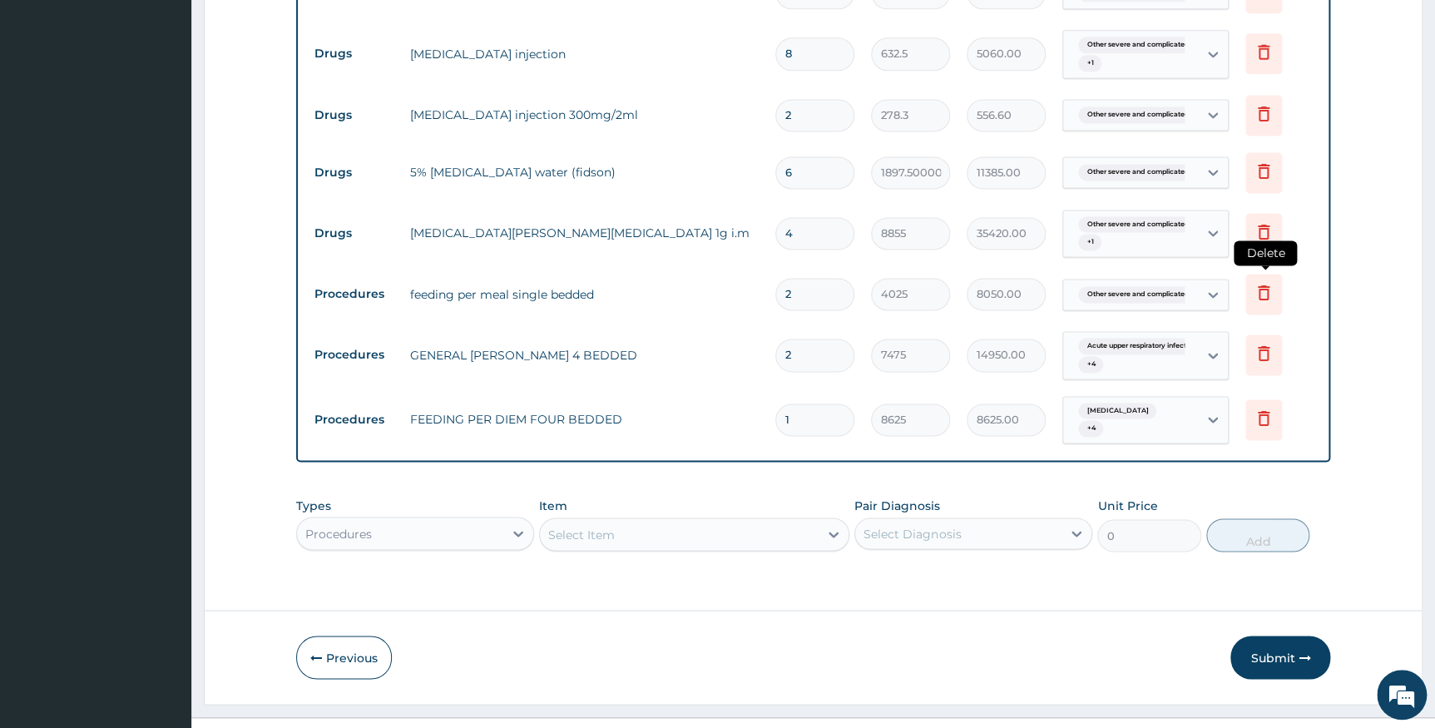
click at [1267, 314] on icon at bounding box center [1263, 294] width 37 height 41
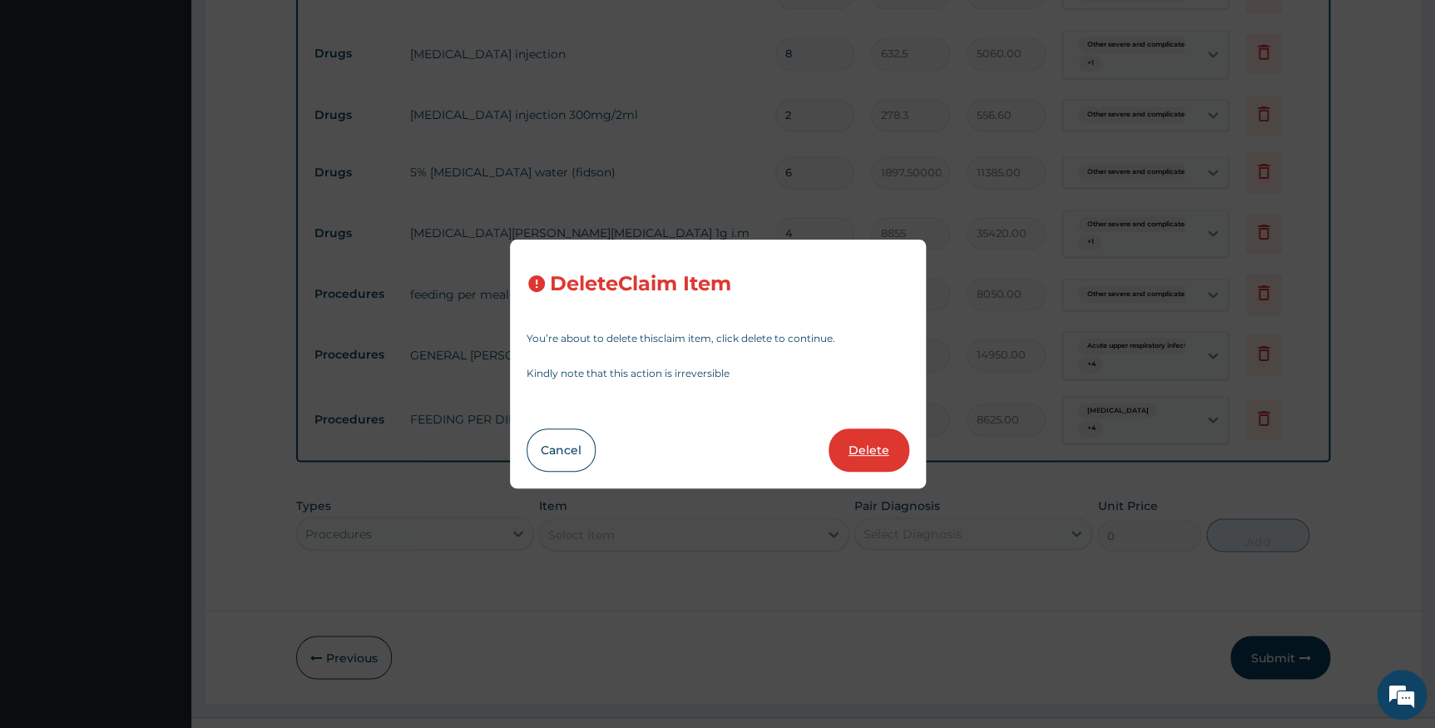
click at [852, 453] on button "Delete" at bounding box center [868, 449] width 81 height 43
type input "7475"
type input "14950.00"
type input "1"
type input "8625"
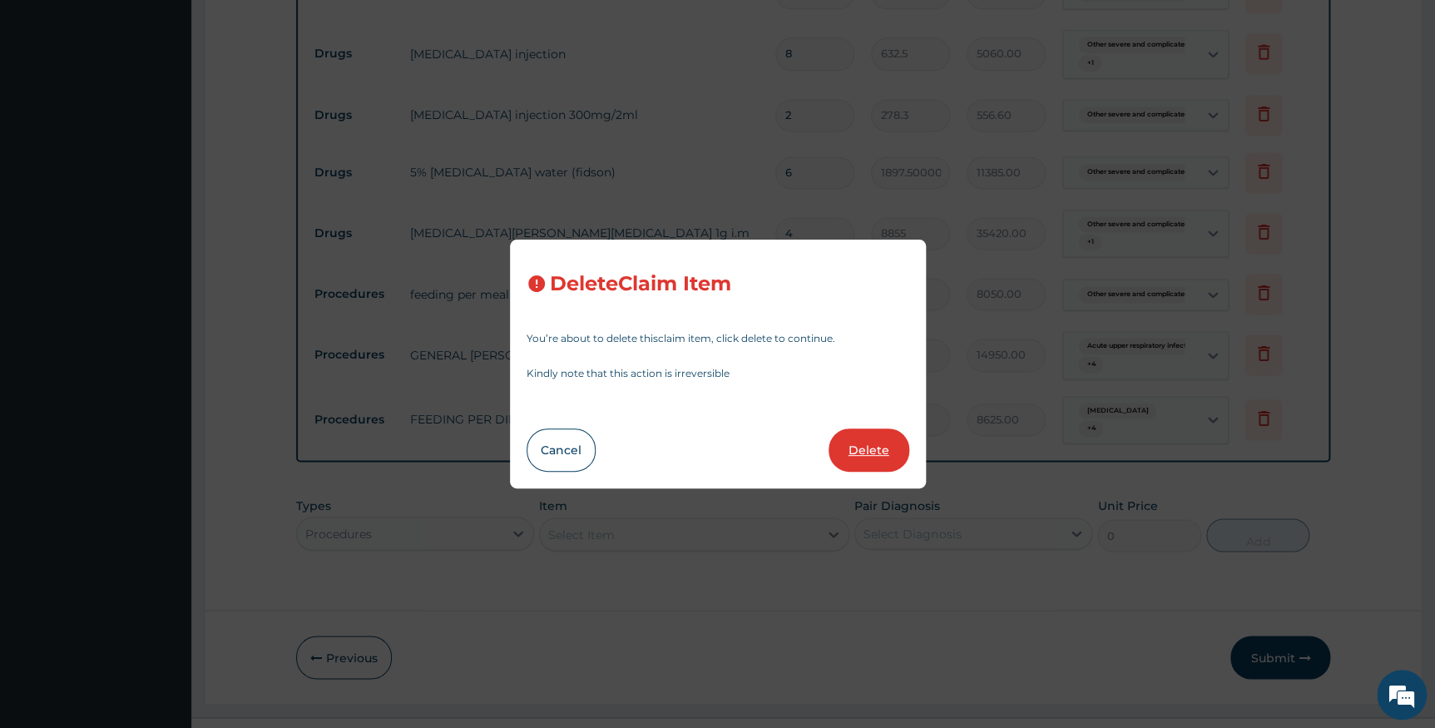
type input "8625.00"
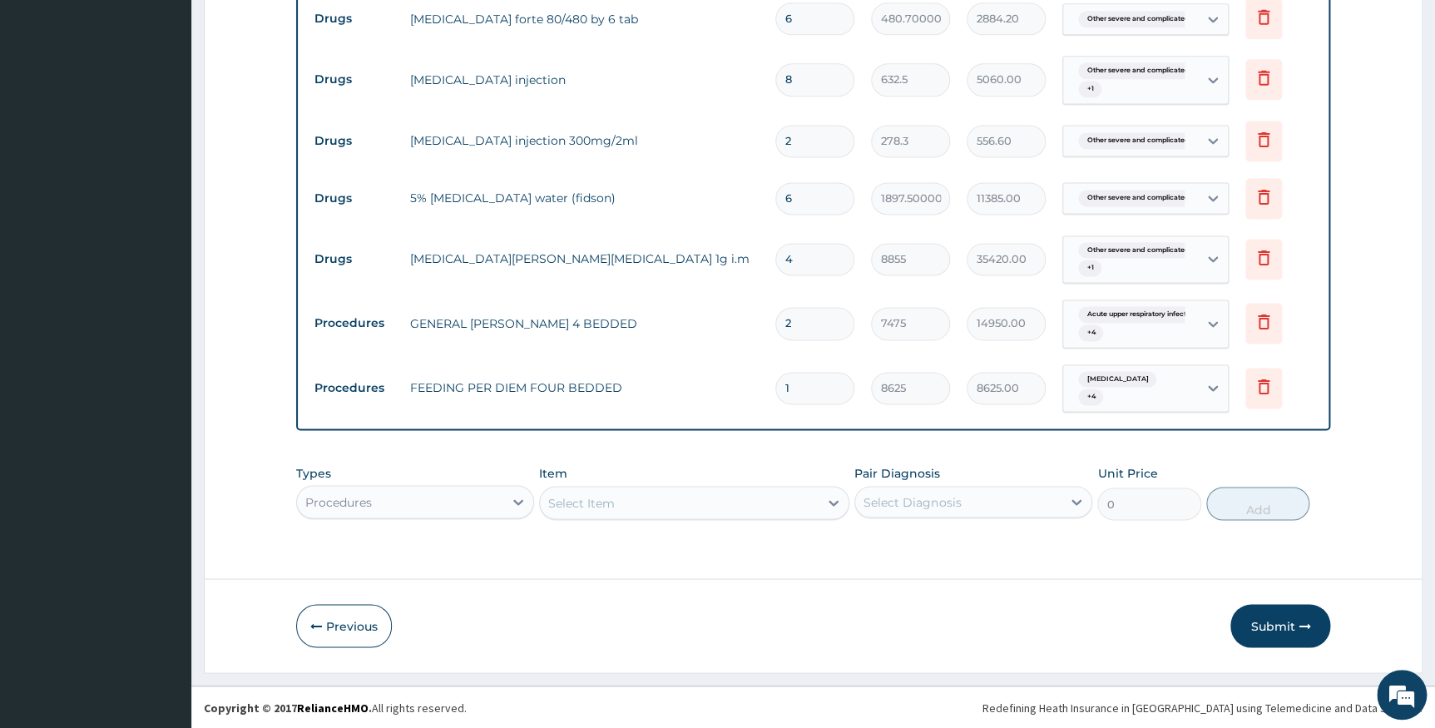
click at [792, 395] on input "1" at bounding box center [814, 388] width 79 height 32
type input "0.00"
type input "2"
type input "17250.00"
type input "2"
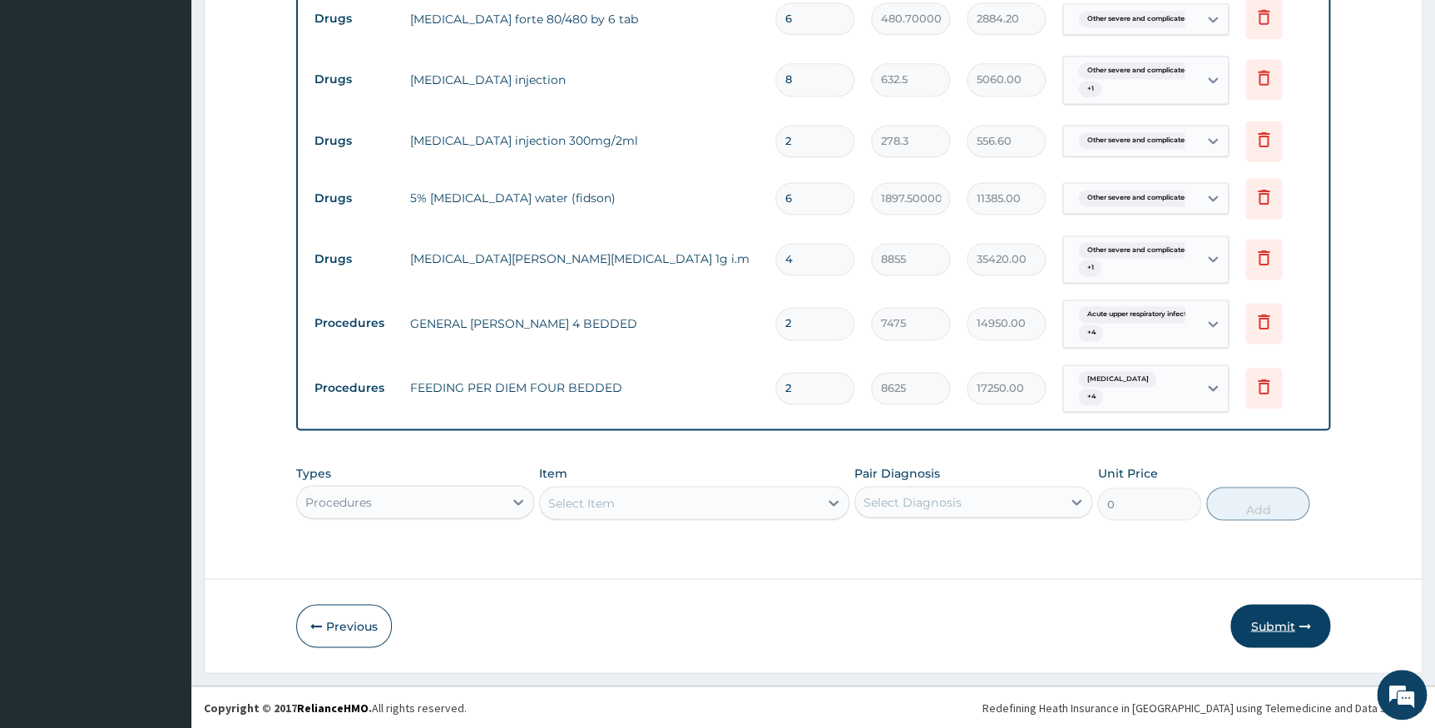
click at [1254, 620] on button "Submit" at bounding box center [1280, 625] width 100 height 43
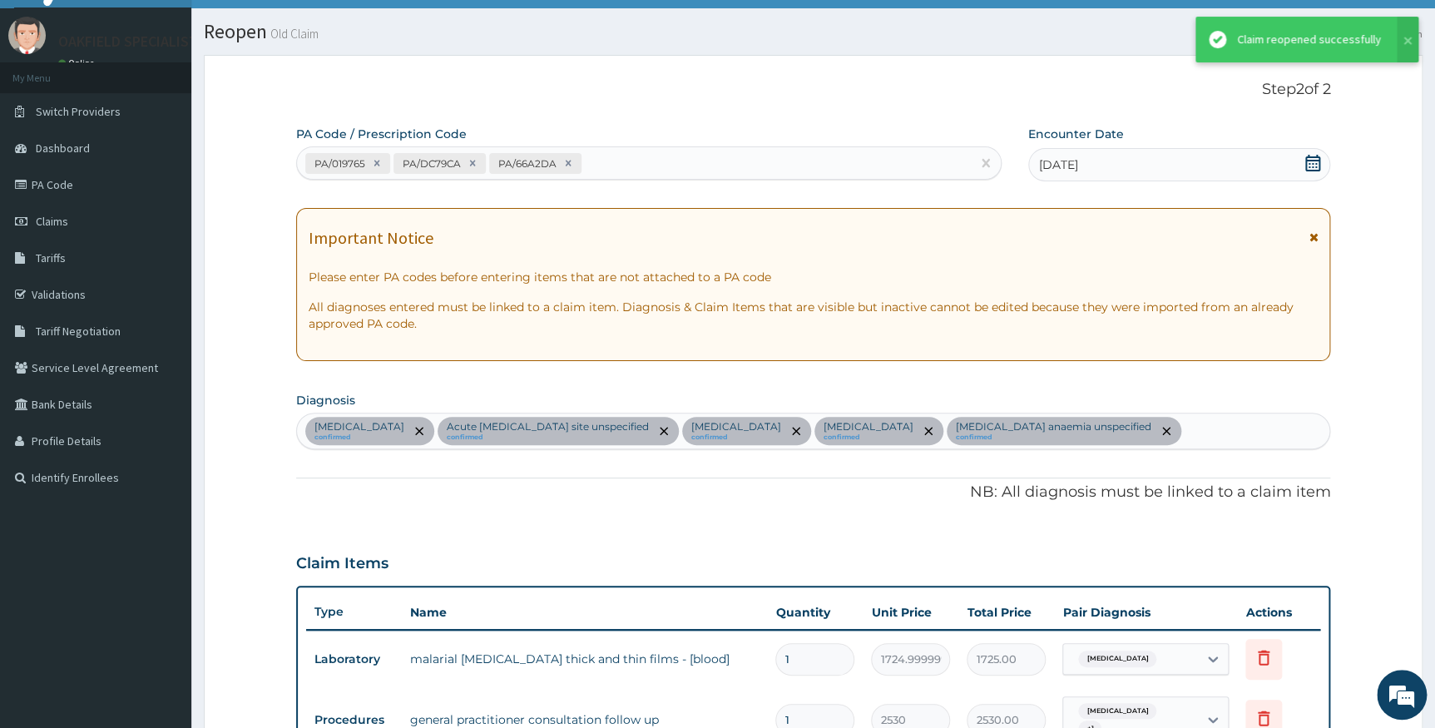
scroll to position [1108, 0]
